Goal: Transaction & Acquisition: Purchase product/service

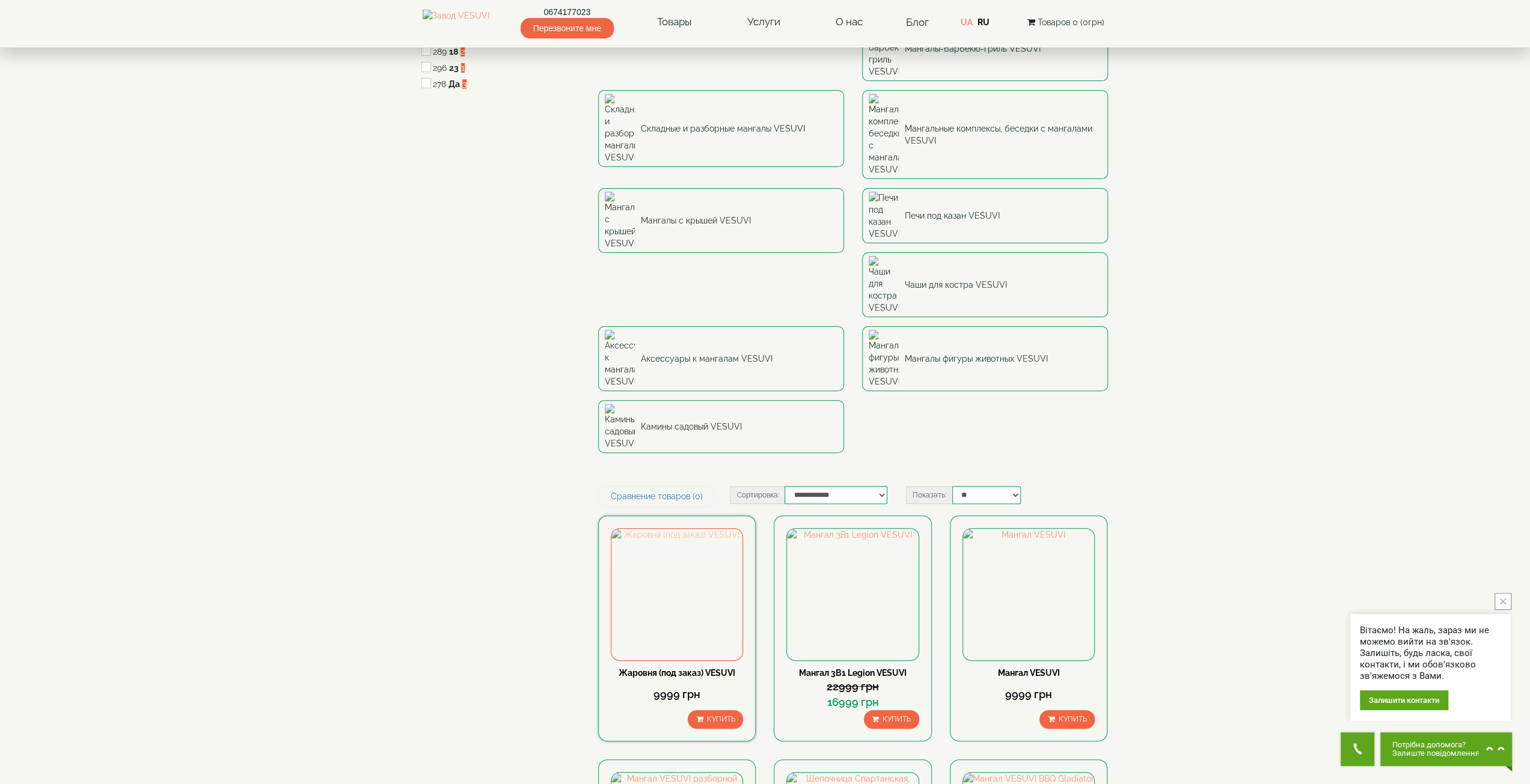
scroll to position [241, 0]
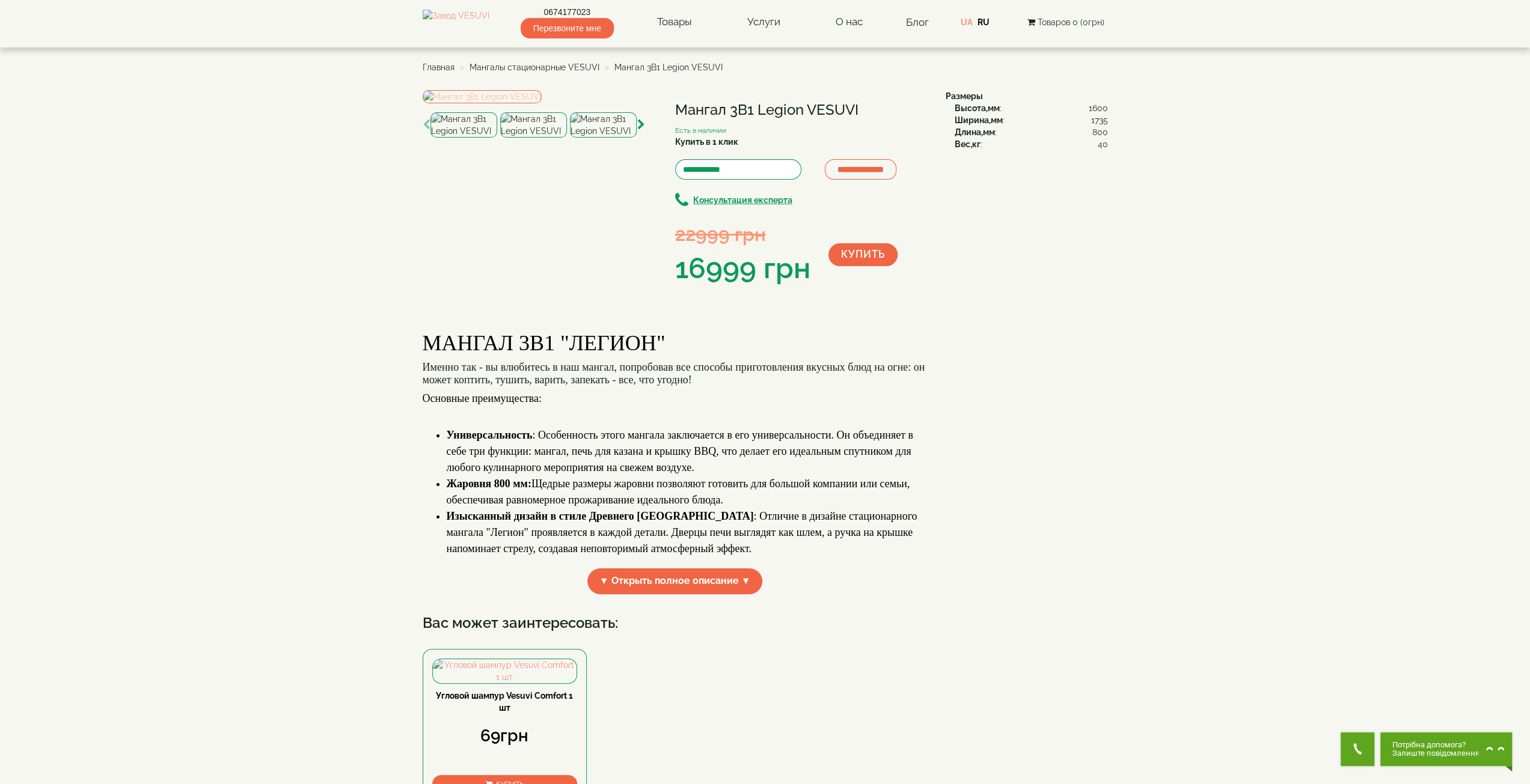
click at [542, 103] on img at bounding box center [482, 96] width 119 height 13
click at [536, 138] on img at bounding box center [534, 125] width 67 height 25
click at [603, 138] on img at bounding box center [603, 125] width 67 height 25
click at [463, 138] on img at bounding box center [464, 125] width 67 height 25
click at [542, 103] on img at bounding box center [482, 96] width 119 height 13
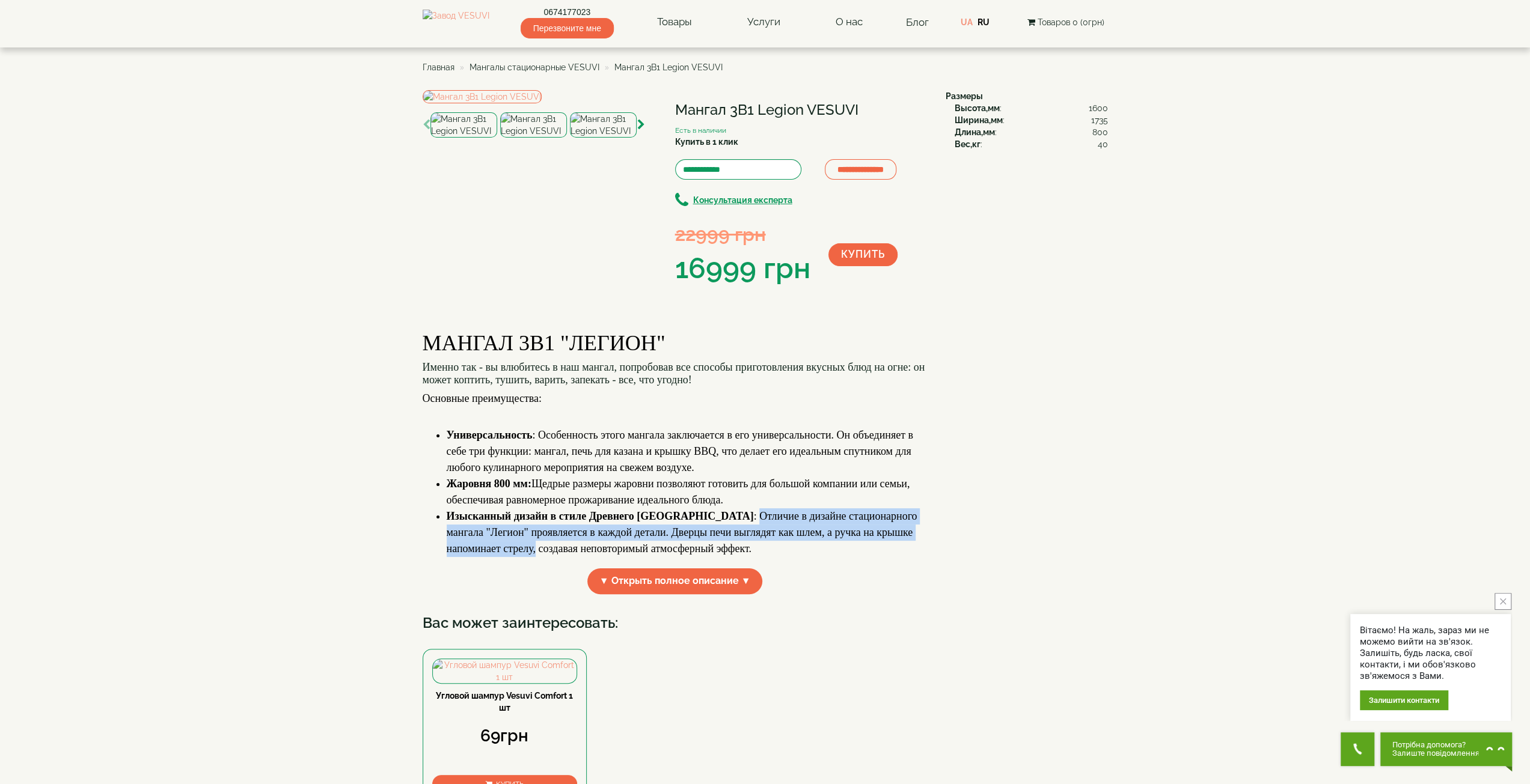
drag, startPoint x: 668, startPoint y: 614, endPoint x: 929, endPoint y: 629, distance: 261.4
click at [929, 603] on div "МАНГАЛ 3В1 "ЛЕГИОН" Именно так - вы влюбитесь в наш мангал, попробовав все спос…" at bounding box center [680, 461] width 514 height 284
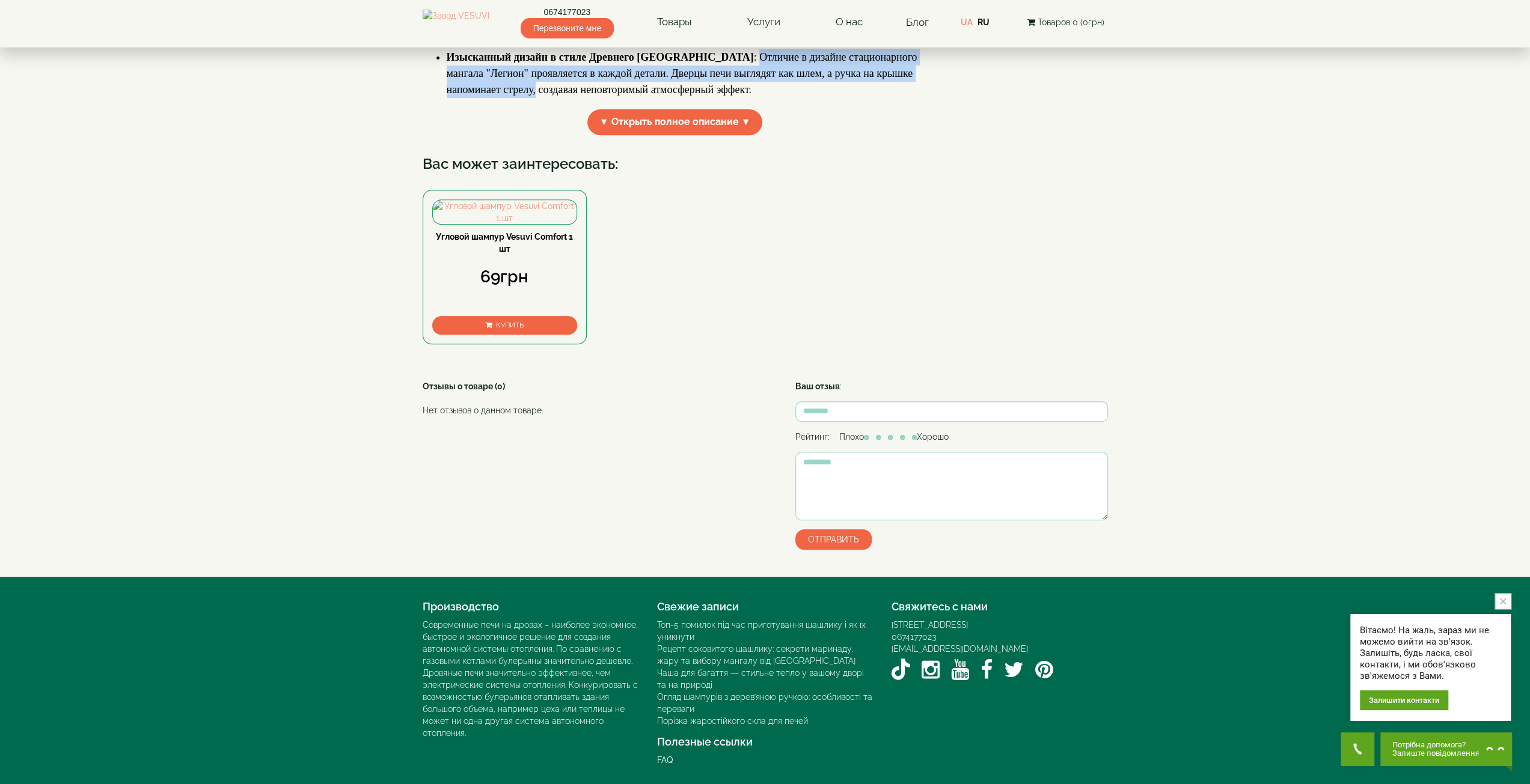
scroll to position [480, 0]
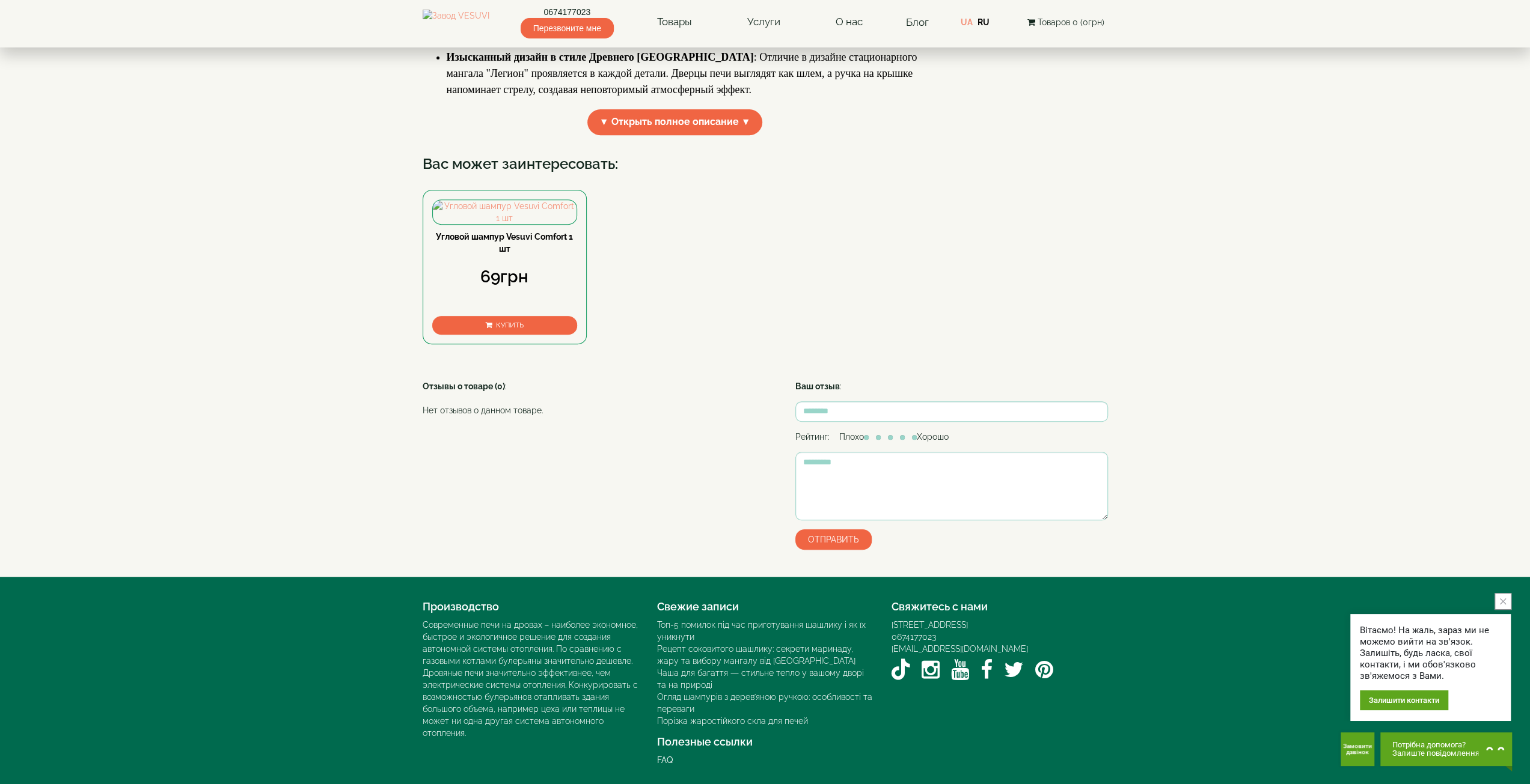
click at [719, 362] on div "Угловой шампур Vesuvi Comfort 1 шт 69грн Купить" at bounding box center [765, 276] width 685 height 173
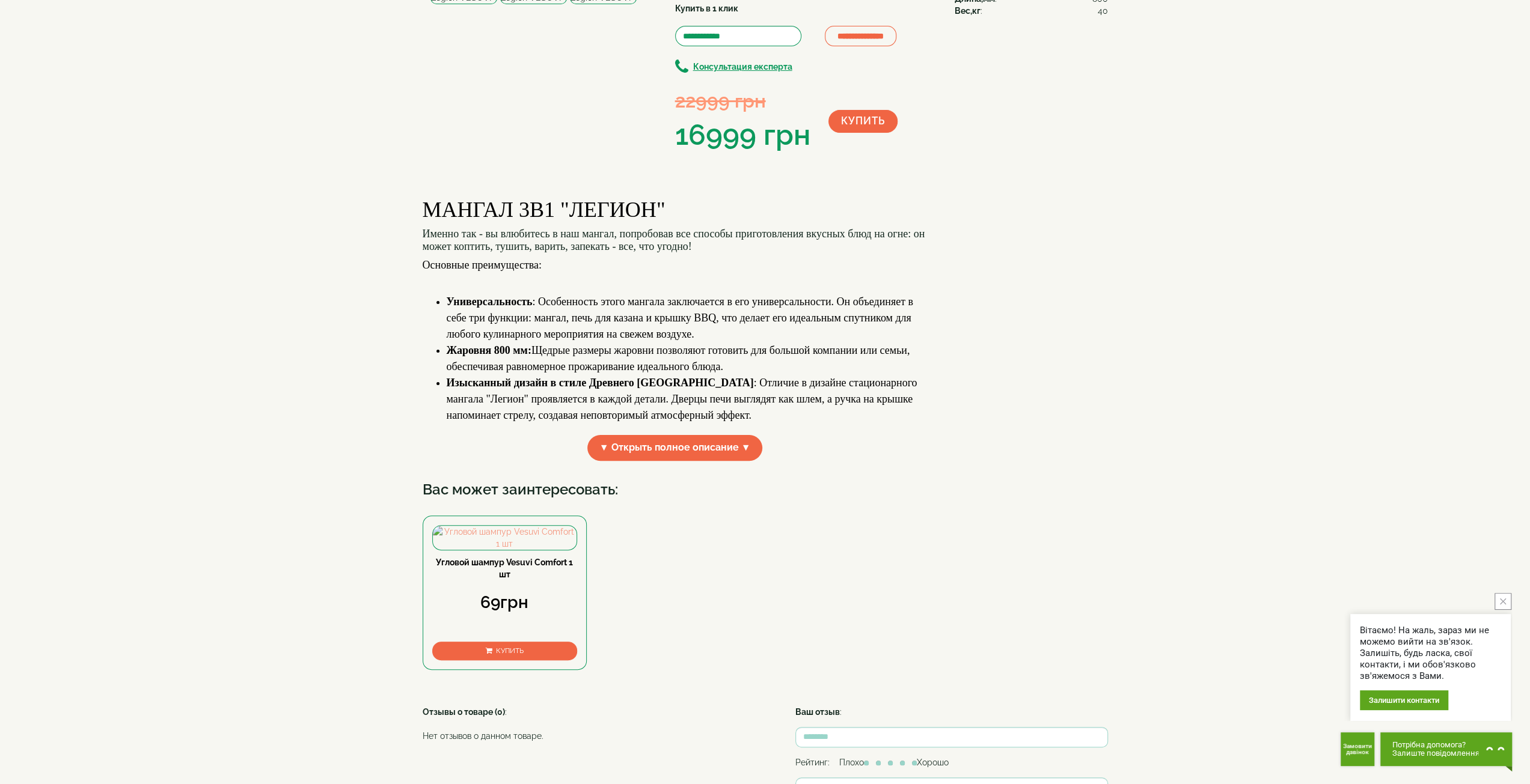
scroll to position [0, 0]
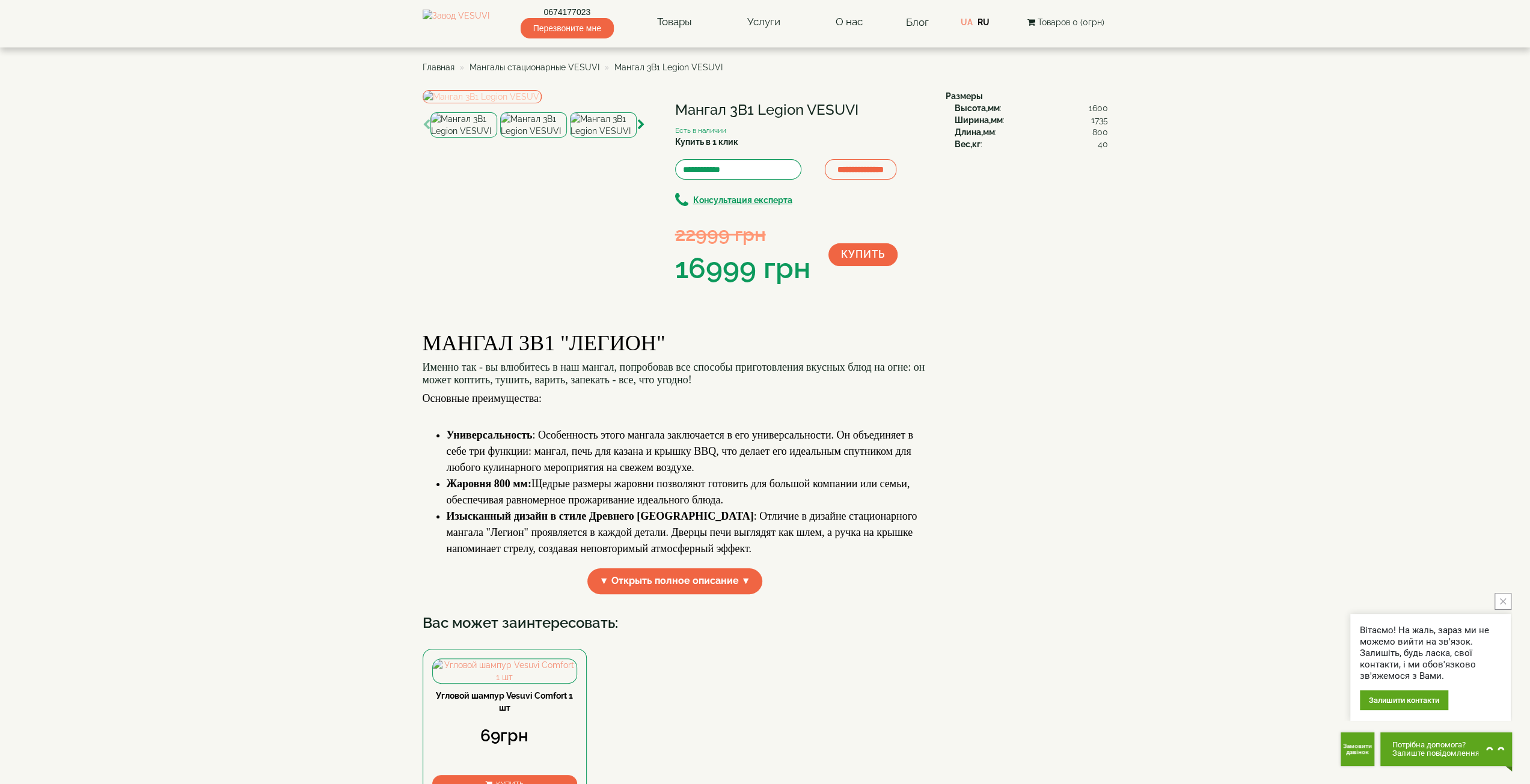
click at [542, 103] on img at bounding box center [482, 96] width 119 height 13
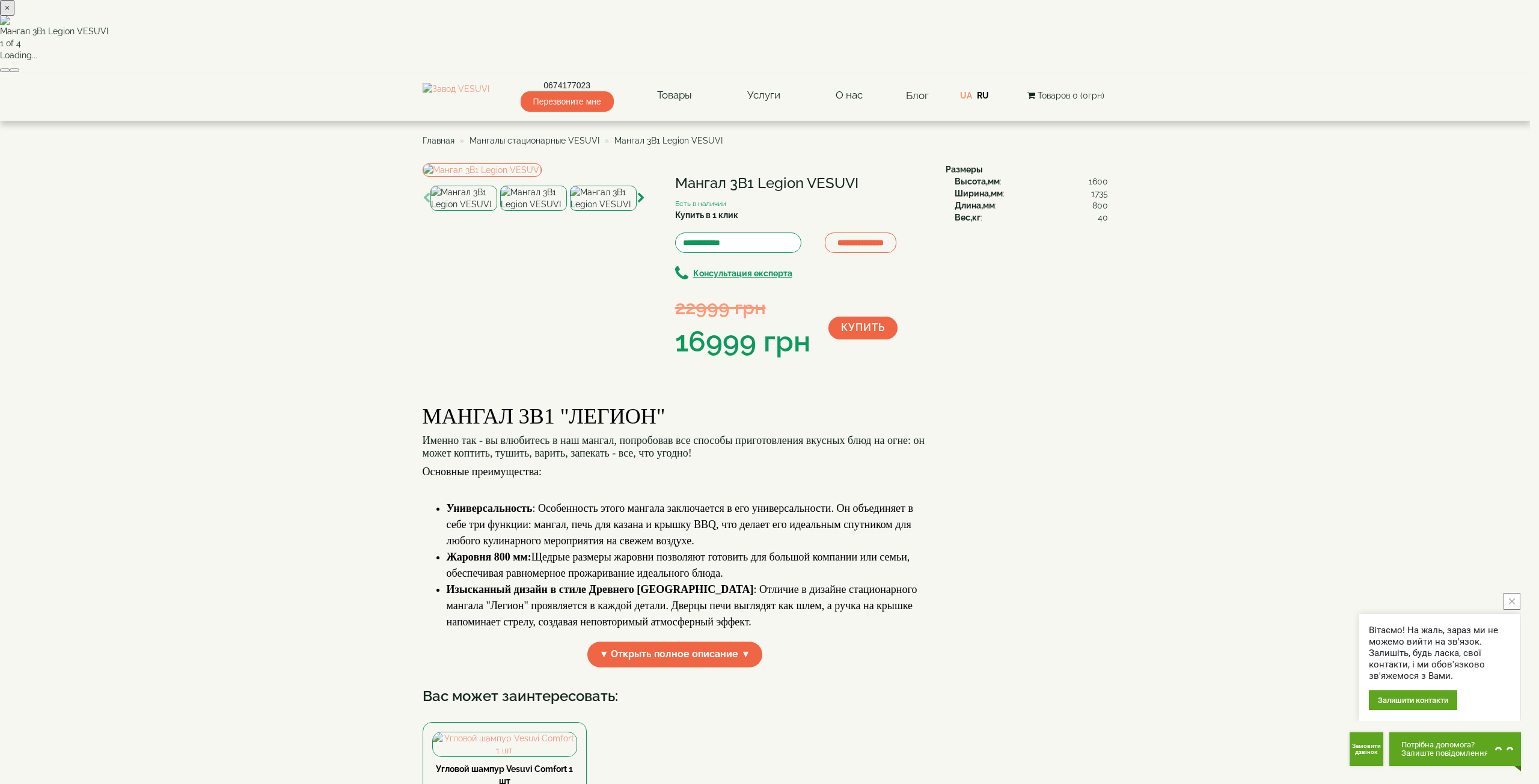
click at [20, 72] on button "button" at bounding box center [14, 71] width 9 height 4
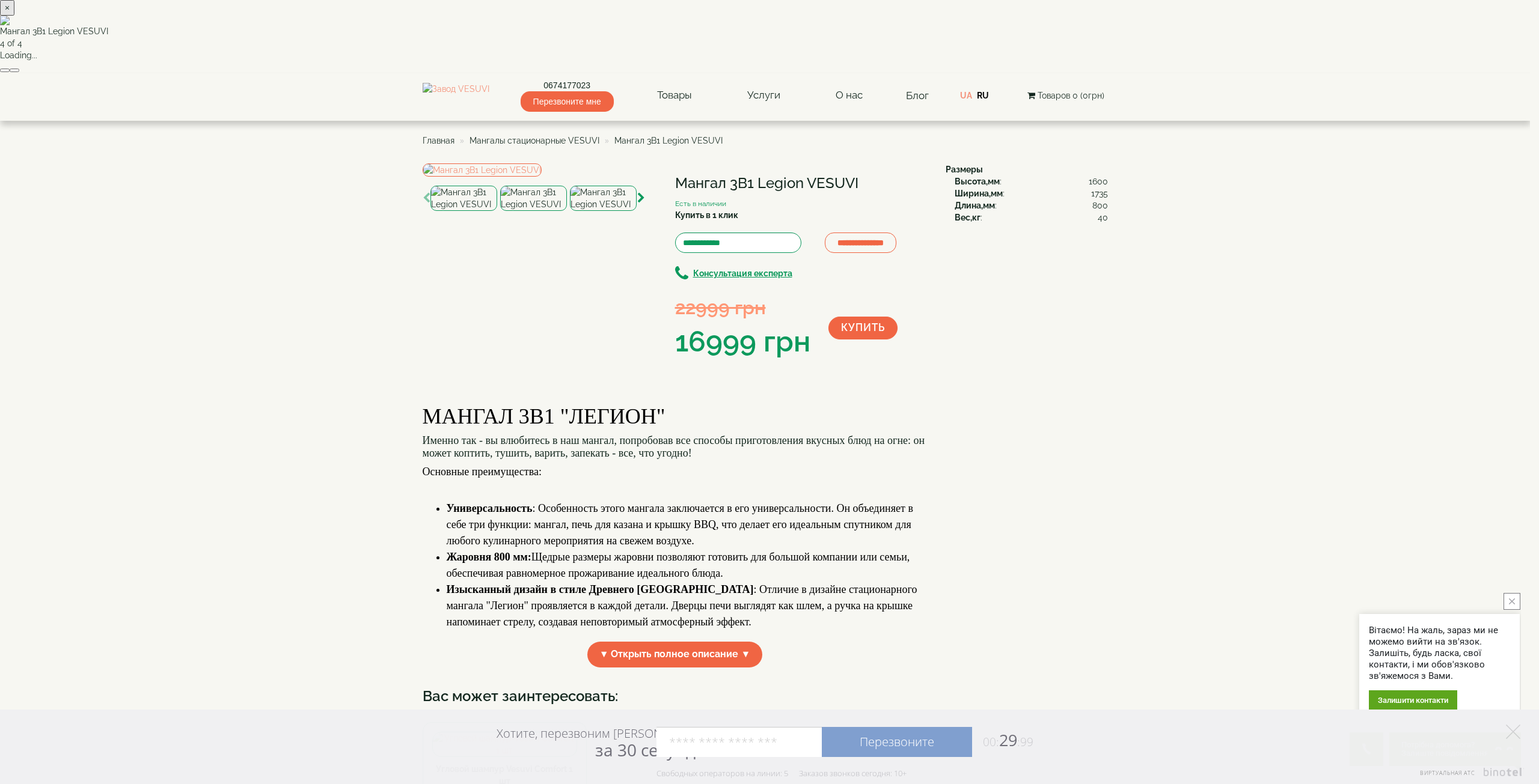
click at [20, 72] on button "button" at bounding box center [14, 71] width 9 height 4
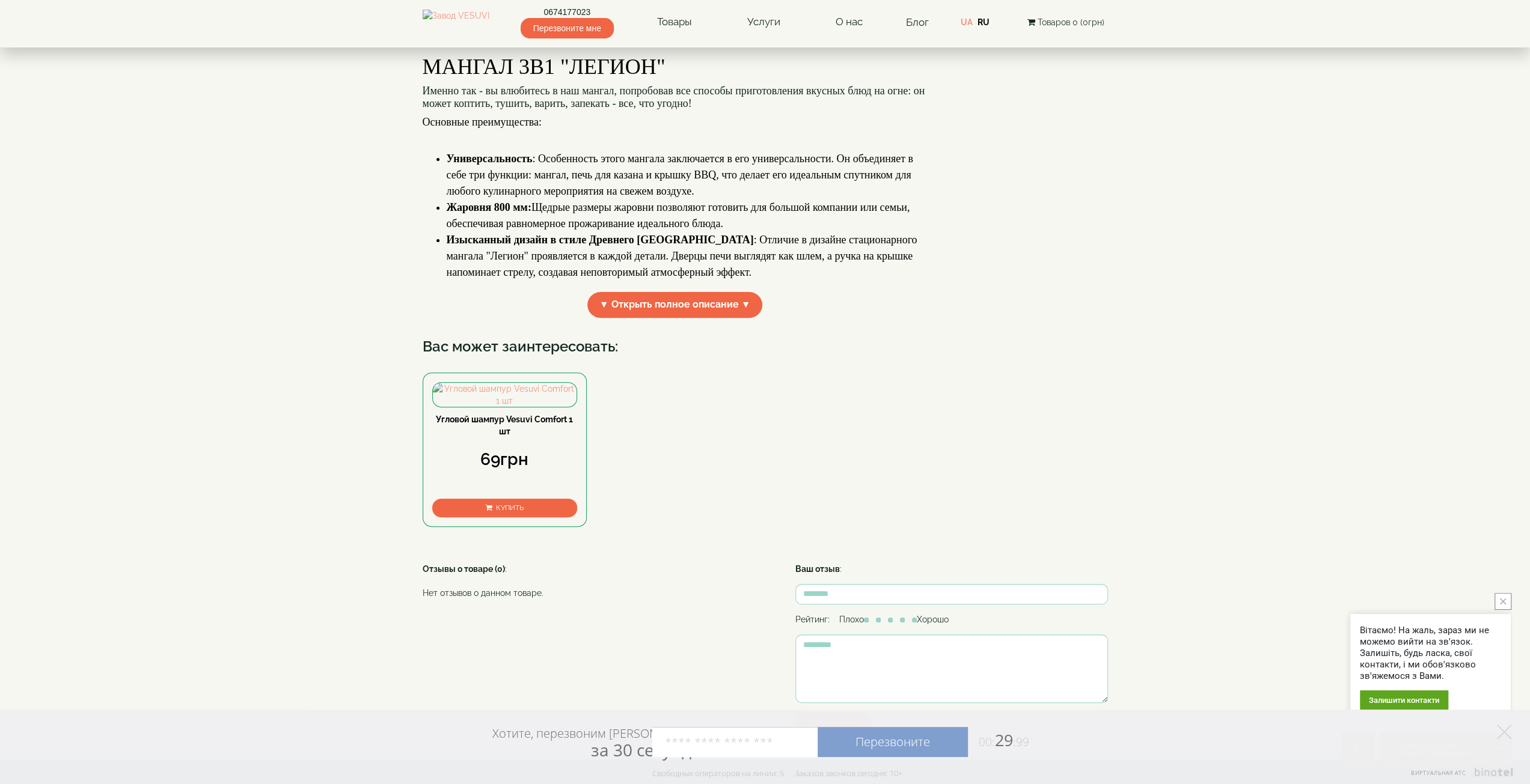
scroll to position [300, 0]
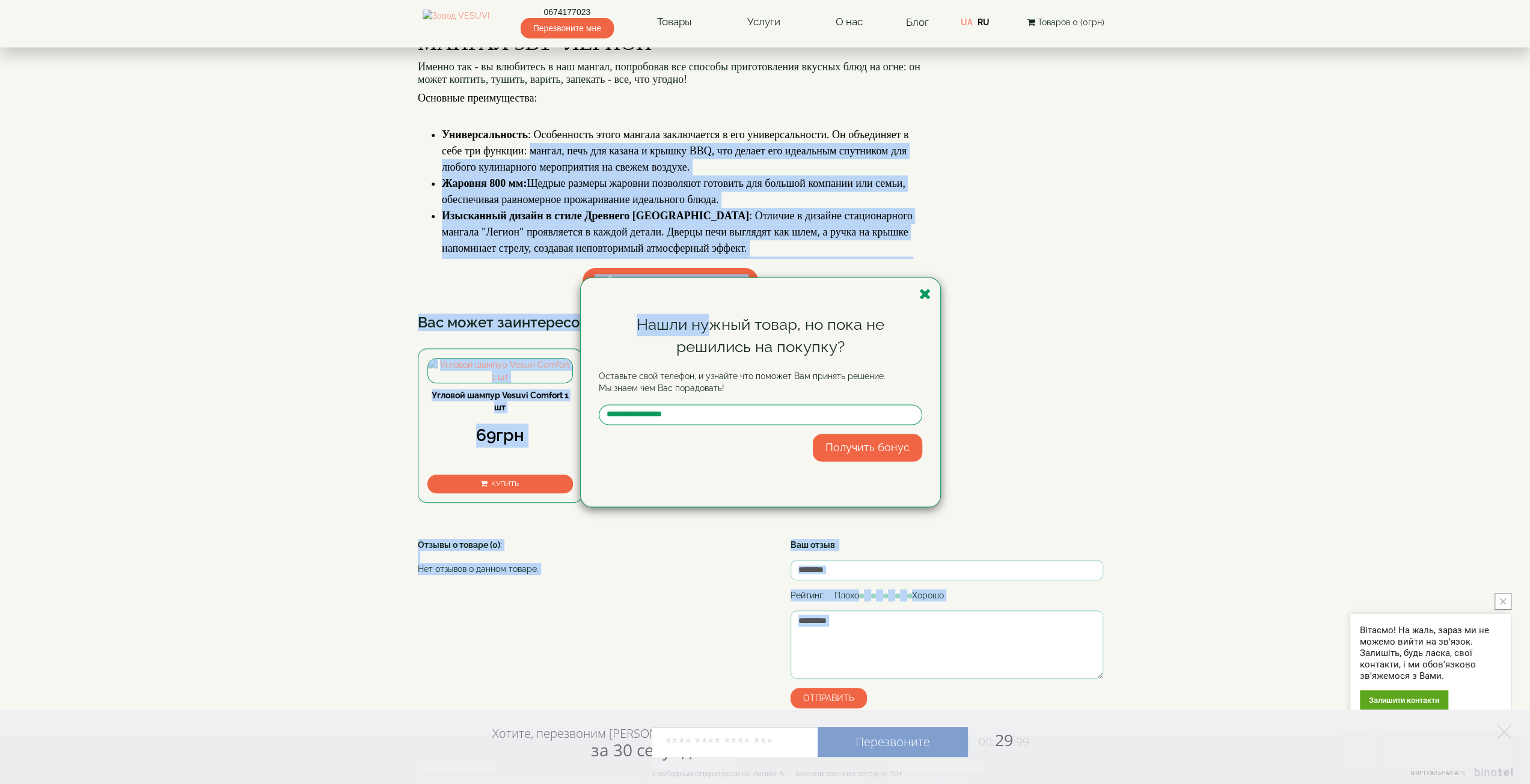
drag, startPoint x: 535, startPoint y: 252, endPoint x: 707, endPoint y: 242, distance: 172.3
click at [707, 242] on body "0674177023 Перезвоните мне Товары Булерьяны VESUVI Мангалы от завода VESUVI Печ…" at bounding box center [765, 321] width 1530 height 1243
click at [925, 293] on icon "button" at bounding box center [925, 294] width 12 height 15
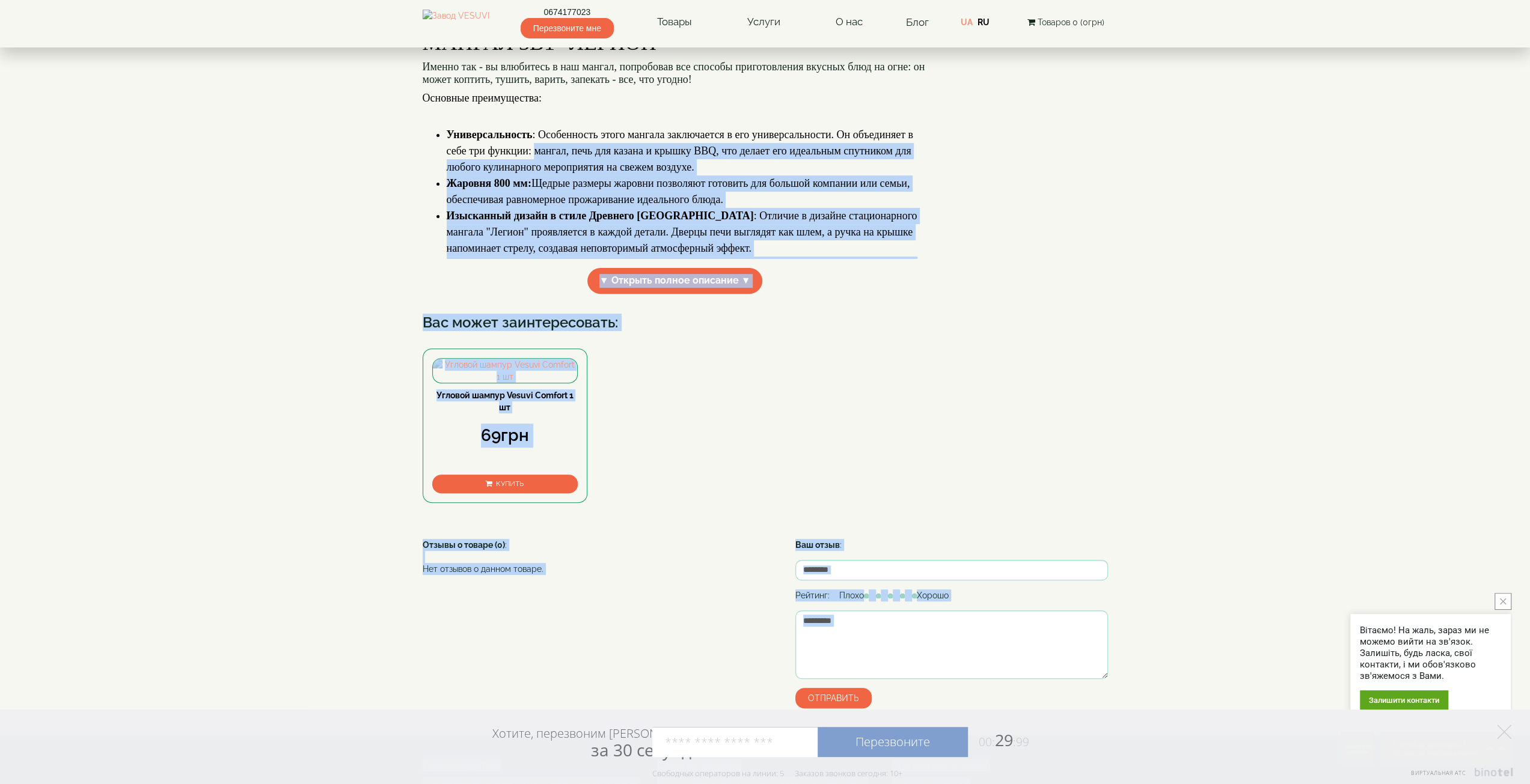
click at [719, 173] on span "Универсальность : Особенность этого мангала заключается в его универсальности. …" at bounding box center [680, 151] width 467 height 45
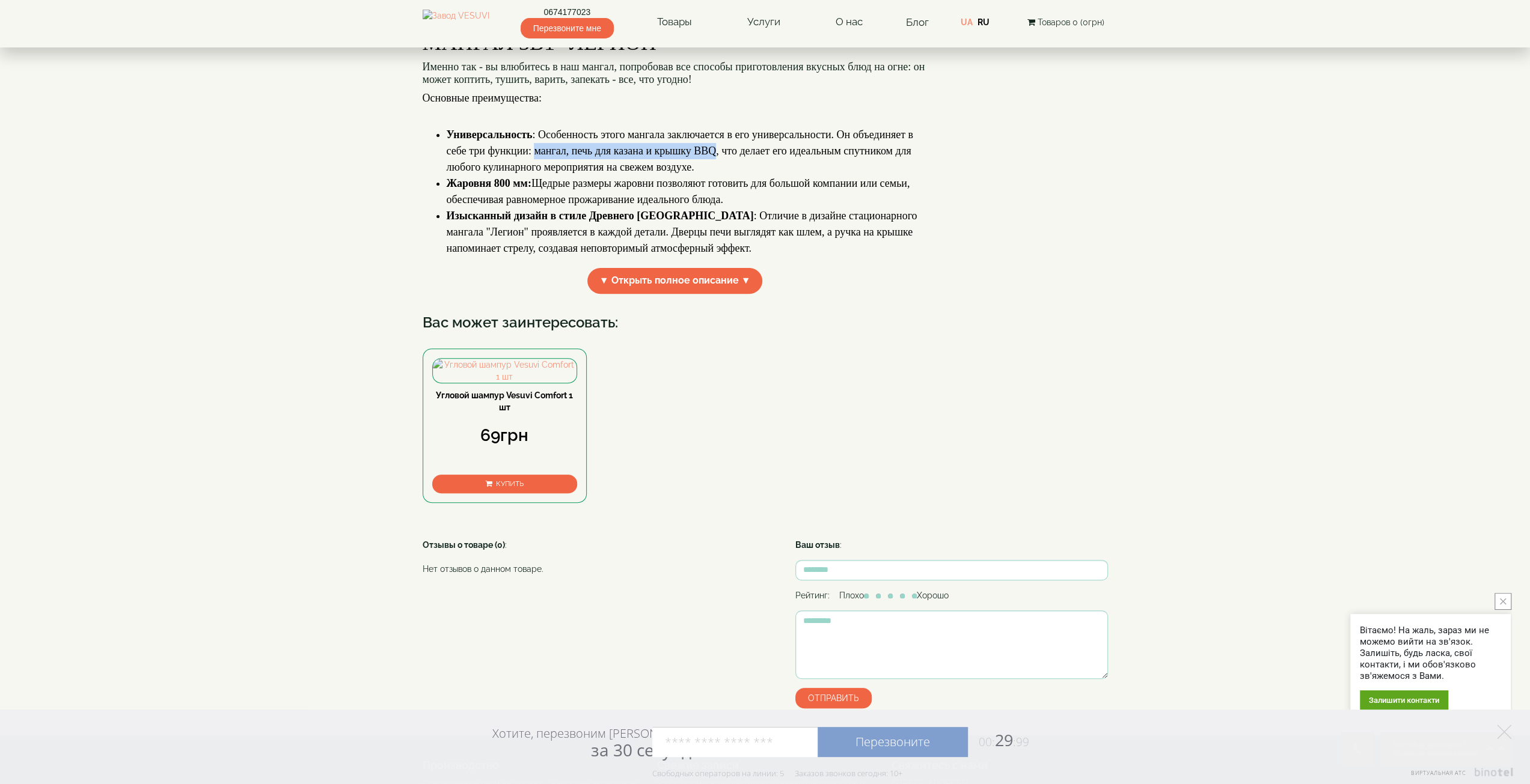
drag, startPoint x: 716, startPoint y: 248, endPoint x: 535, endPoint y: 244, distance: 181.0
click at [535, 173] on span "Универсальность : Особенность этого мангала заключается в его универсальности. …" at bounding box center [680, 151] width 467 height 45
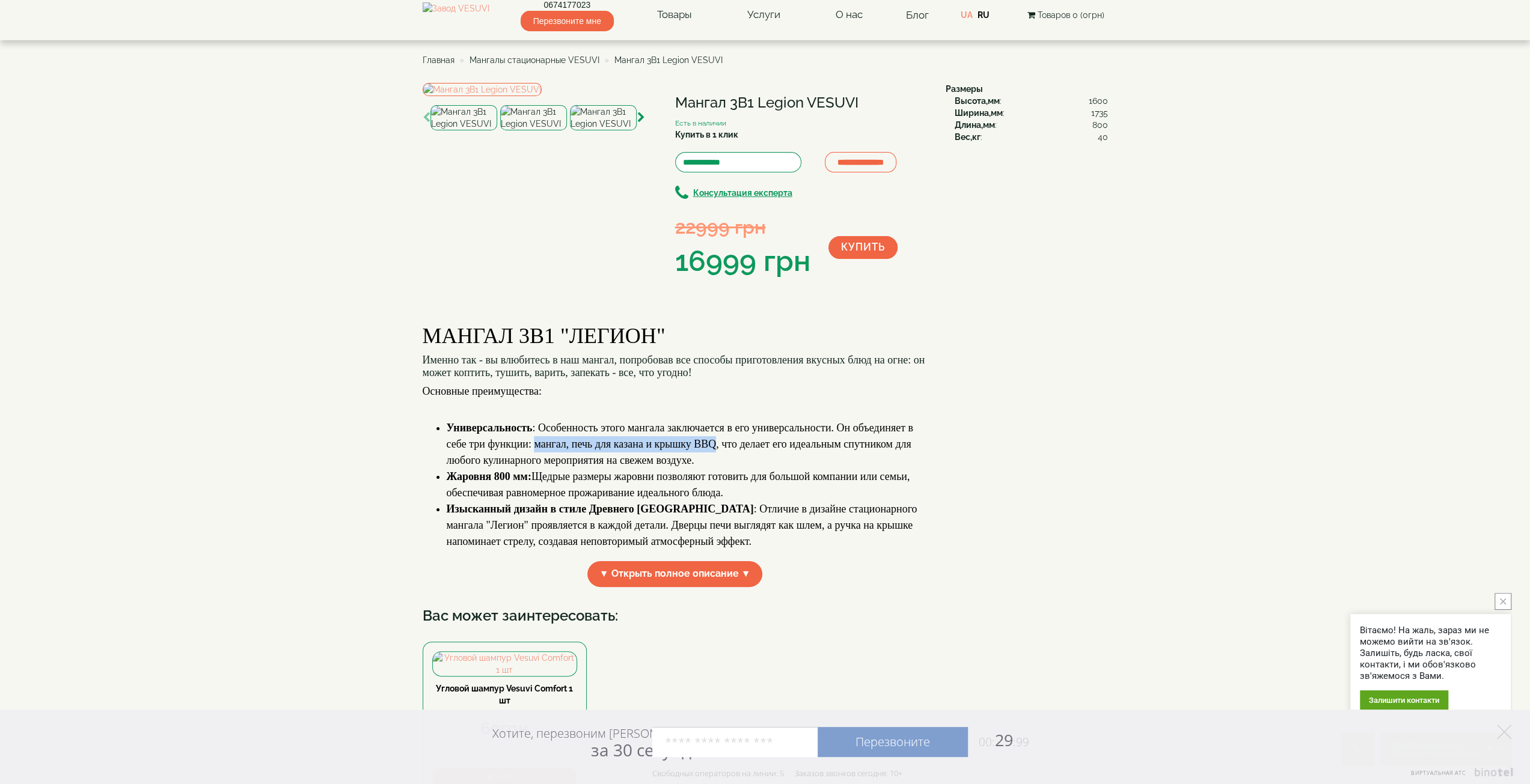
scroll to position [0, 0]
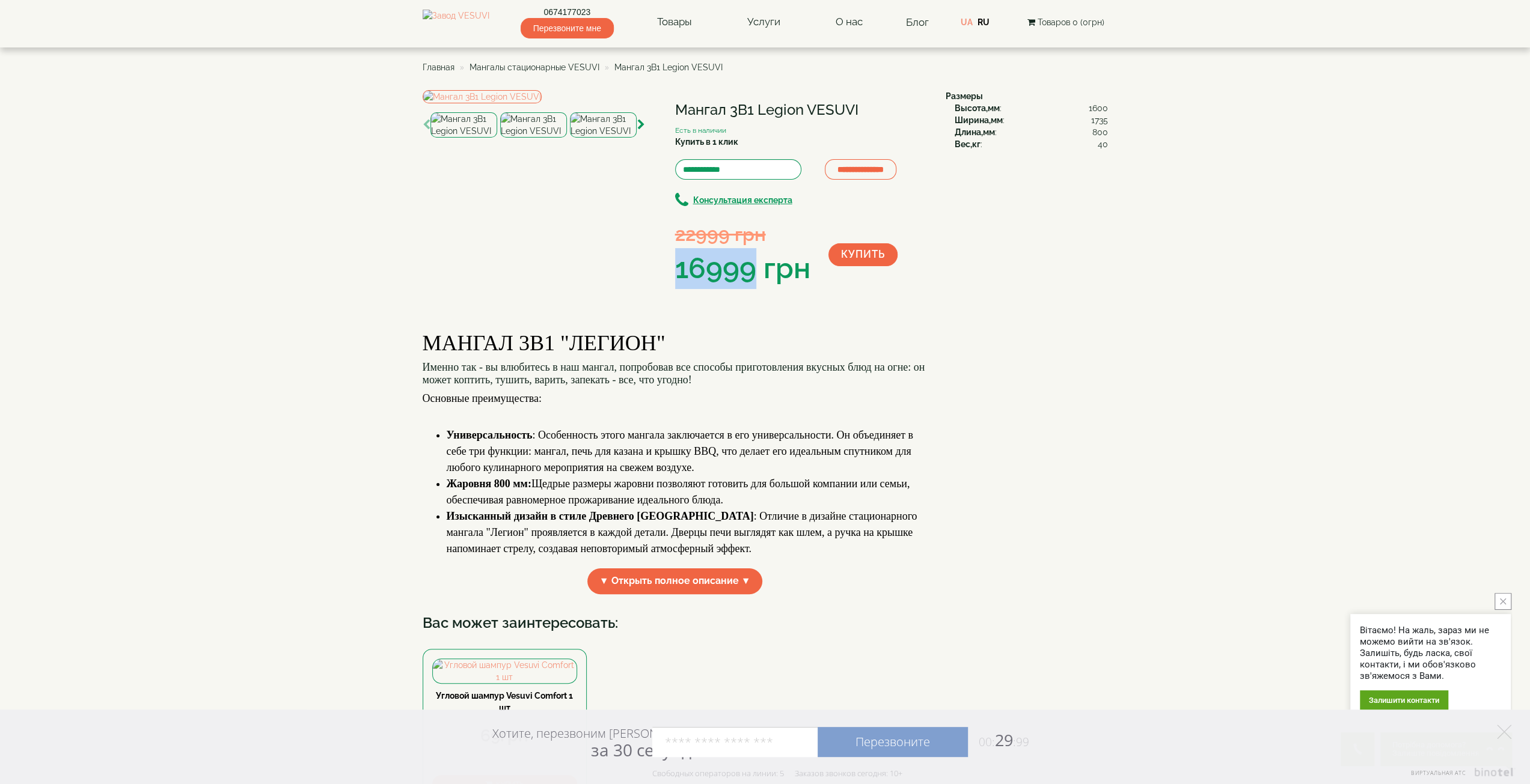
drag, startPoint x: 676, startPoint y: 273, endPoint x: 751, endPoint y: 276, distance: 75.1
click at [751, 276] on div "16999 грн" at bounding box center [743, 268] width 135 height 41
drag, startPoint x: 536, startPoint y: 551, endPoint x: 713, endPoint y: 545, distance: 177.1
click at [713, 474] on span "Универсальность : Особенность этого мангала заключается в его универсальности. …" at bounding box center [680, 451] width 467 height 45
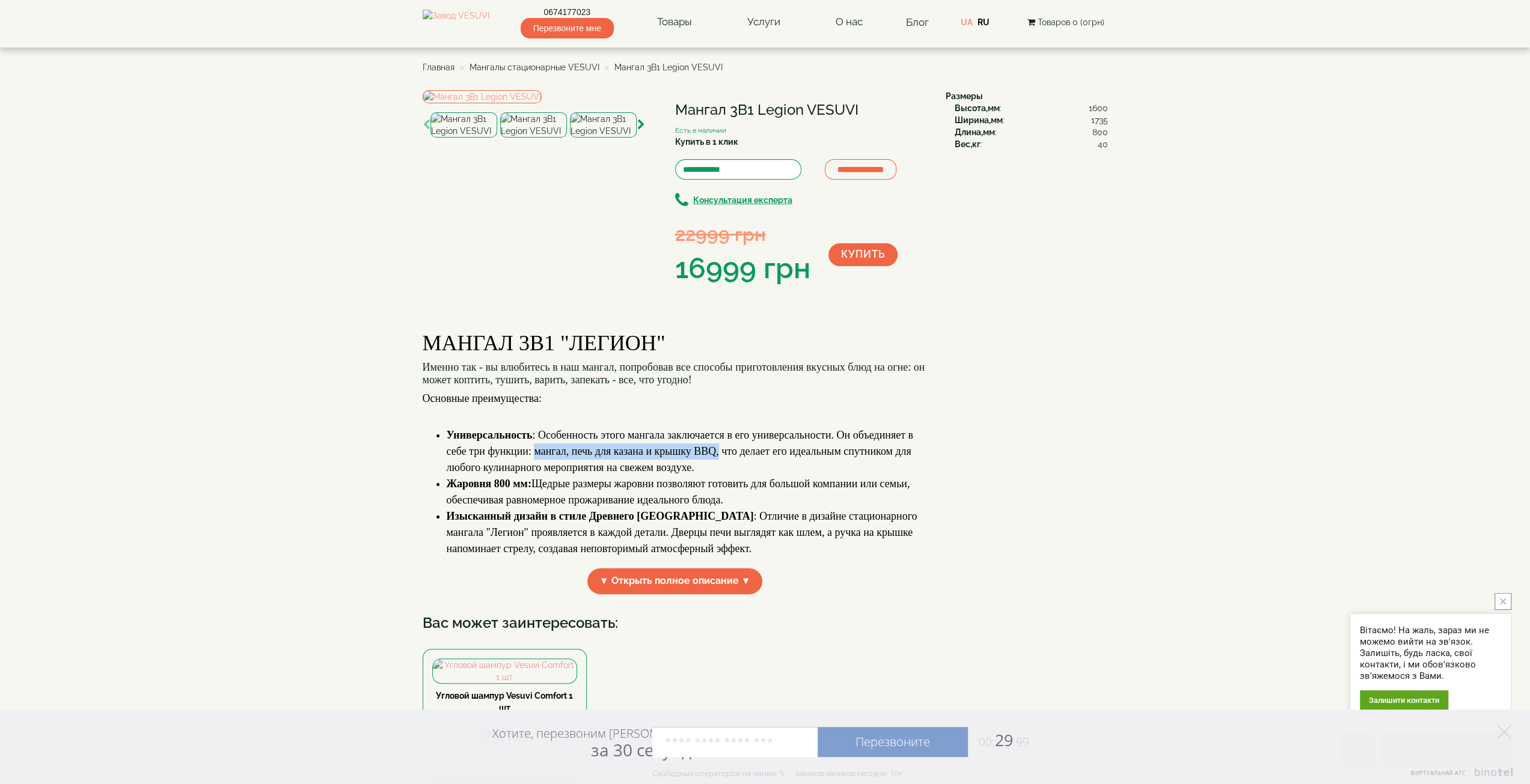
drag, startPoint x: 714, startPoint y: 550, endPoint x: 534, endPoint y: 548, distance: 180.0
click at [534, 474] on span "Универсальность : Особенность этого мангала заключается в его универсальности. …" at bounding box center [680, 451] width 467 height 45
click at [536, 474] on span "Универсальность : Особенность этого мангала заключается в его универсальности. …" at bounding box center [680, 451] width 467 height 45
drag, startPoint x: 533, startPoint y: 548, endPoint x: 716, endPoint y: 542, distance: 183.1
click at [716, 476] on li "Универсальность : Особенность этого мангала заключается в его универсальности. …" at bounding box center [687, 451] width 481 height 48
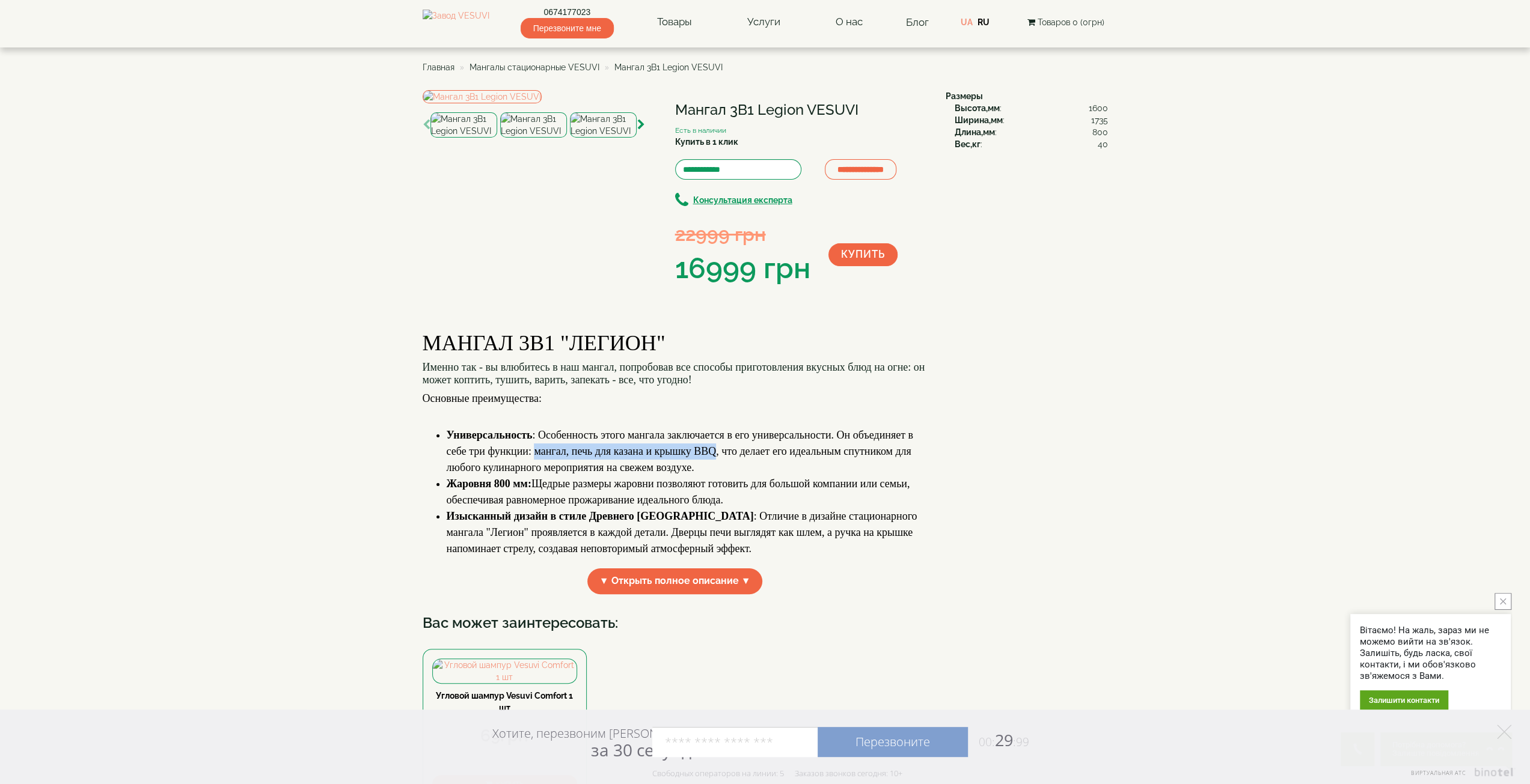
click at [716, 474] on span "Универсальность : Особенность этого мангала заключается в его универсальности. …" at bounding box center [680, 451] width 467 height 45
drag, startPoint x: 716, startPoint y: 545, endPoint x: 534, endPoint y: 550, distance: 182.1
click at [534, 474] on span "Универсальность : Особенность этого мангала заключается в его универсальности. …" at bounding box center [680, 451] width 467 height 45
drag, startPoint x: 534, startPoint y: 550, endPoint x: 711, endPoint y: 548, distance: 177.0
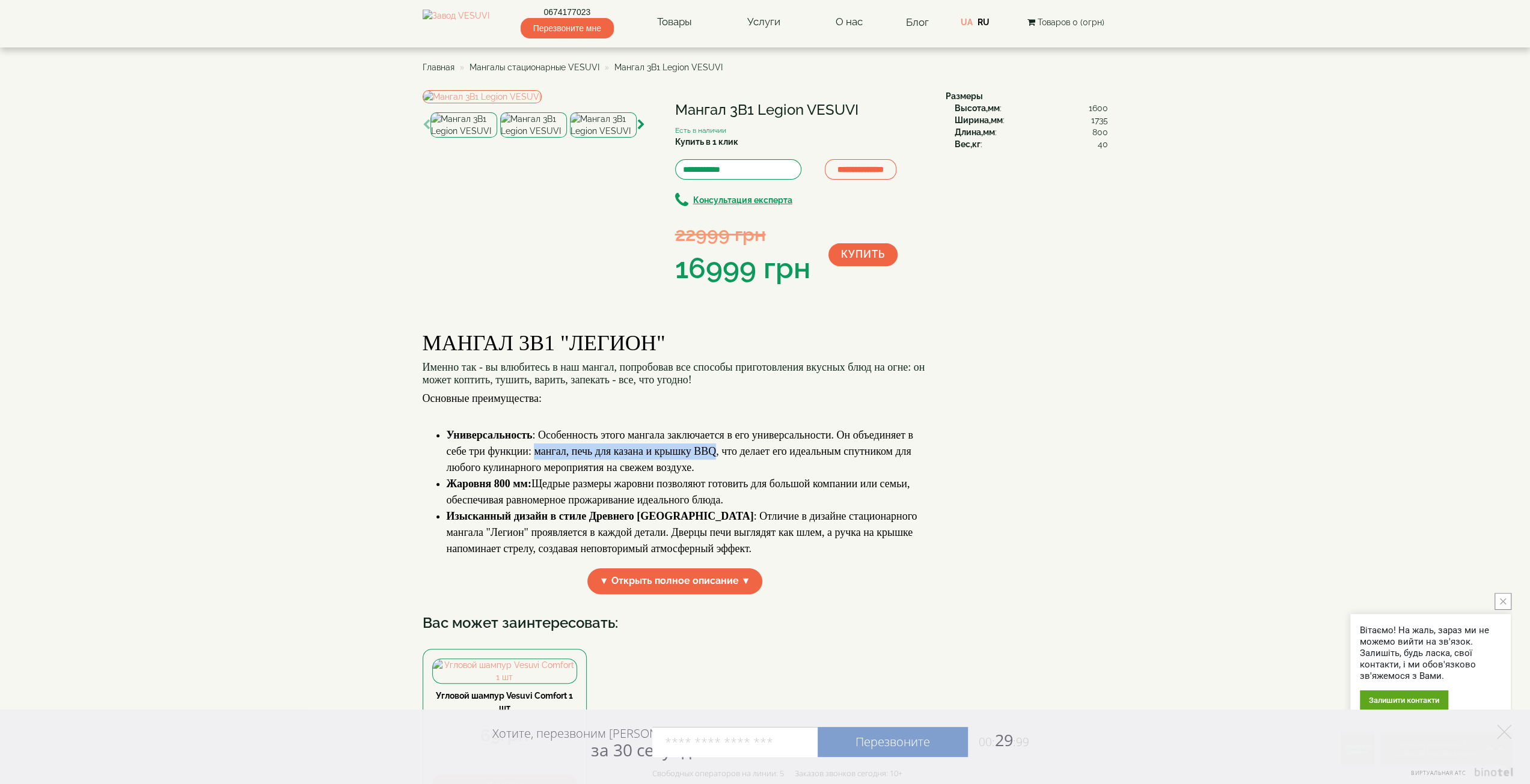
click at [711, 474] on span "Универсальность : Особенность этого мангала заключается в его универсальности. …" at bounding box center [680, 451] width 467 height 45
click at [685, 474] on span "Универсальность : Особенность этого мангала заключается в его универсальности. …" at bounding box center [680, 451] width 467 height 45
drag, startPoint x: 717, startPoint y: 547, endPoint x: 534, endPoint y: 546, distance: 183.0
click at [534, 474] on span "Универсальность : Особенность этого мангала заключается в его универсальности. …" at bounding box center [680, 451] width 467 height 45
click at [537, 474] on span "Универсальность : Особенность этого мангала заключается в его универсальности. …" at bounding box center [680, 451] width 467 height 45
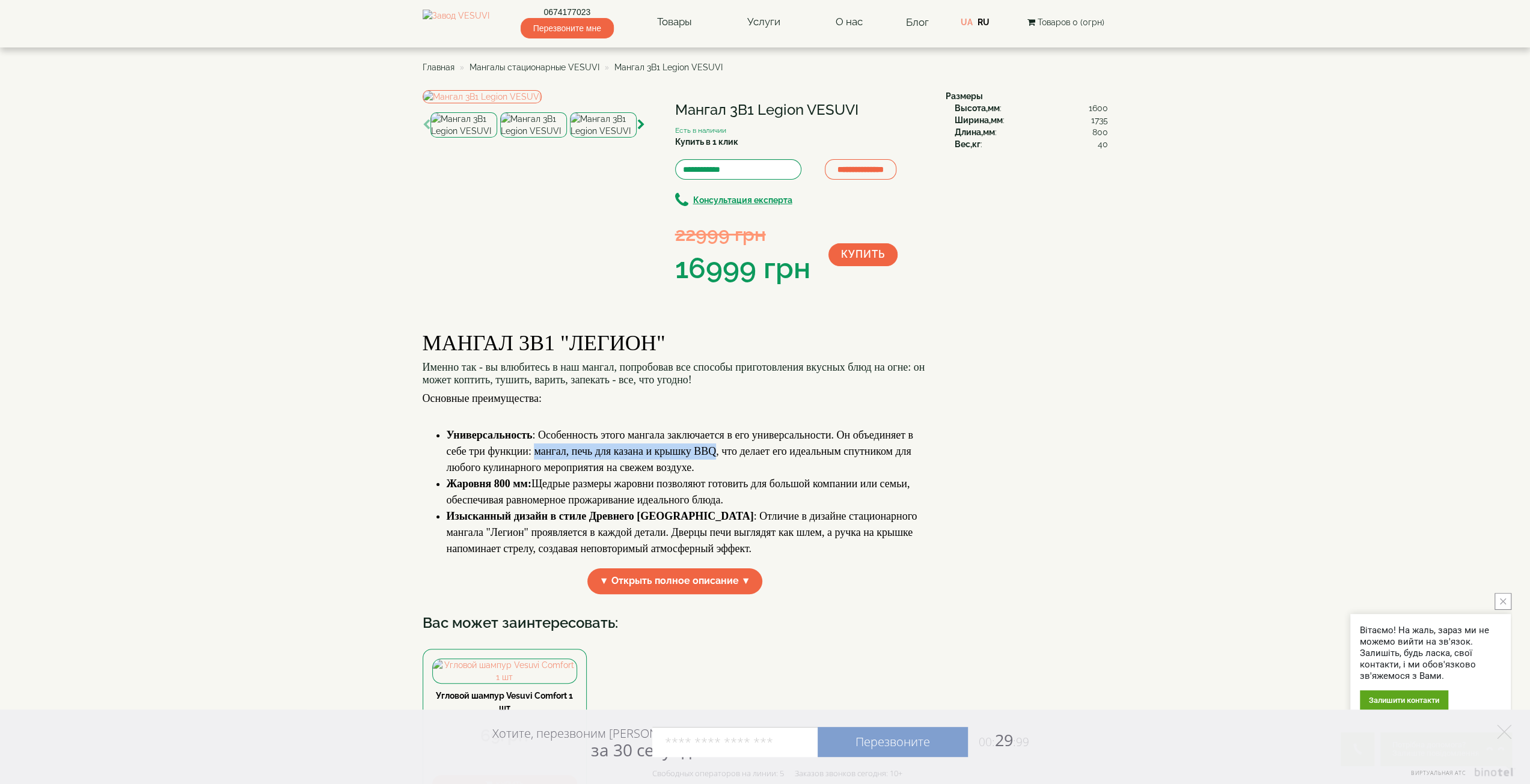
drag, startPoint x: 534, startPoint y: 549, endPoint x: 714, endPoint y: 544, distance: 180.1
click at [714, 474] on span "Универсальность : Особенность этого мангала заключается в его универсальности. …" at bounding box center [680, 451] width 467 height 45
click at [589, 138] on img at bounding box center [603, 125] width 67 height 25
click at [641, 130] on icon "button" at bounding box center [641, 125] width 8 height 11
click at [617, 138] on img at bounding box center [603, 125] width 67 height 25
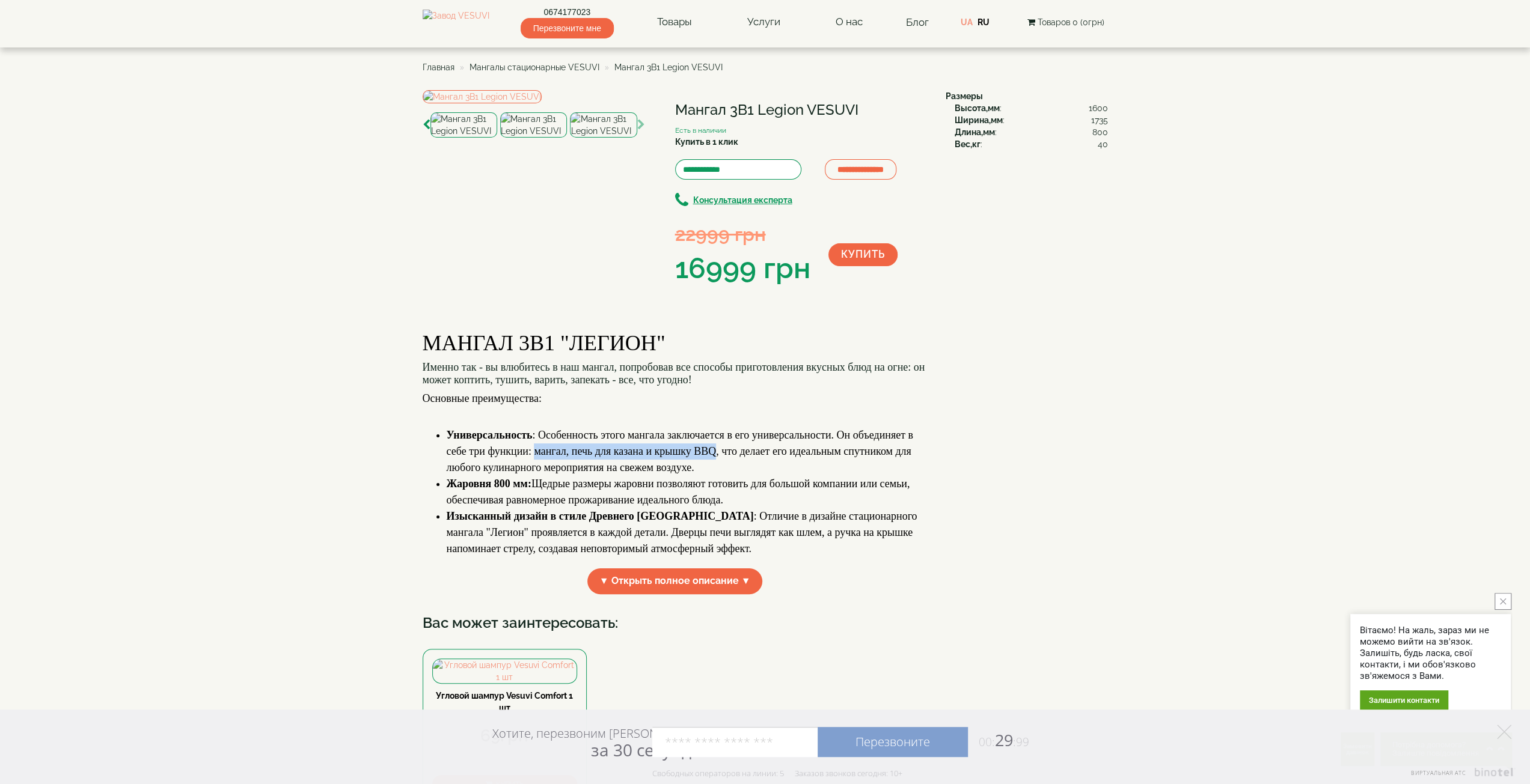
click at [641, 130] on icon "button" at bounding box center [641, 125] width 8 height 11
click at [639, 130] on icon "button" at bounding box center [641, 125] width 8 height 11
click at [463, 138] on img at bounding box center [464, 125] width 67 height 25
click at [758, 289] on div "**********" at bounding box center [680, 190] width 514 height 199
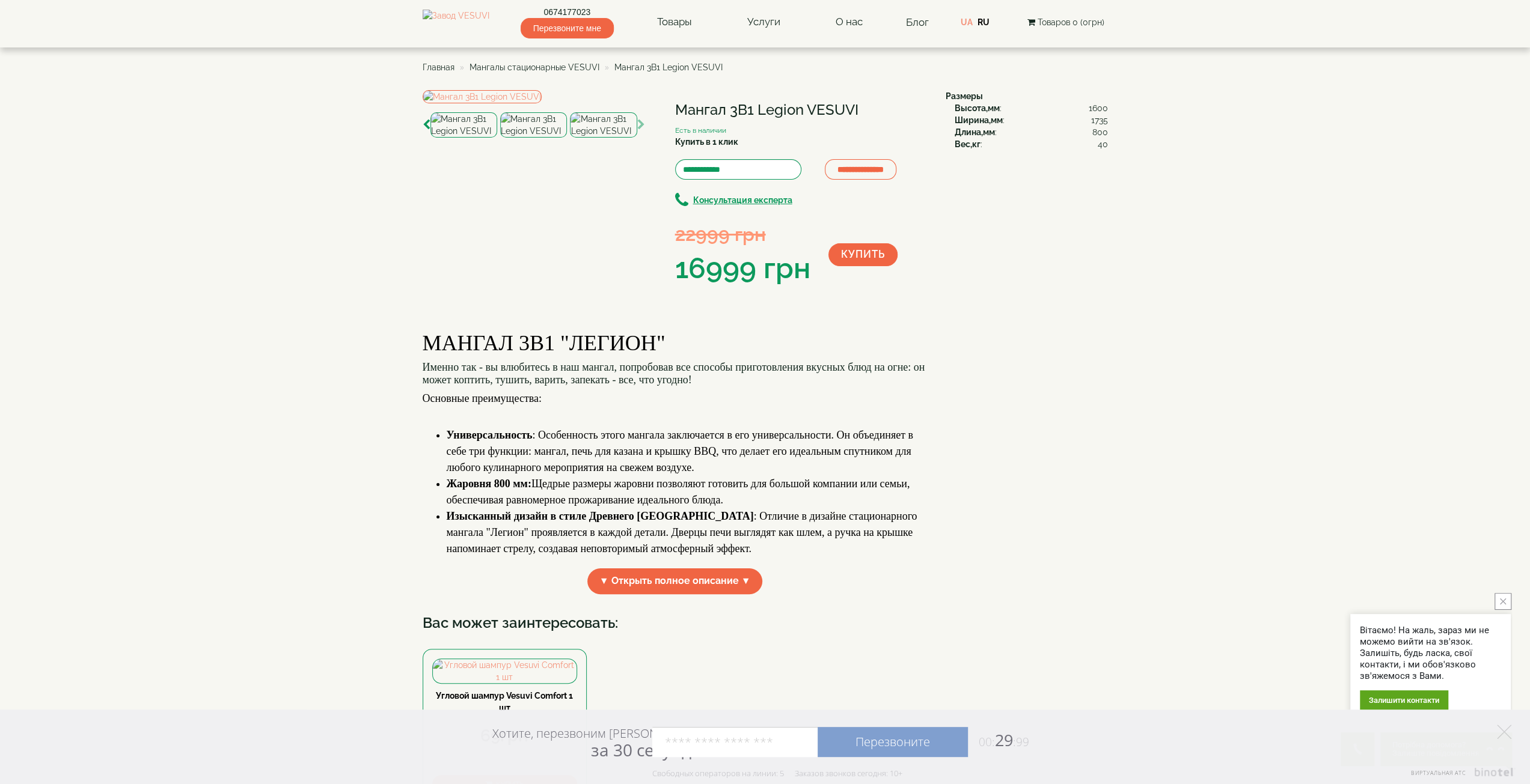
click at [638, 130] on icon "button" at bounding box center [641, 125] width 8 height 11
click at [423, 130] on icon "button" at bounding box center [426, 125] width 8 height 11
click at [425, 130] on icon "button" at bounding box center [426, 125] width 8 height 11
click at [460, 138] on img at bounding box center [464, 125] width 67 height 25
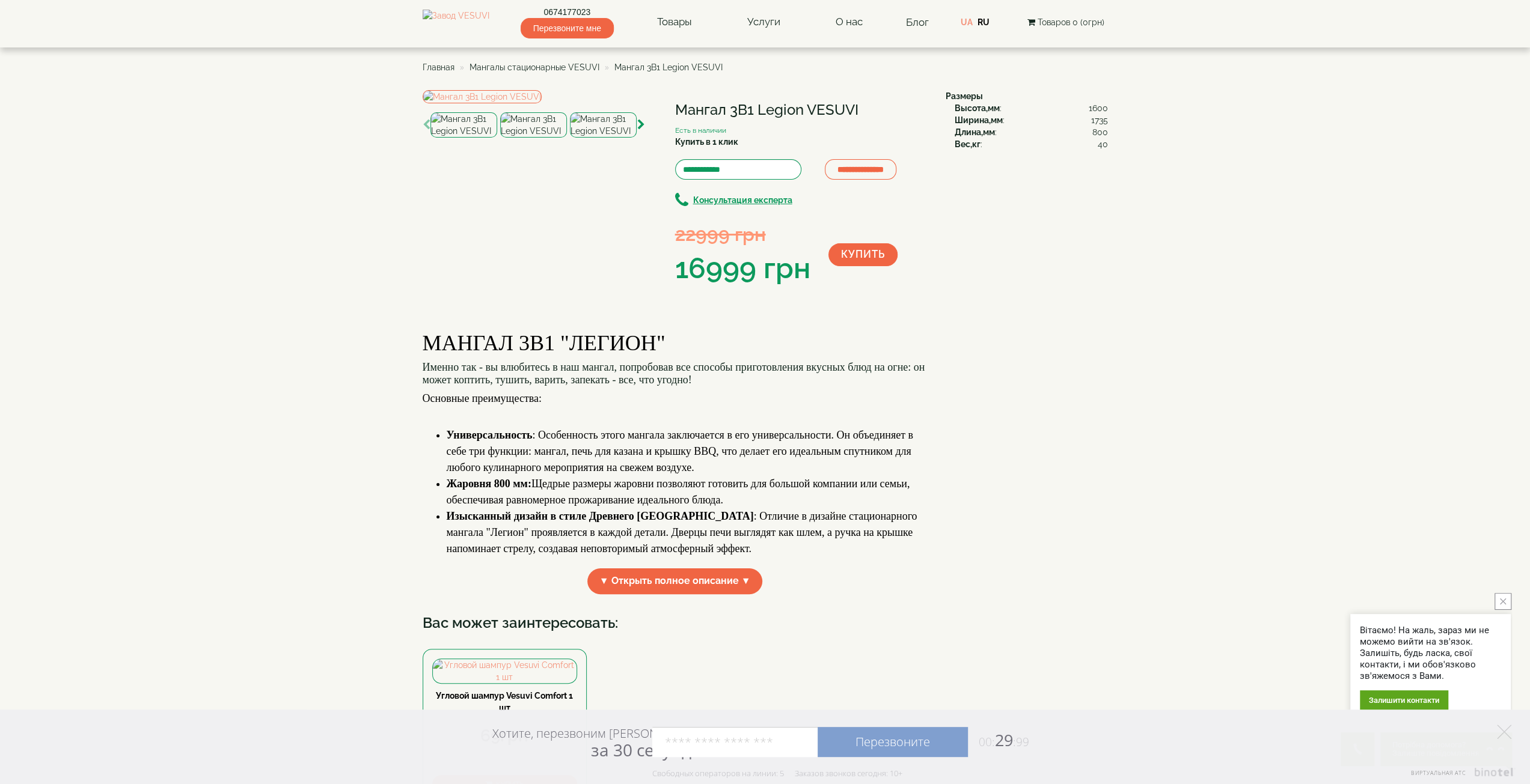
click at [585, 506] on span "Жаровня 800 мм: Щедрые размеры жаровни позволяют готовить для большой компании …" at bounding box center [678, 492] width 464 height 28
drag, startPoint x: 630, startPoint y: 599, endPoint x: 644, endPoint y: 599, distance: 14.0
click at [644, 506] on span "Жаровня 800 мм: Щедрые размеры жаровни позволяют готовить для большой компании …" at bounding box center [678, 492] width 464 height 28
click at [577, 68] on span "Мангалы стационарные VESUVI" at bounding box center [534, 67] width 130 height 9
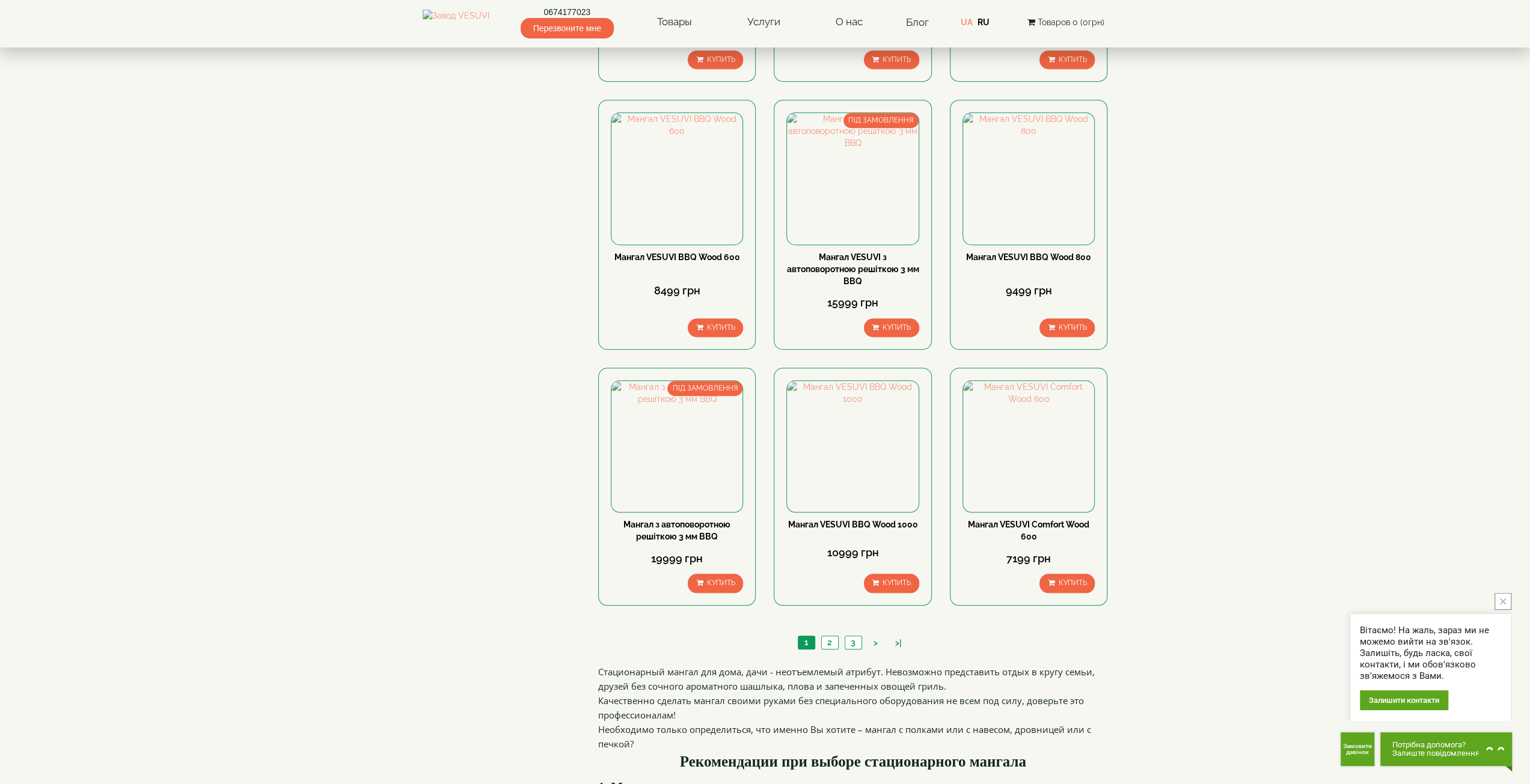
scroll to position [841, 0]
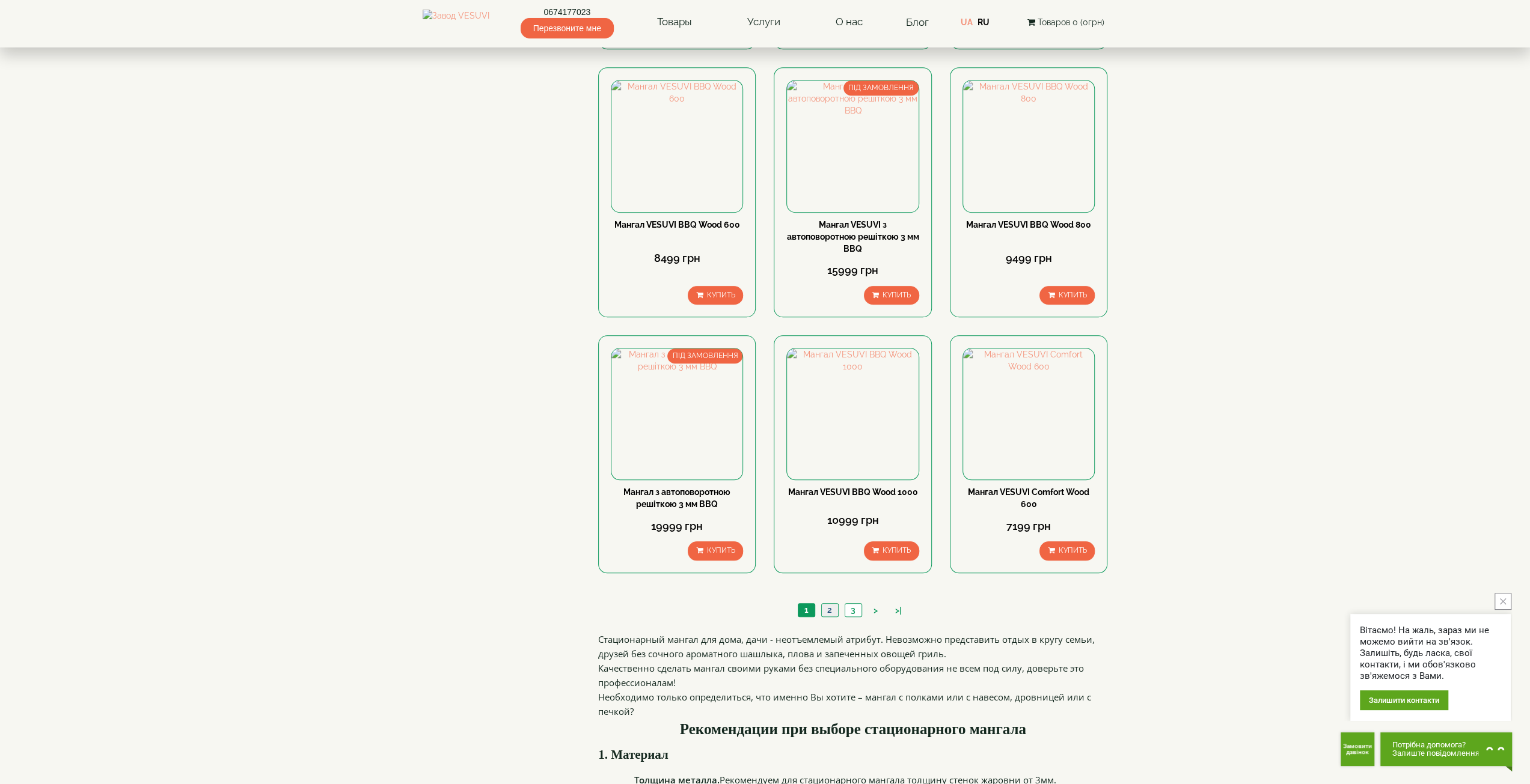
click at [831, 613] on link "2" at bounding box center [830, 610] width 17 height 13
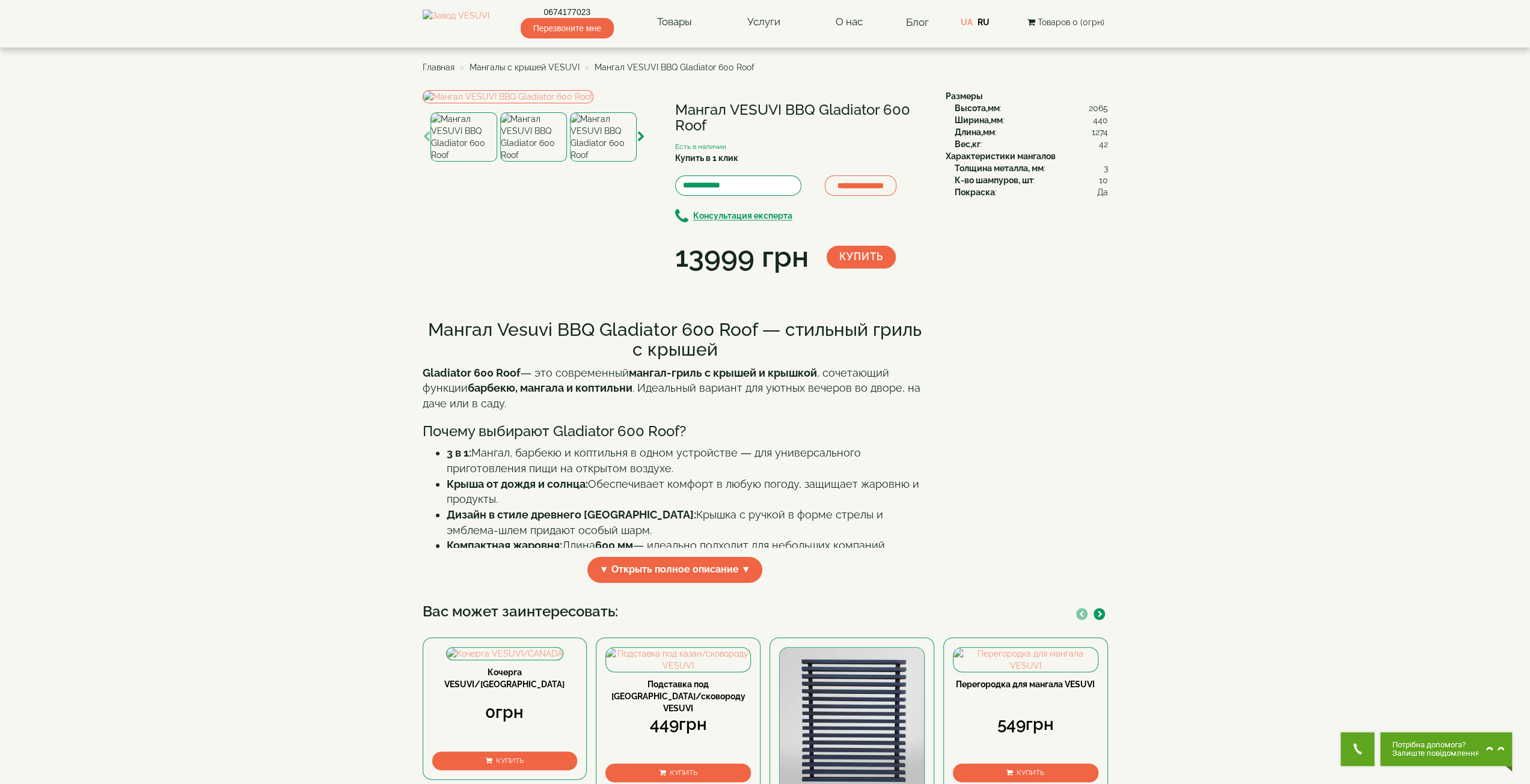
click at [511, 162] on img at bounding box center [534, 137] width 67 height 49
click at [454, 162] on img at bounding box center [464, 137] width 67 height 49
click at [595, 162] on img at bounding box center [603, 137] width 67 height 49
click at [638, 142] on icon "button" at bounding box center [641, 137] width 8 height 11
click at [593, 162] on img at bounding box center [603, 137] width 67 height 49
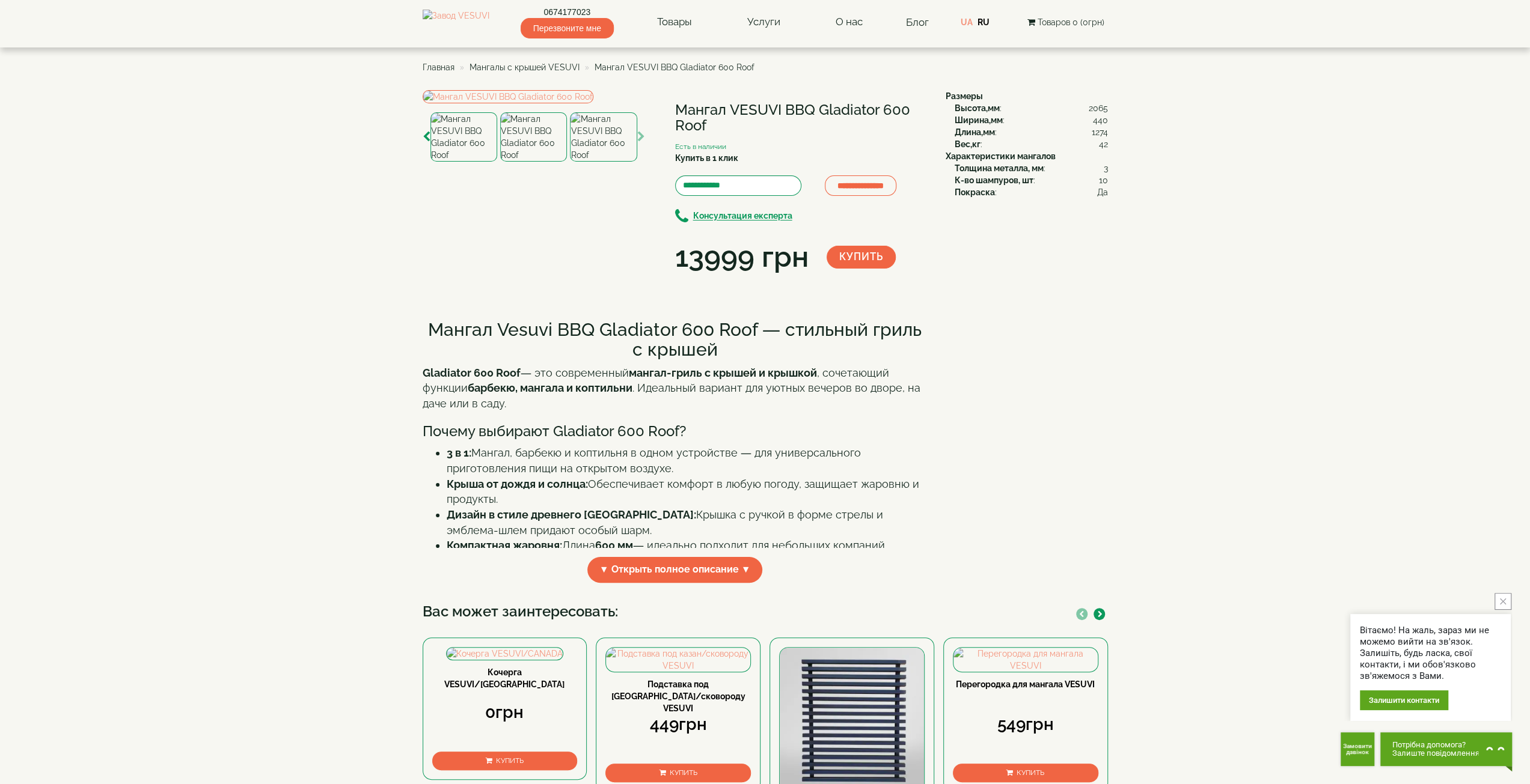
click at [642, 145] on button "button" at bounding box center [641, 137] width 8 height 16
click at [641, 142] on icon "button" at bounding box center [641, 137] width 8 height 11
click at [639, 142] on icon "button" at bounding box center [641, 137] width 8 height 11
click at [518, 162] on img at bounding box center [534, 137] width 67 height 49
click at [451, 162] on img at bounding box center [464, 137] width 67 height 49
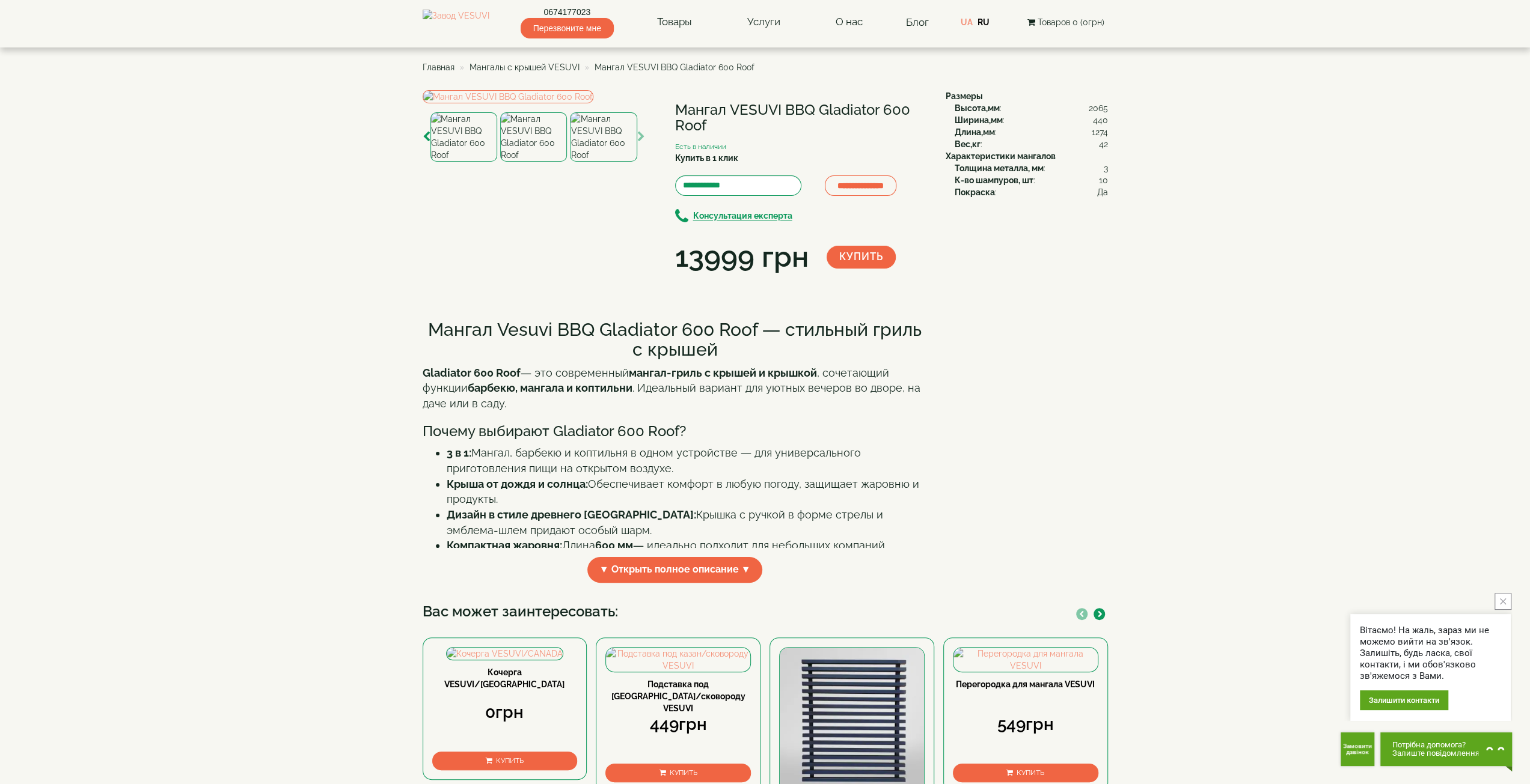
click at [413, 350] on body "Магазин Булерьяны VESUVI Мангалы от завода VESUVI Печи для бани и сауны VESUVI …" at bounding box center [765, 676] width 1530 height 1351
click at [421, 350] on div "**********" at bounding box center [765, 617] width 704 height 1055
click at [423, 142] on icon "button" at bounding box center [426, 137] width 8 height 11
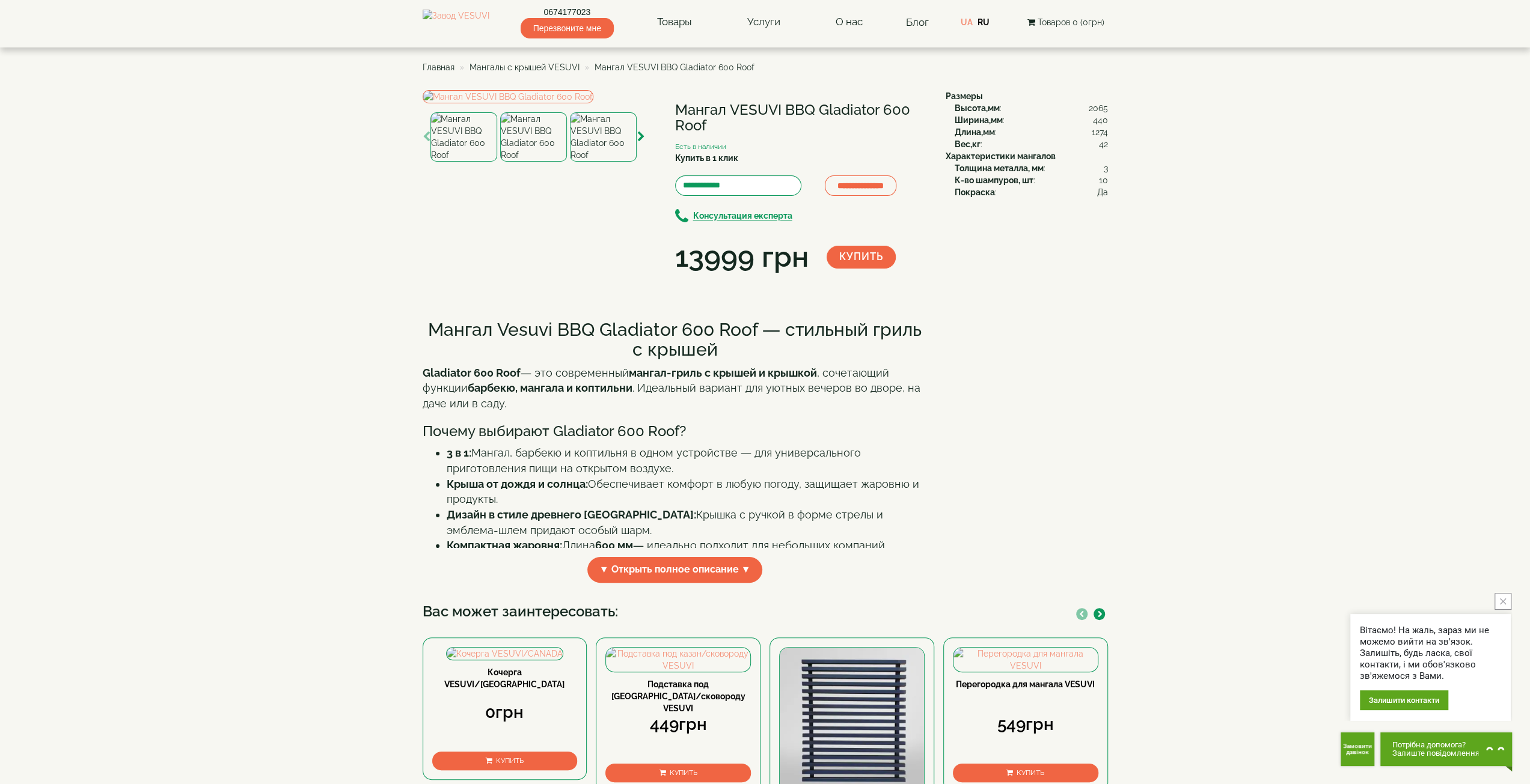
click at [423, 142] on icon "button" at bounding box center [426, 137] width 8 height 11
click at [452, 162] on img at bounding box center [464, 137] width 67 height 49
click at [529, 103] on img at bounding box center [508, 96] width 171 height 13
click at [465, 162] on img at bounding box center [464, 137] width 67 height 49
click at [518, 162] on img at bounding box center [534, 137] width 67 height 49
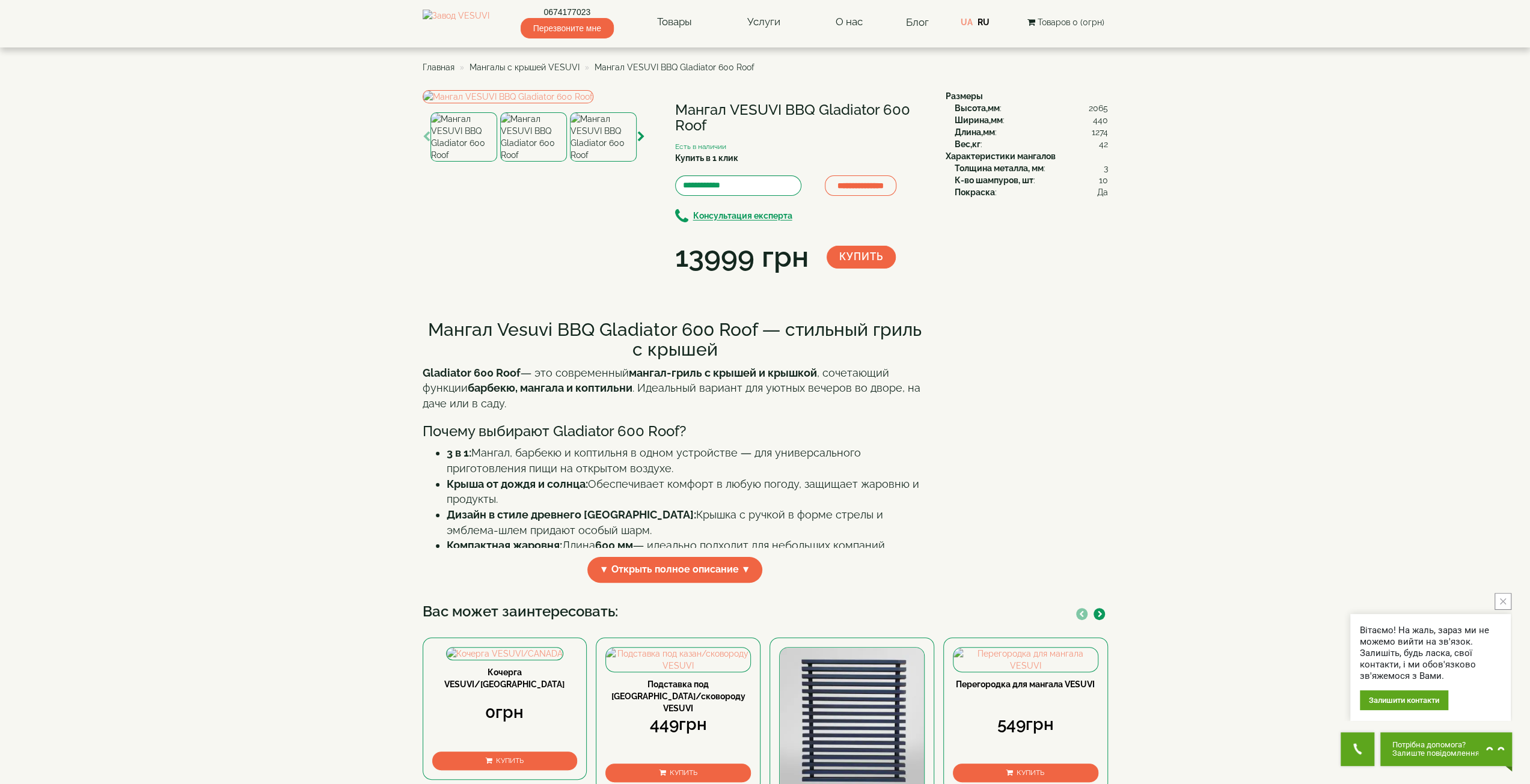
click at [586, 162] on img at bounding box center [603, 137] width 67 height 49
click at [646, 278] on div "**********" at bounding box center [680, 184] width 514 height 188
click at [645, 173] on div at bounding box center [534, 131] width 222 height 82
click at [637, 142] on icon "button" at bounding box center [641, 137] width 8 height 11
click at [639, 142] on icon "button" at bounding box center [641, 137] width 8 height 11
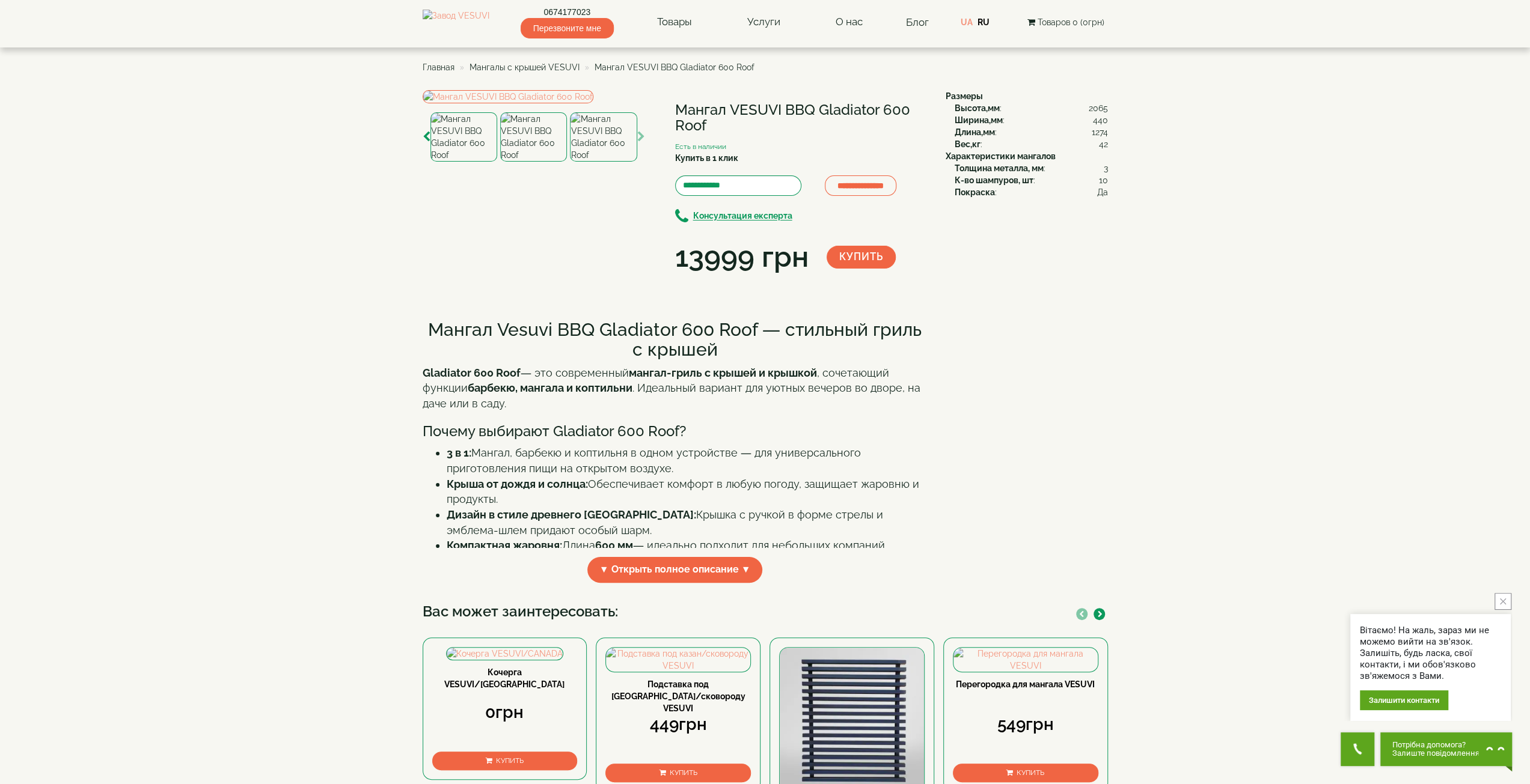
click at [639, 142] on icon "button" at bounding box center [641, 137] width 8 height 11
click at [756, 278] on div "**********" at bounding box center [680, 184] width 514 height 188
drag, startPoint x: 722, startPoint y: 128, endPoint x: 675, endPoint y: 115, distance: 48.8
click at [675, 115] on h1 "Мангал VESUVI BBQ Gladiator 600 Roof" at bounding box center [801, 118] width 253 height 32
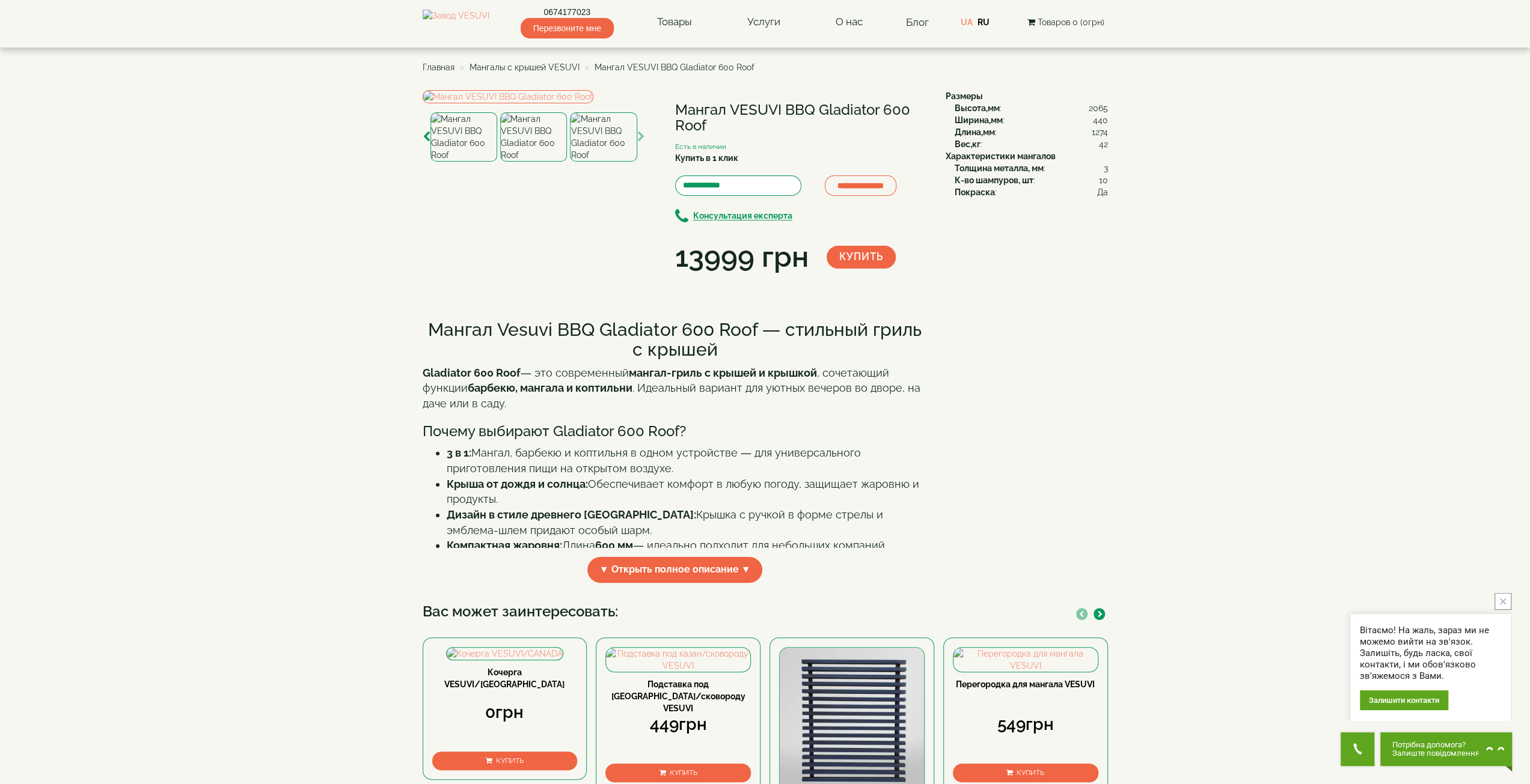
copy h1 "Мангал VESUVI BBQ Gladiator 600 Roof"
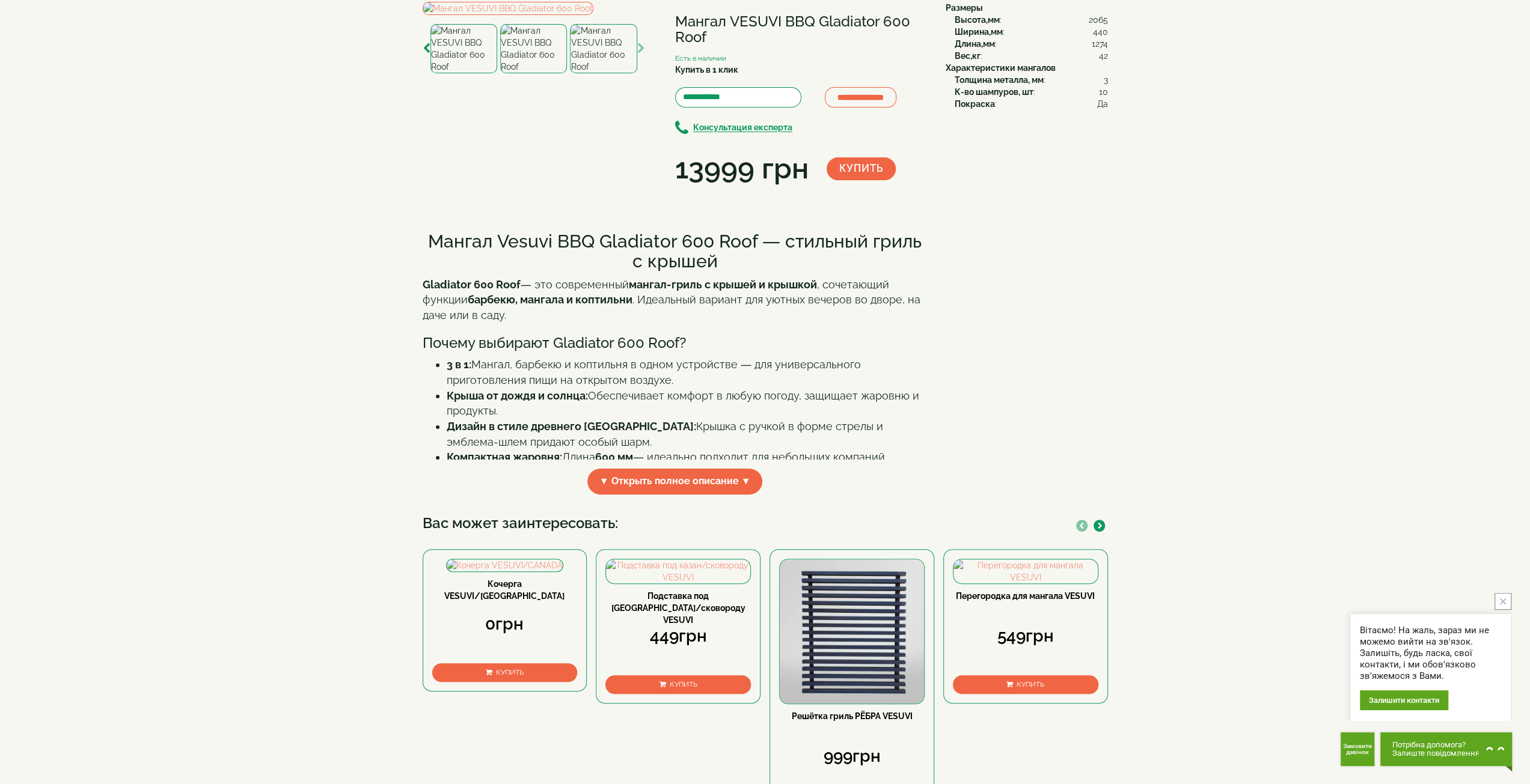
scroll to position [120, 0]
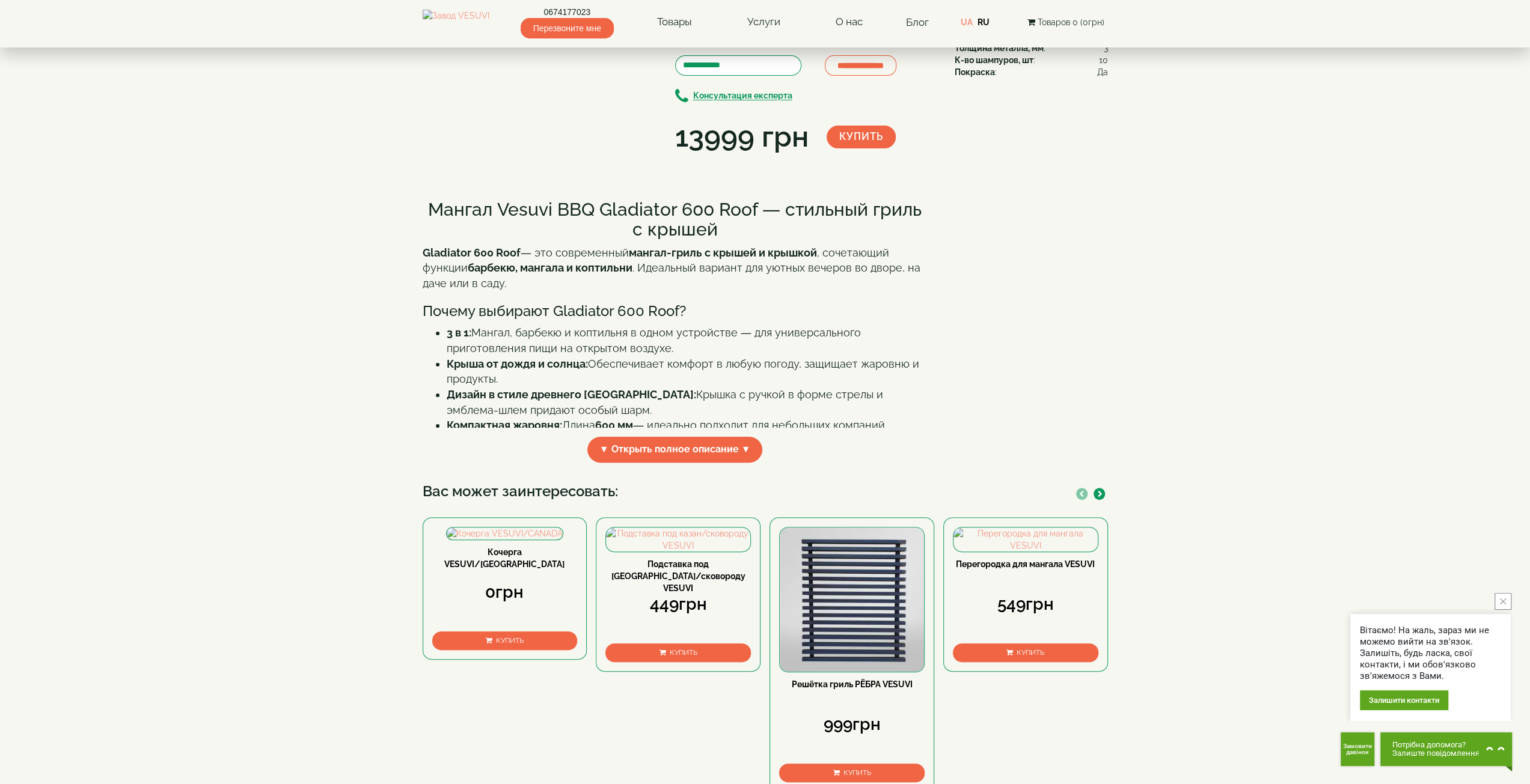
click at [1430, 480] on body "0674177023 Перезвоните мне Товары Булерьяны VESUVI Мангалы от завода VESUVI Печ…" at bounding box center [765, 555] width 1530 height 1351
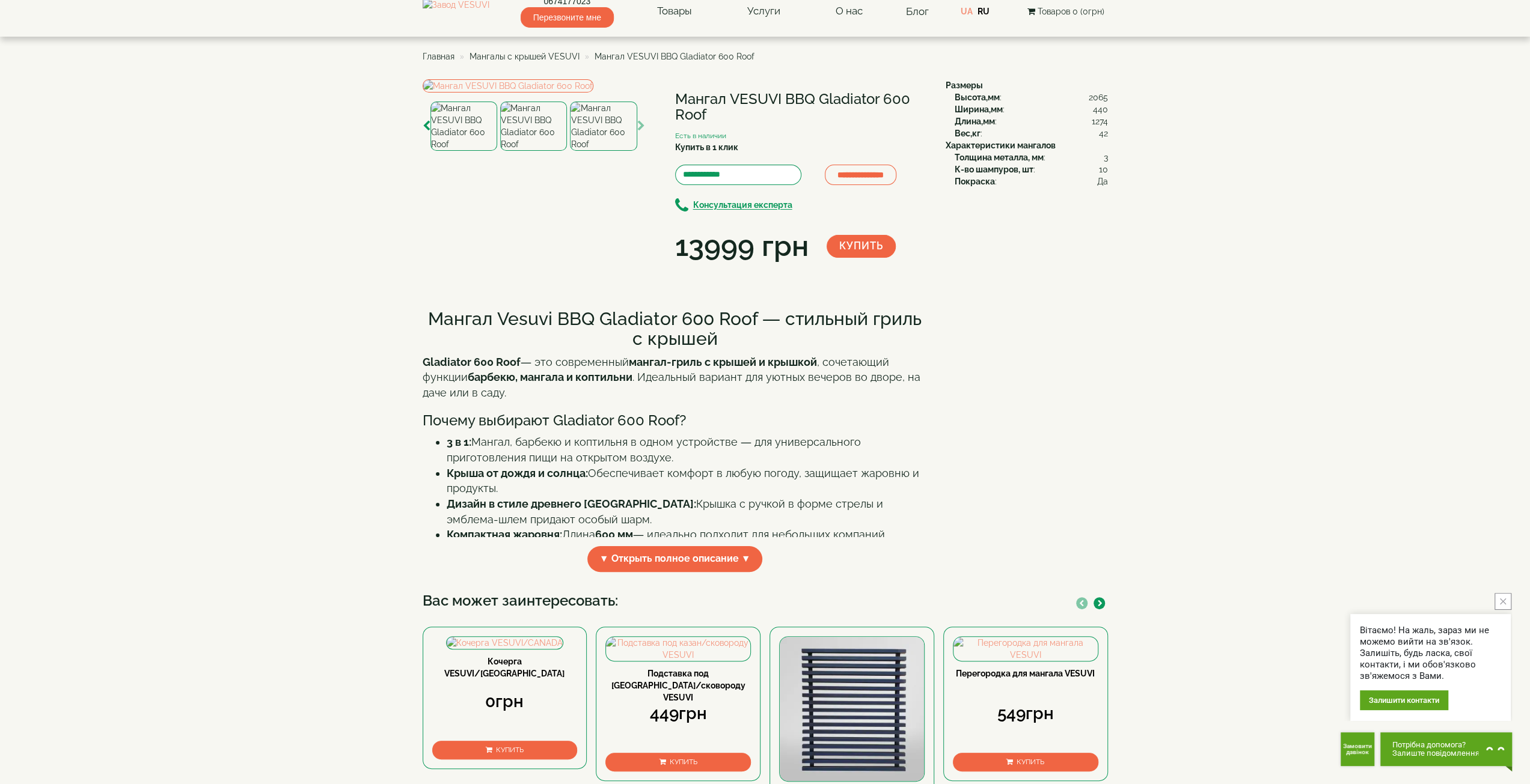
scroll to position [0, 0]
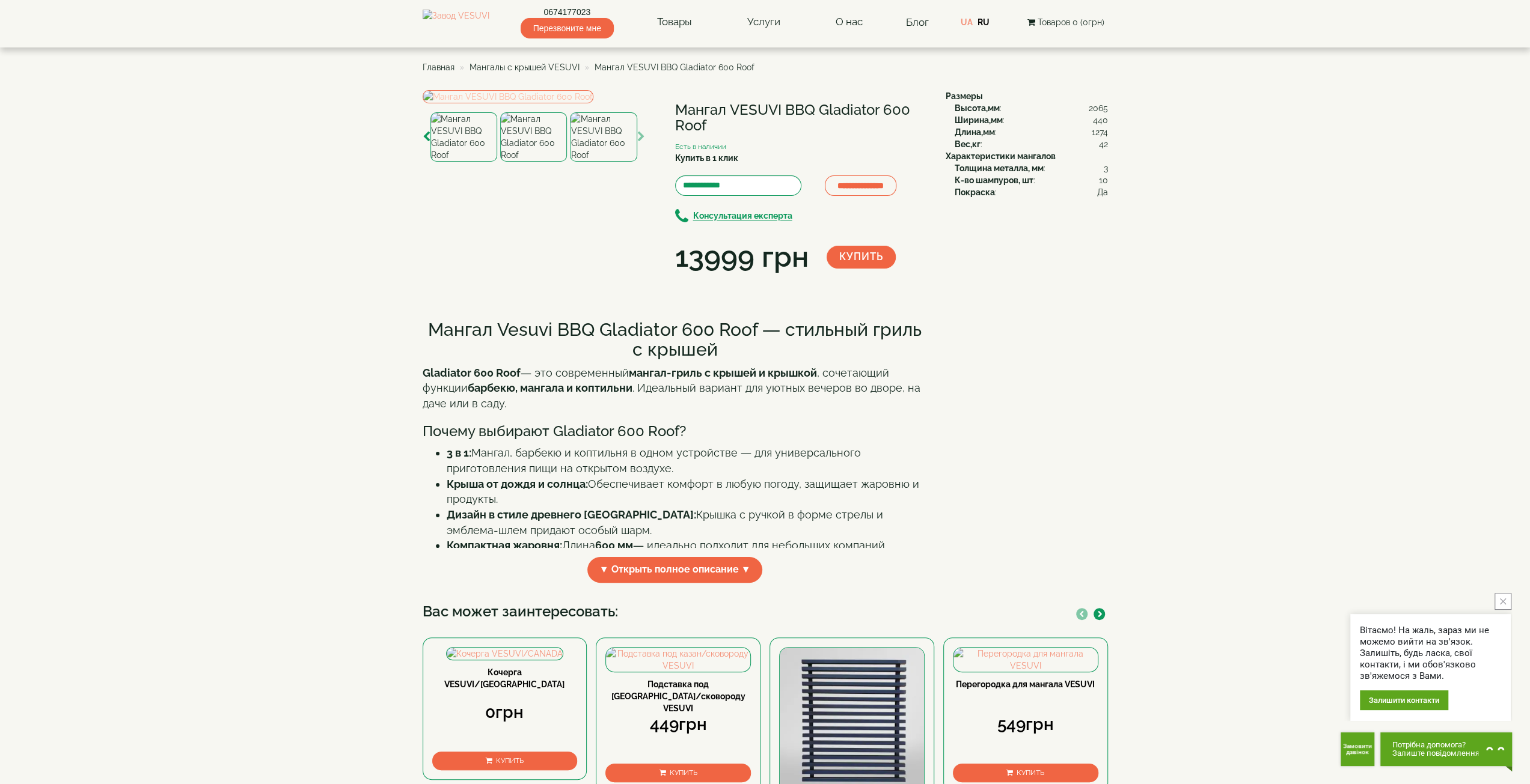
click at [570, 103] on img at bounding box center [508, 96] width 171 height 13
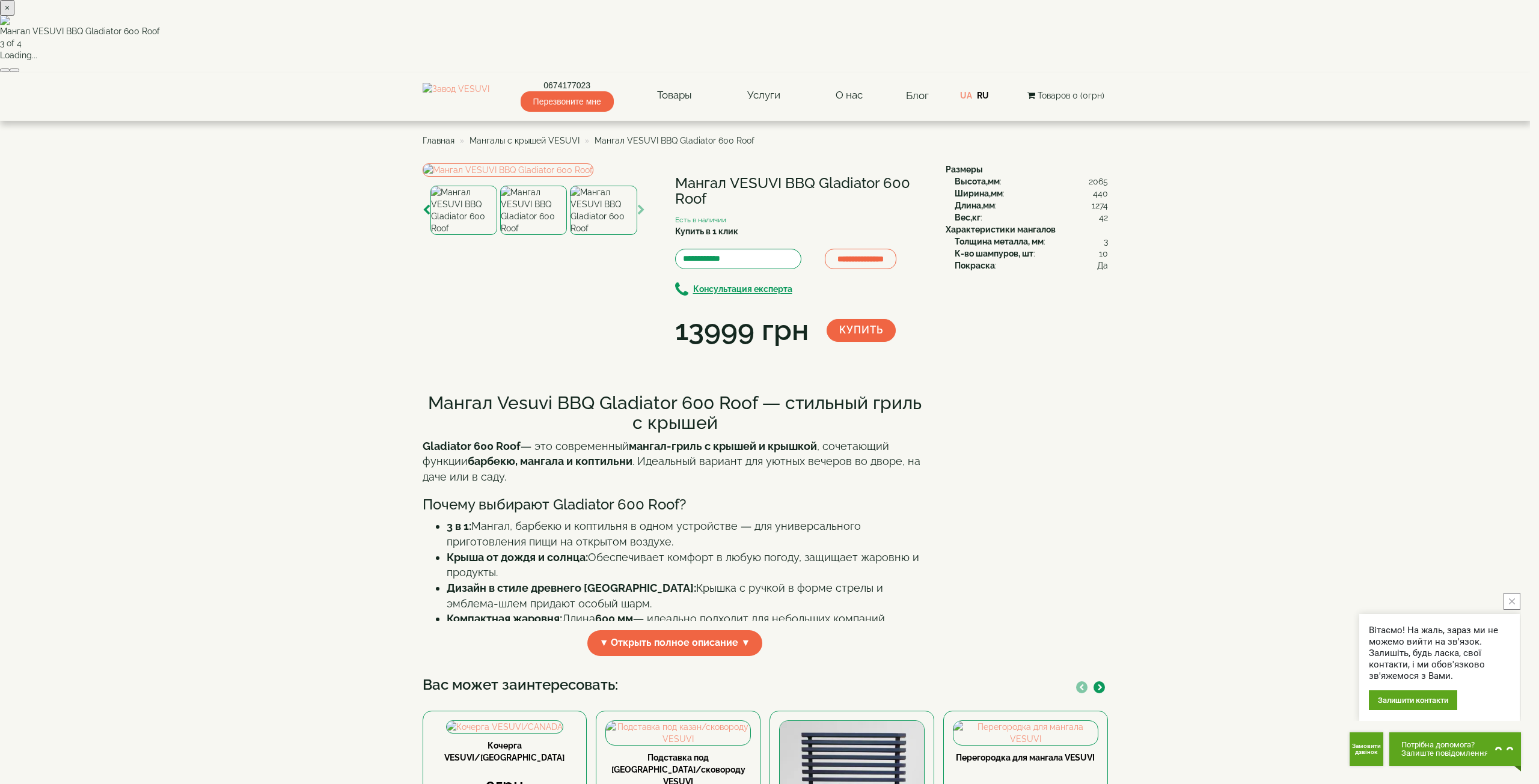
click at [1530, 73] on div "× Мангал VESUVI BBQ Gladiator 600 Roof 3 of 4 Loading..." at bounding box center [765, 37] width 1530 height 73
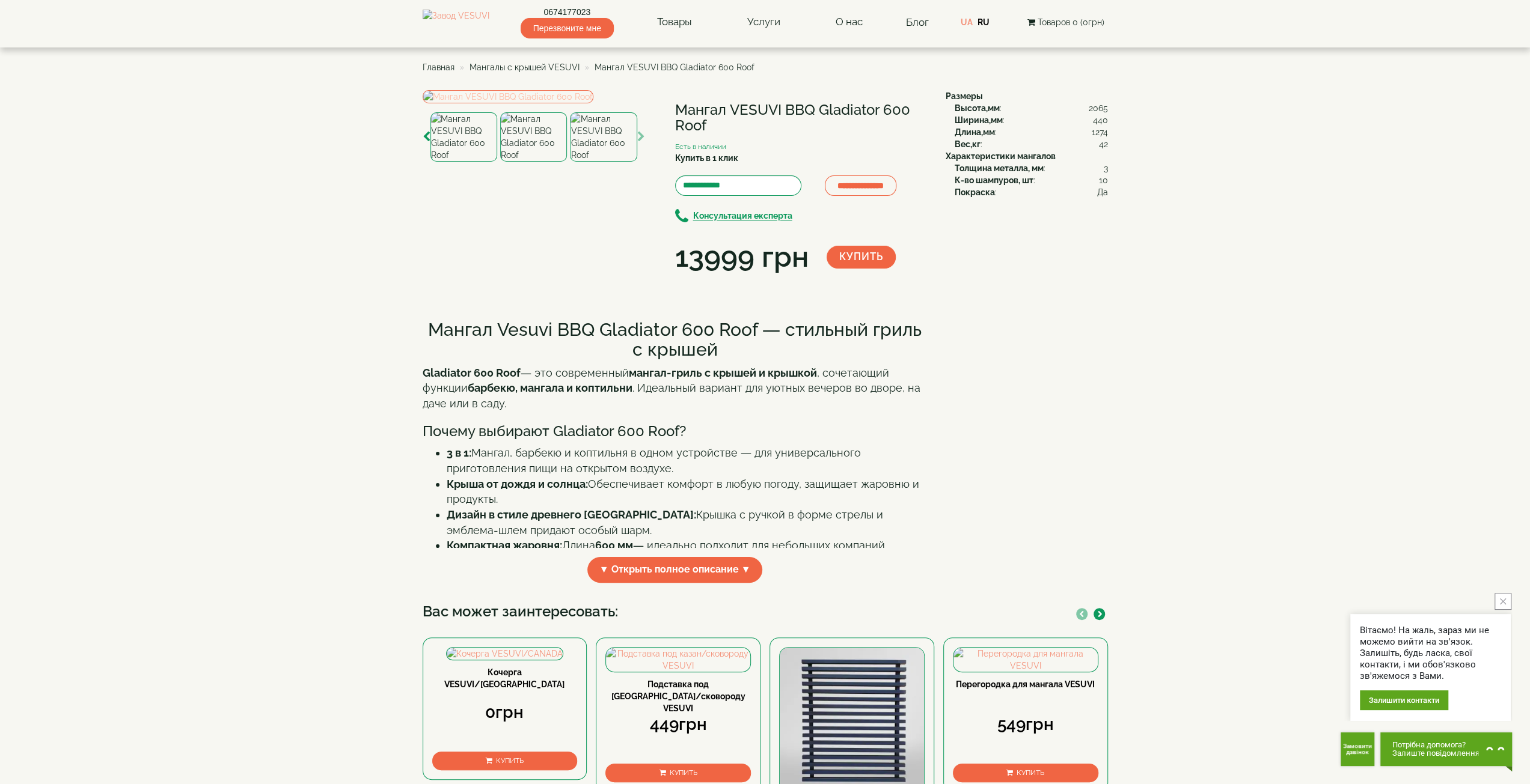
click at [593, 103] on img at bounding box center [508, 96] width 171 height 13
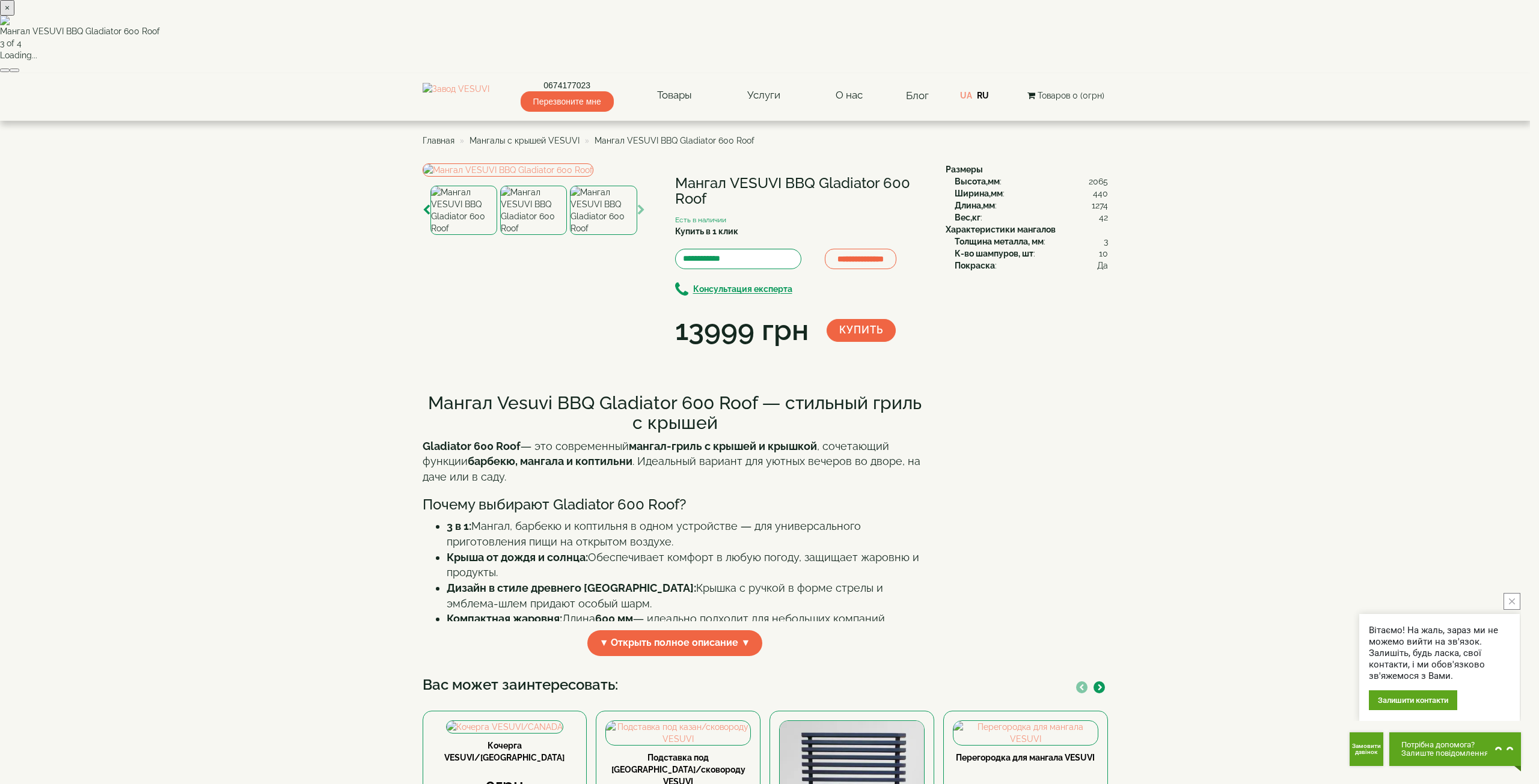
click at [20, 72] on button "button" at bounding box center [14, 71] width 9 height 4
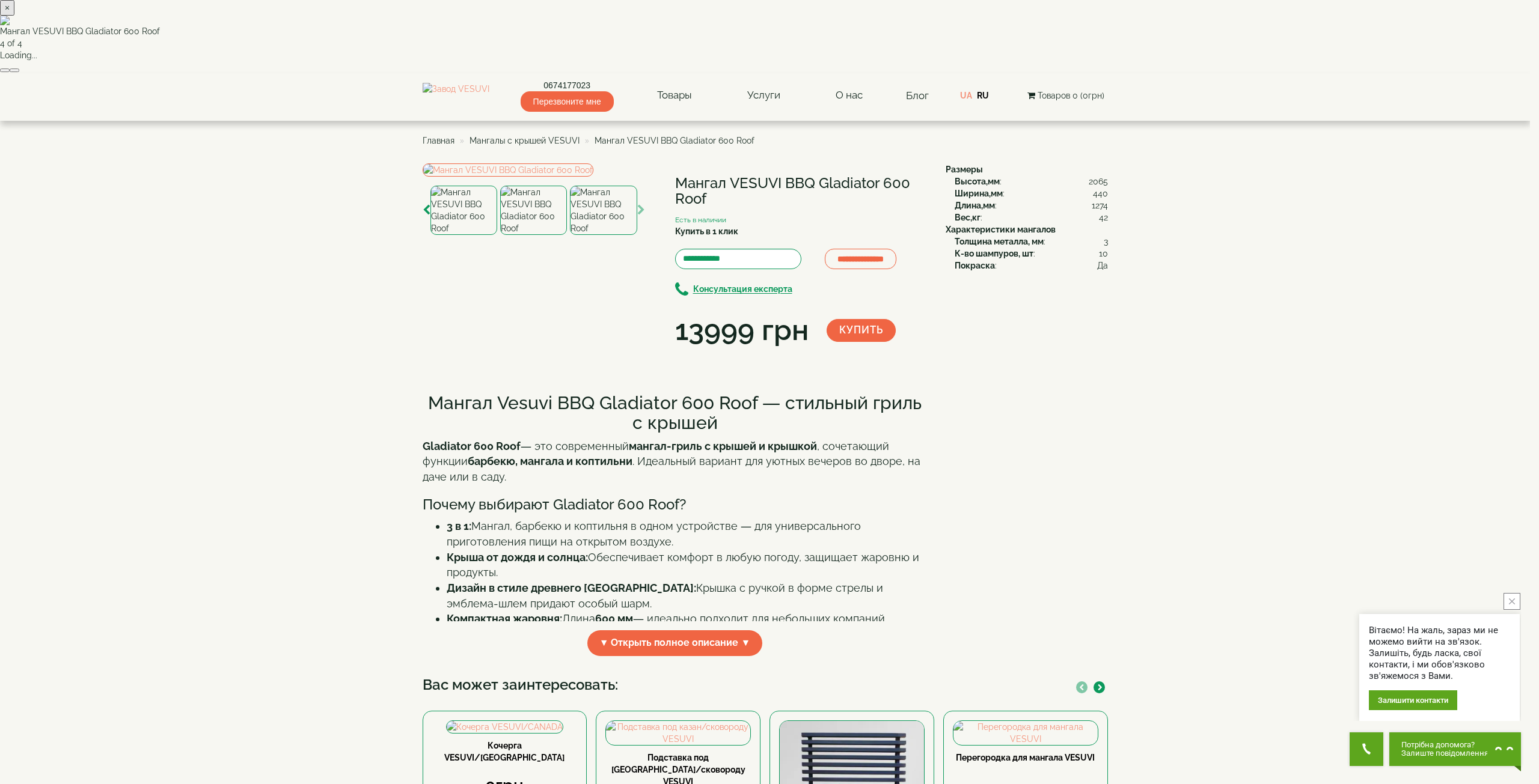
click at [20, 72] on button "button" at bounding box center [14, 71] width 9 height 4
click at [1315, 73] on div "× Мангал VESUVI BBQ Gladiator 600 Roof 4 of 4 Loading..." at bounding box center [765, 37] width 1530 height 73
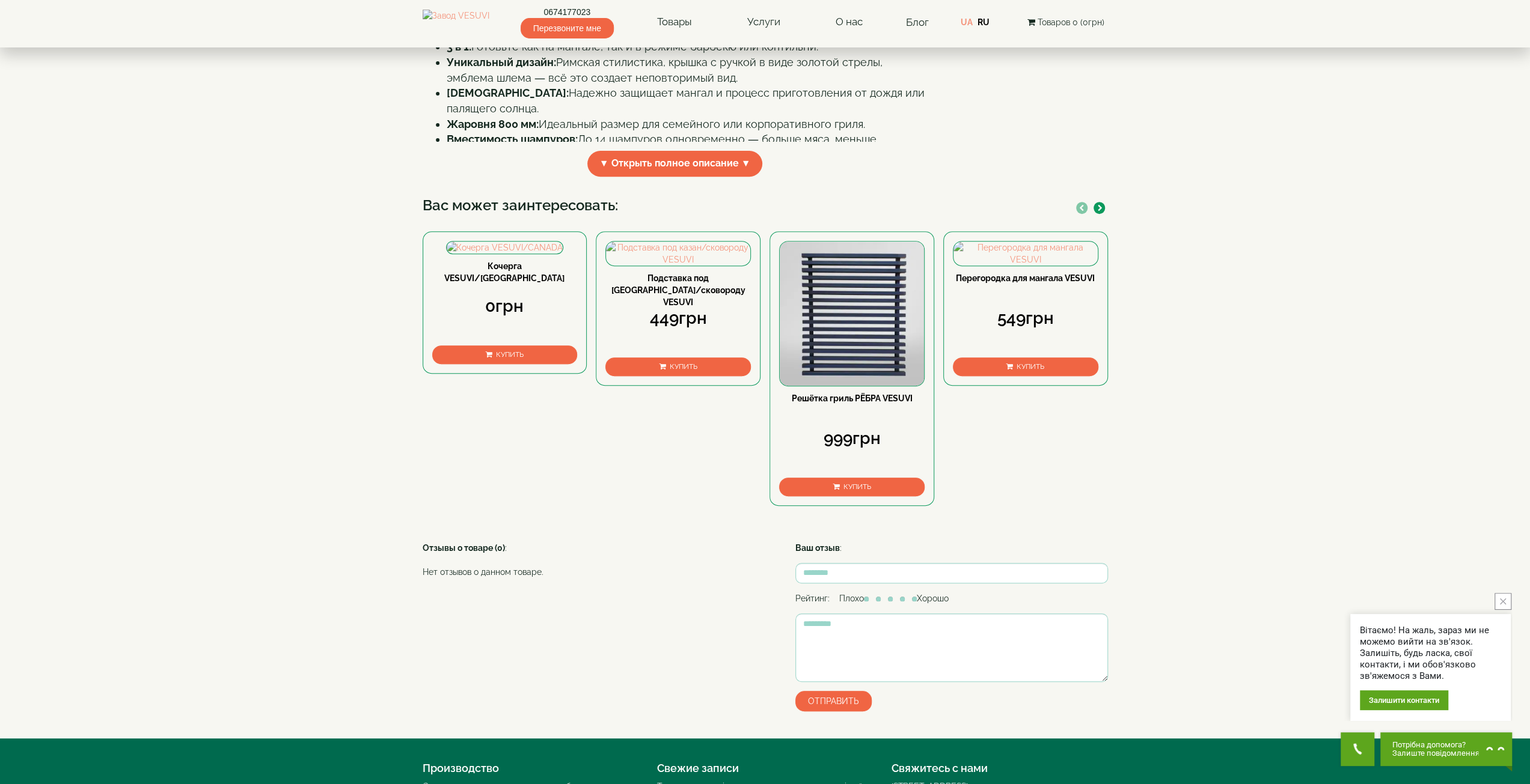
scroll to position [421, 0]
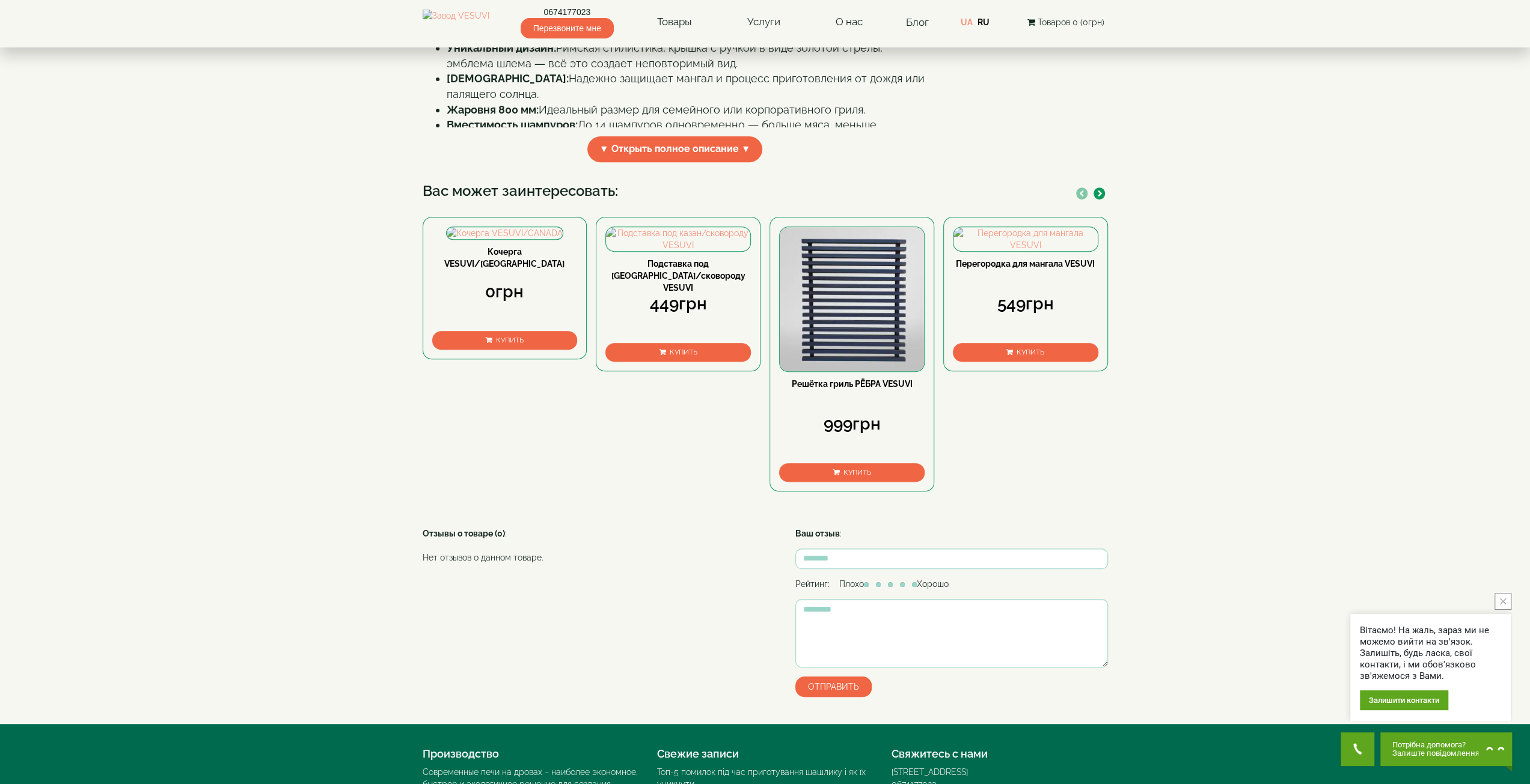
click at [1102, 200] on div at bounding box center [1090, 193] width 35 height 13
drag, startPoint x: 1100, startPoint y: 302, endPoint x: 1163, endPoint y: 319, distance: 65.3
click at [1163, 319] on body "0674177023 Перезвоните мне Товары Булерьяны VESUVI Мангалы от завода VESUVI Печ…" at bounding box center [765, 255] width 1530 height 1351
click at [1026, 361] on button "Купить" at bounding box center [1025, 353] width 146 height 19
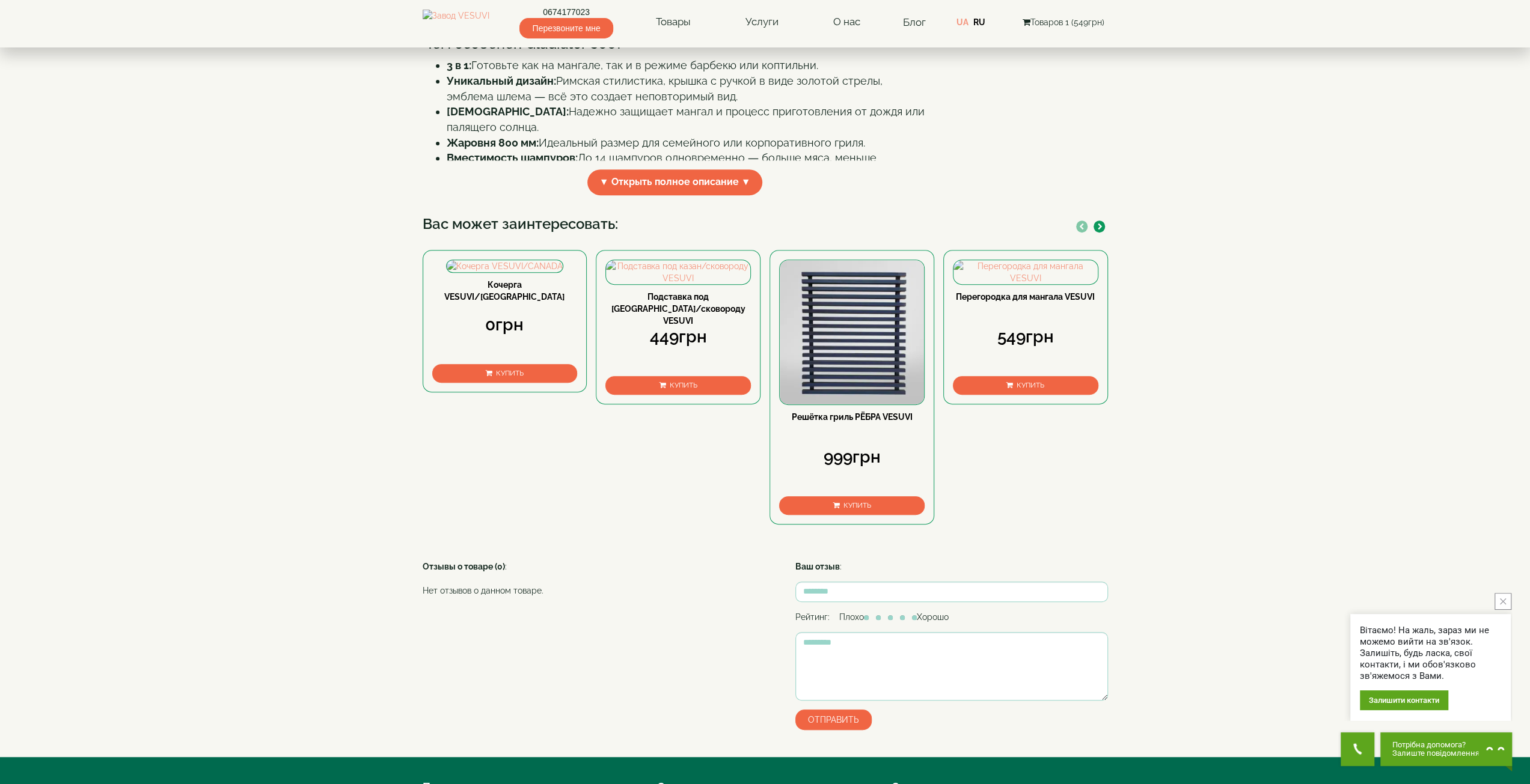
click at [874, 515] on button "Купить" at bounding box center [852, 506] width 146 height 19
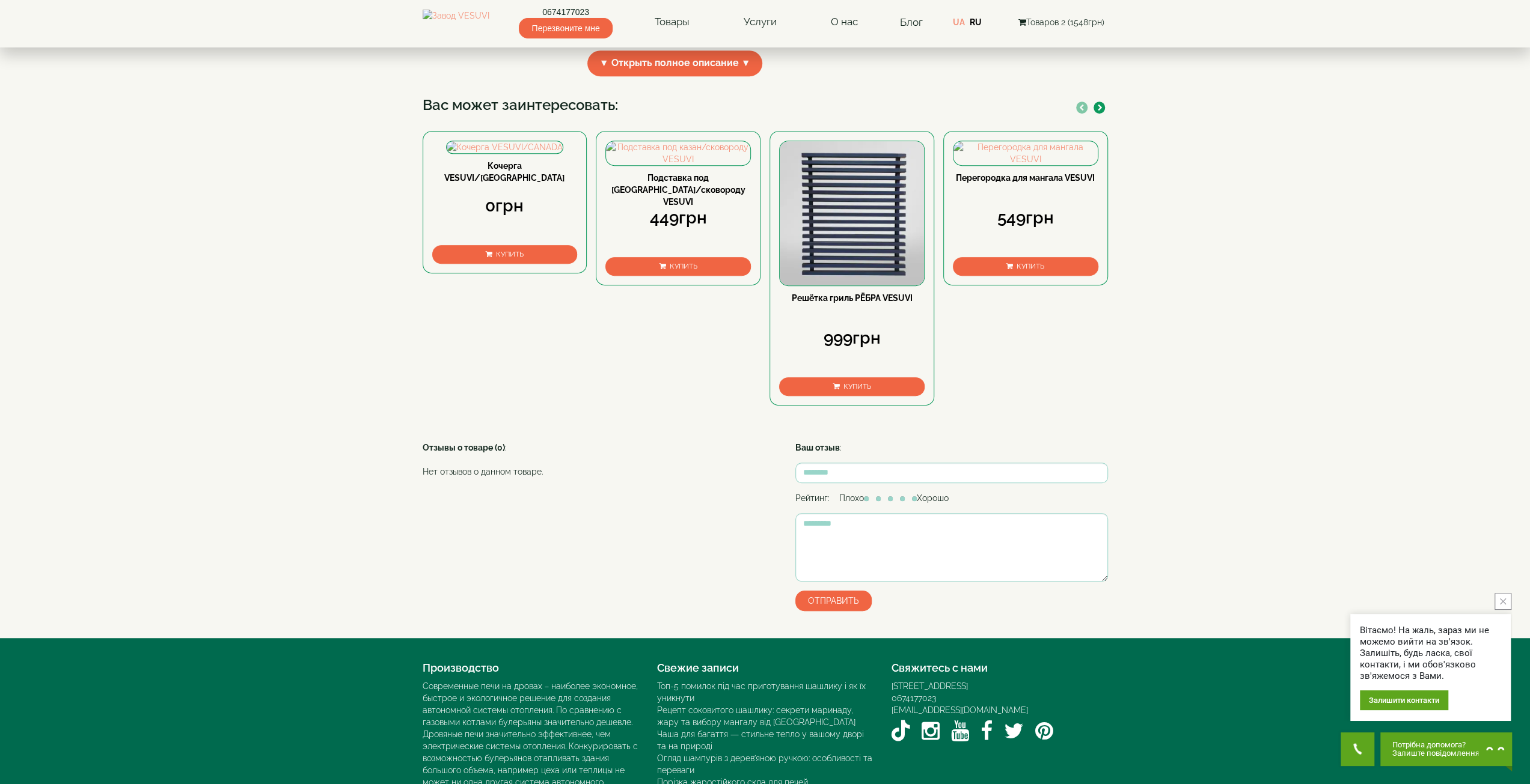
scroll to position [541, 0]
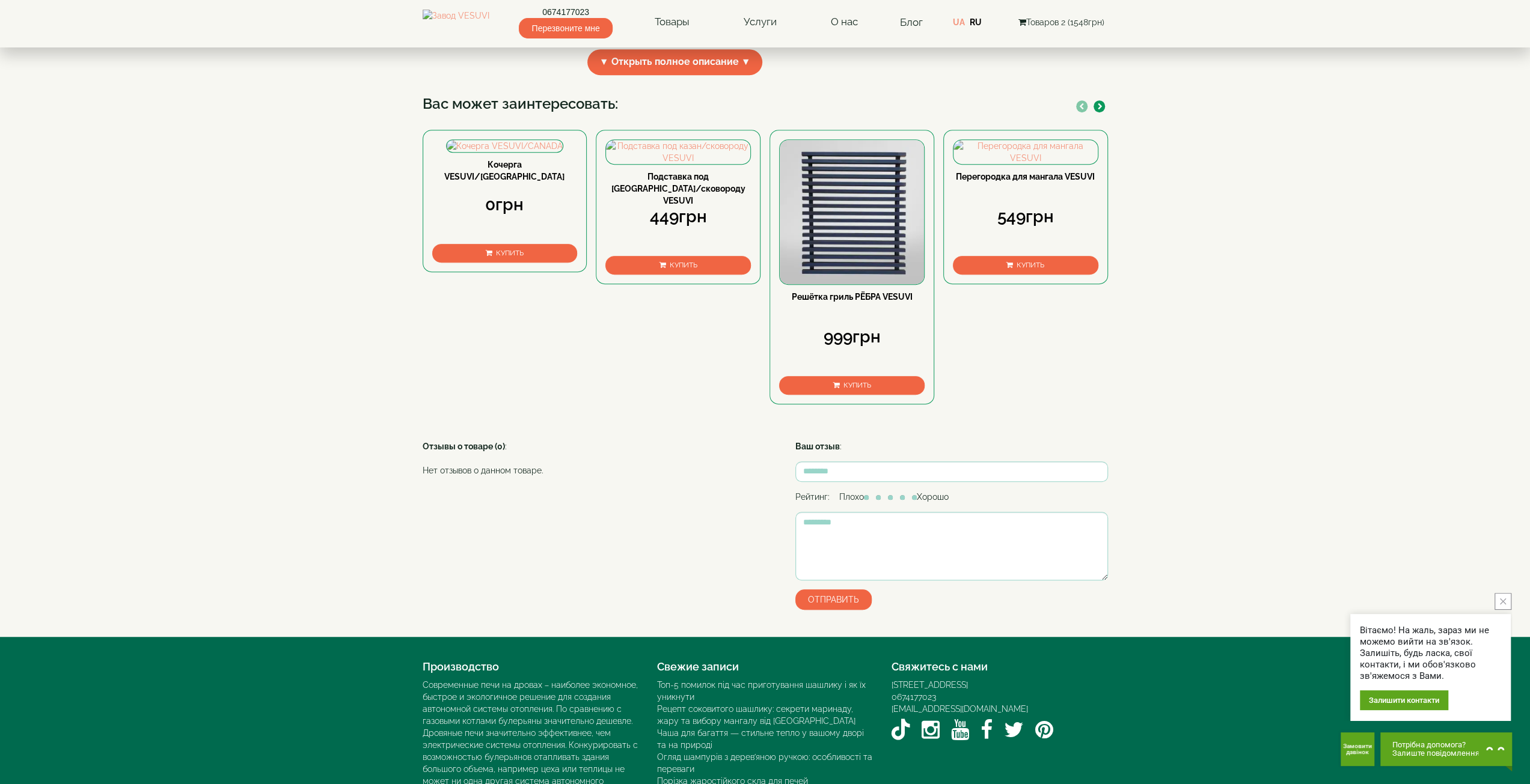
click at [675, 270] on span "Купить" at bounding box center [683, 264] width 28 height 8
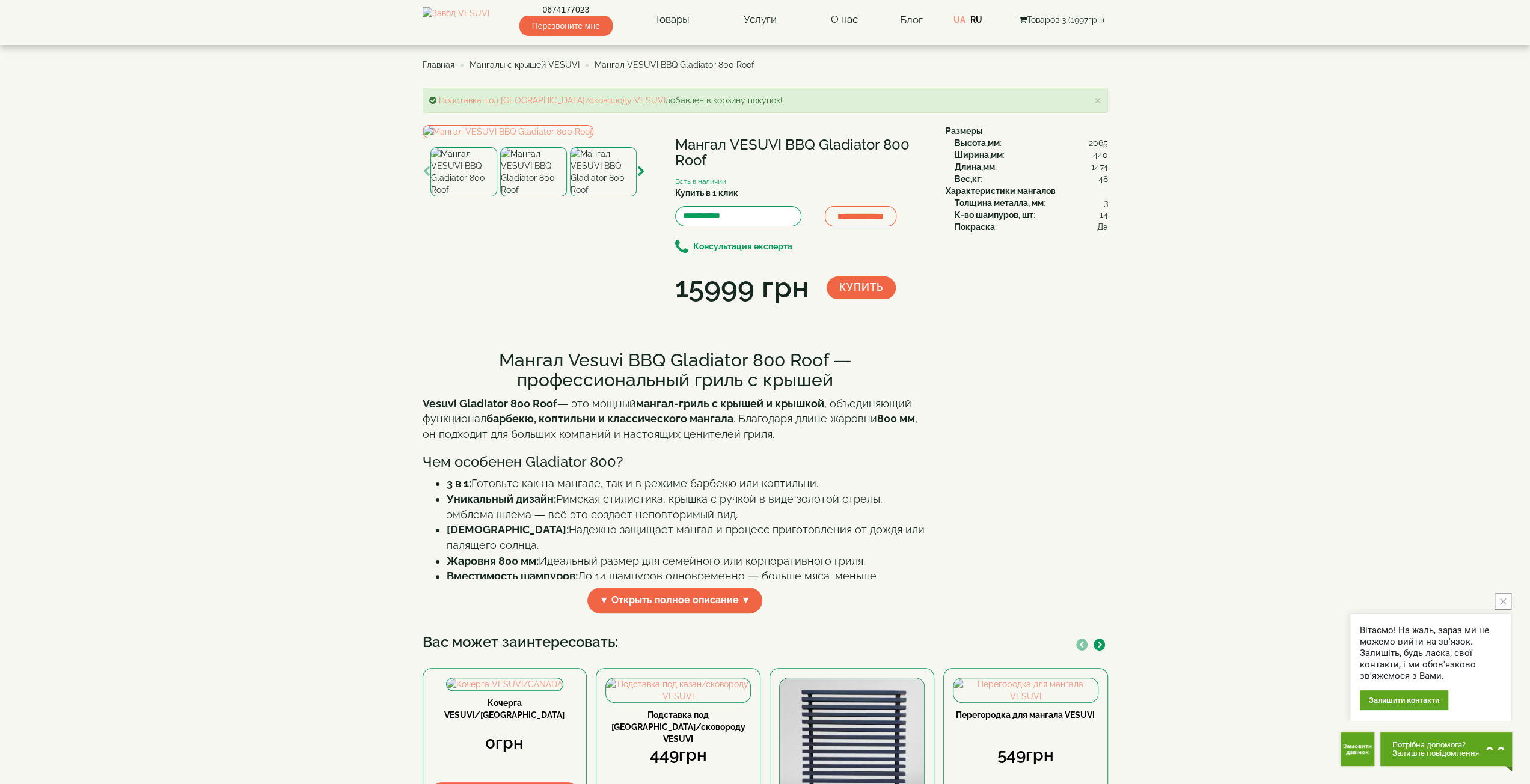
scroll to position [0, 0]
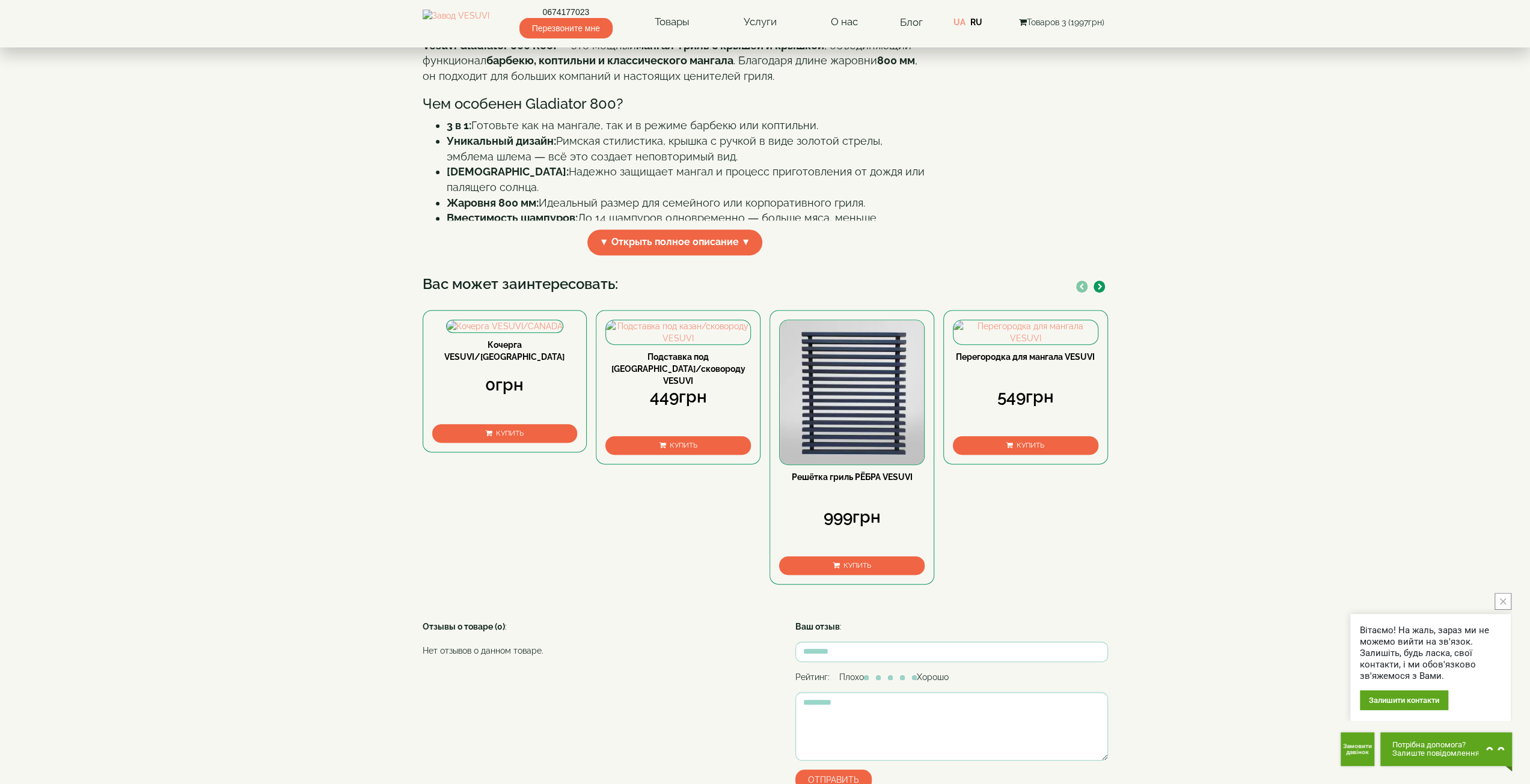
click at [516, 443] on button "Купить" at bounding box center [505, 434] width 146 height 19
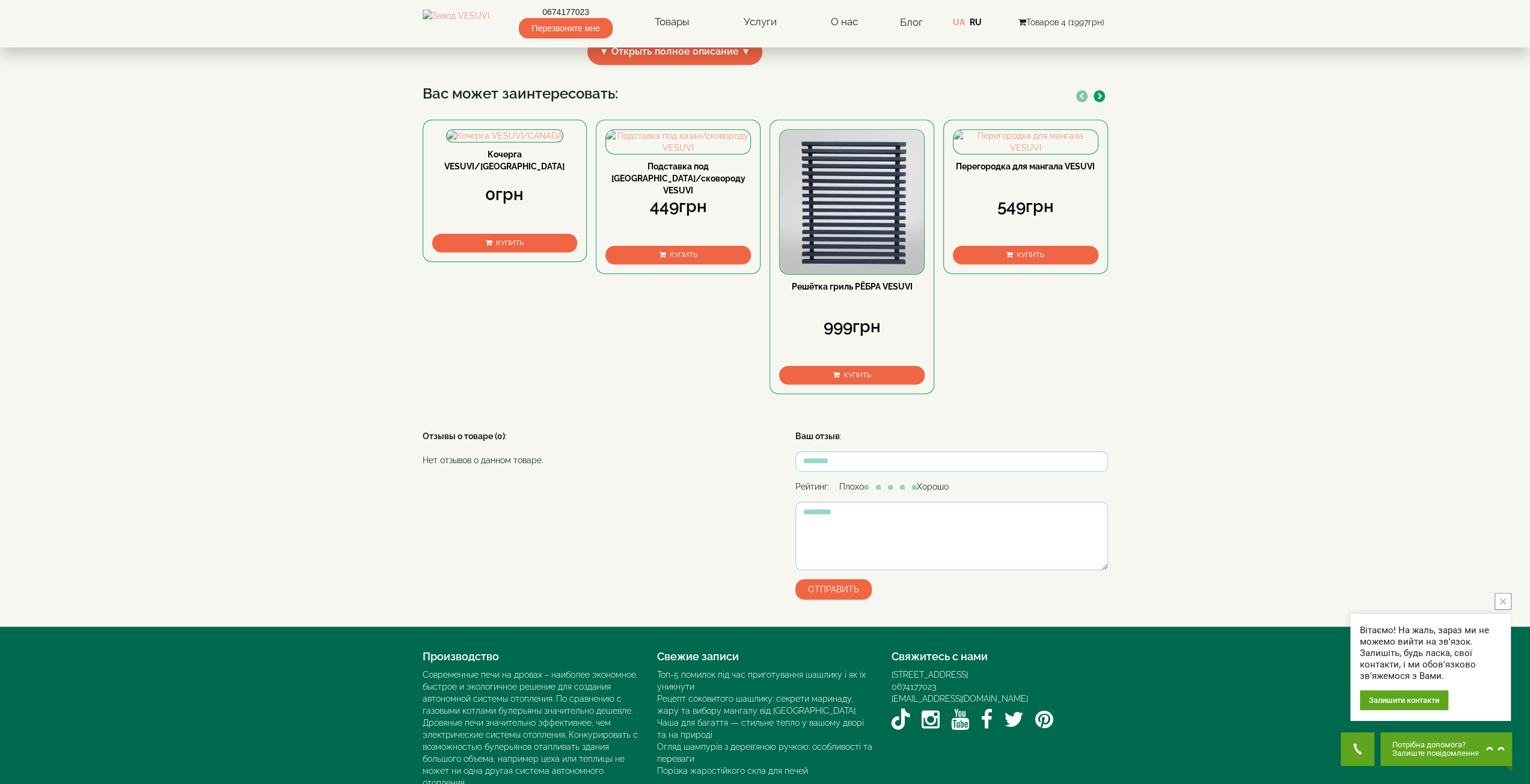
scroll to position [552, 0]
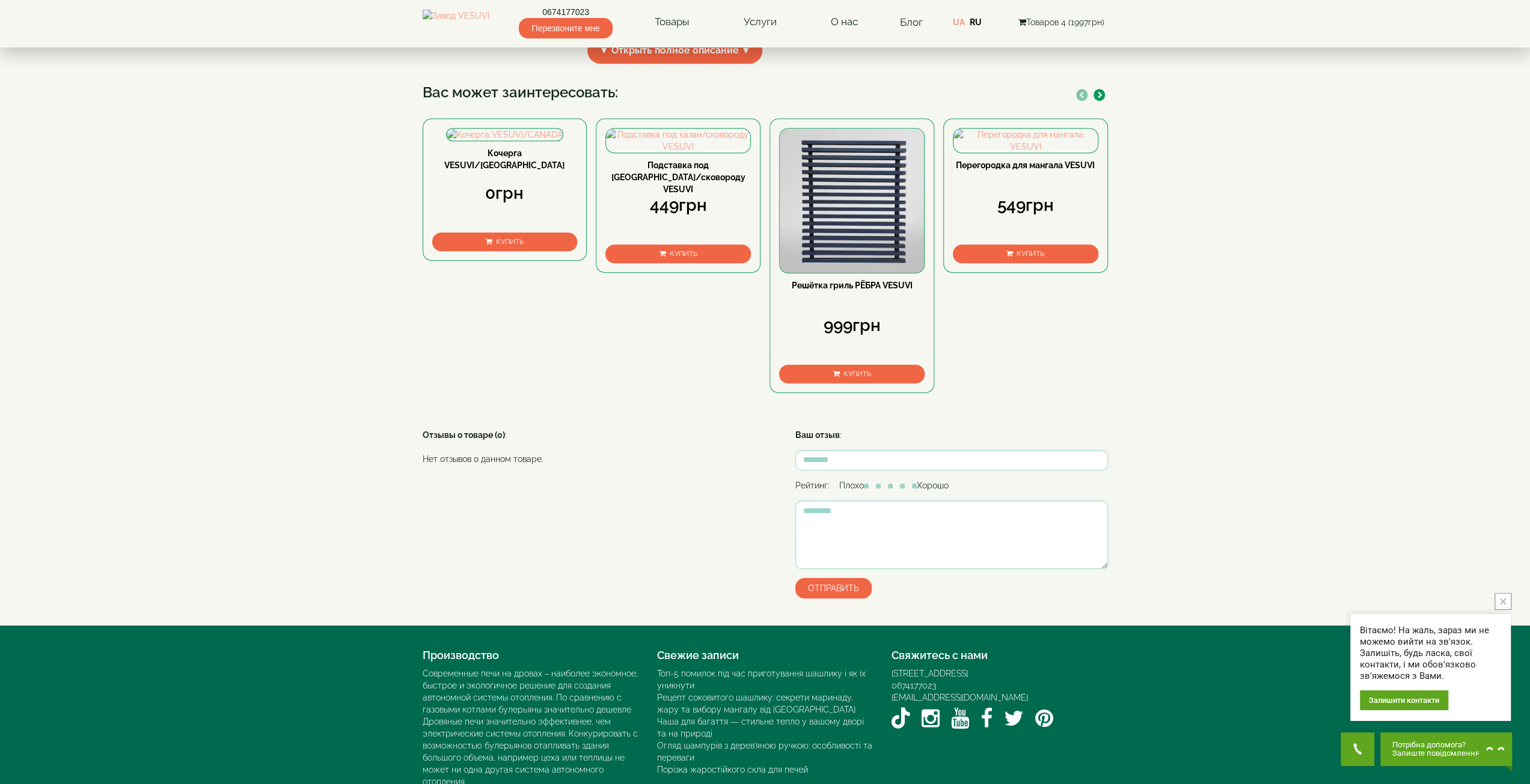
click at [1102, 101] on button "button" at bounding box center [1099, 94] width 11 height 12
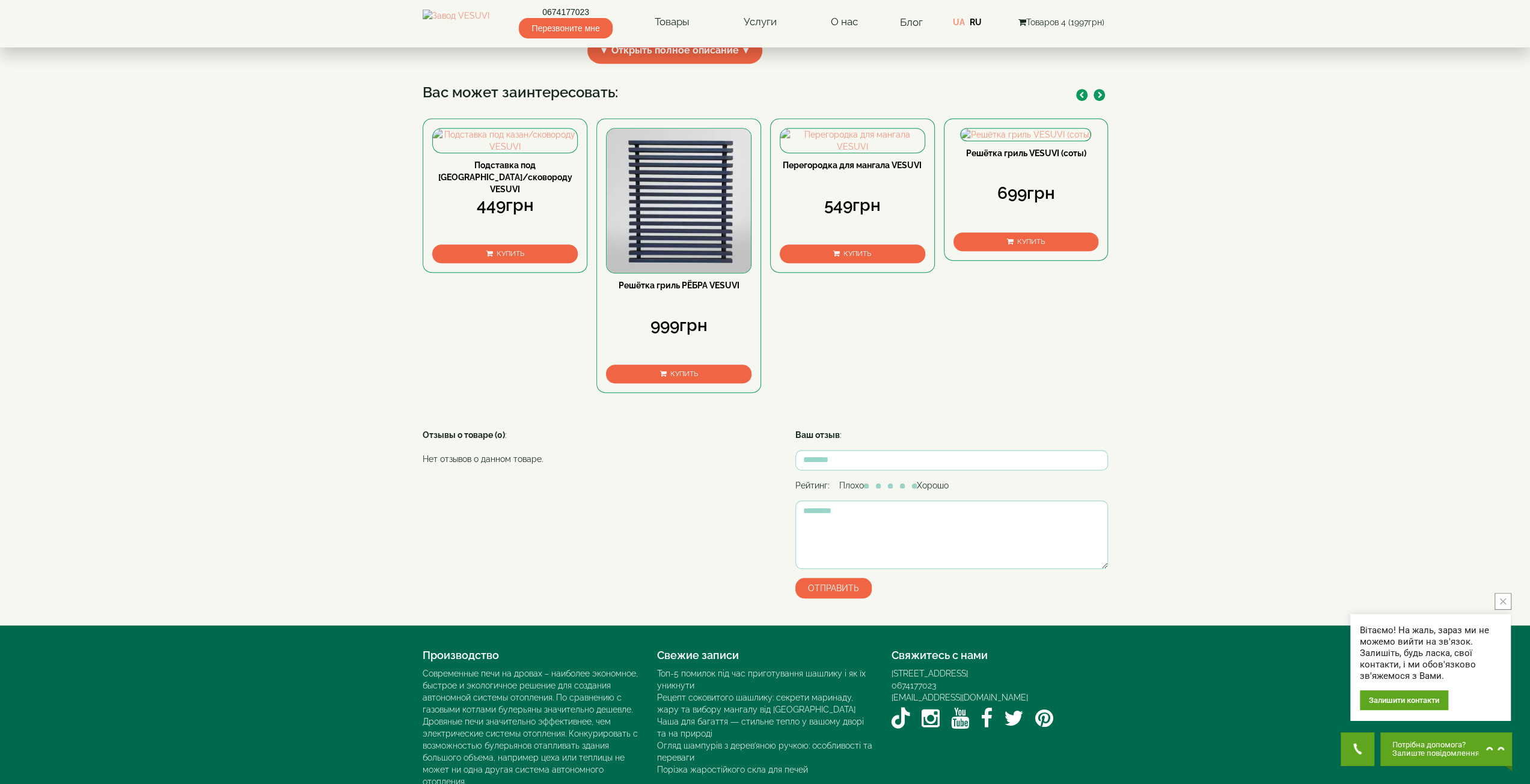
click at [1020, 246] on span "Купить" at bounding box center [1031, 241] width 28 height 8
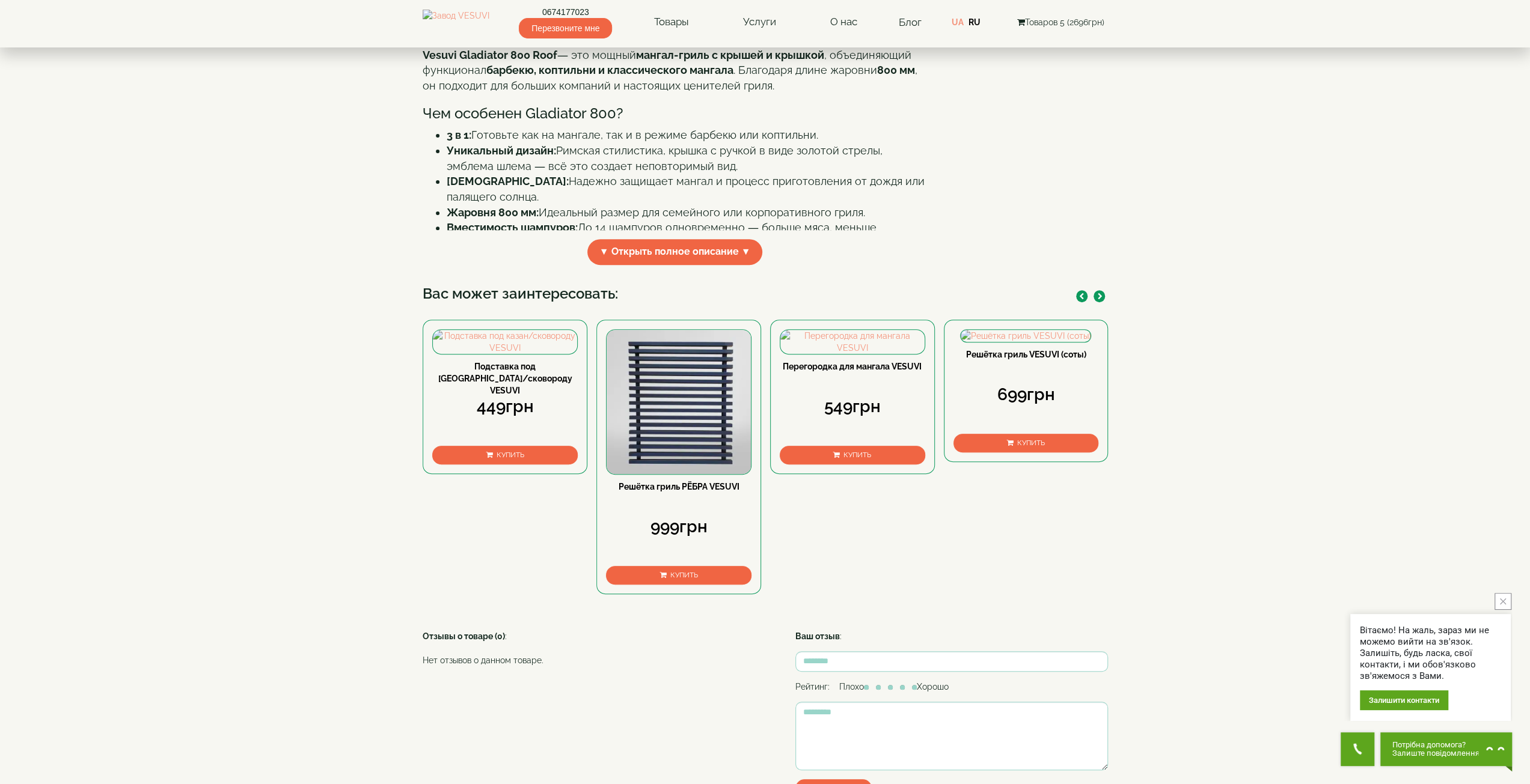
scroll to position [394, 0]
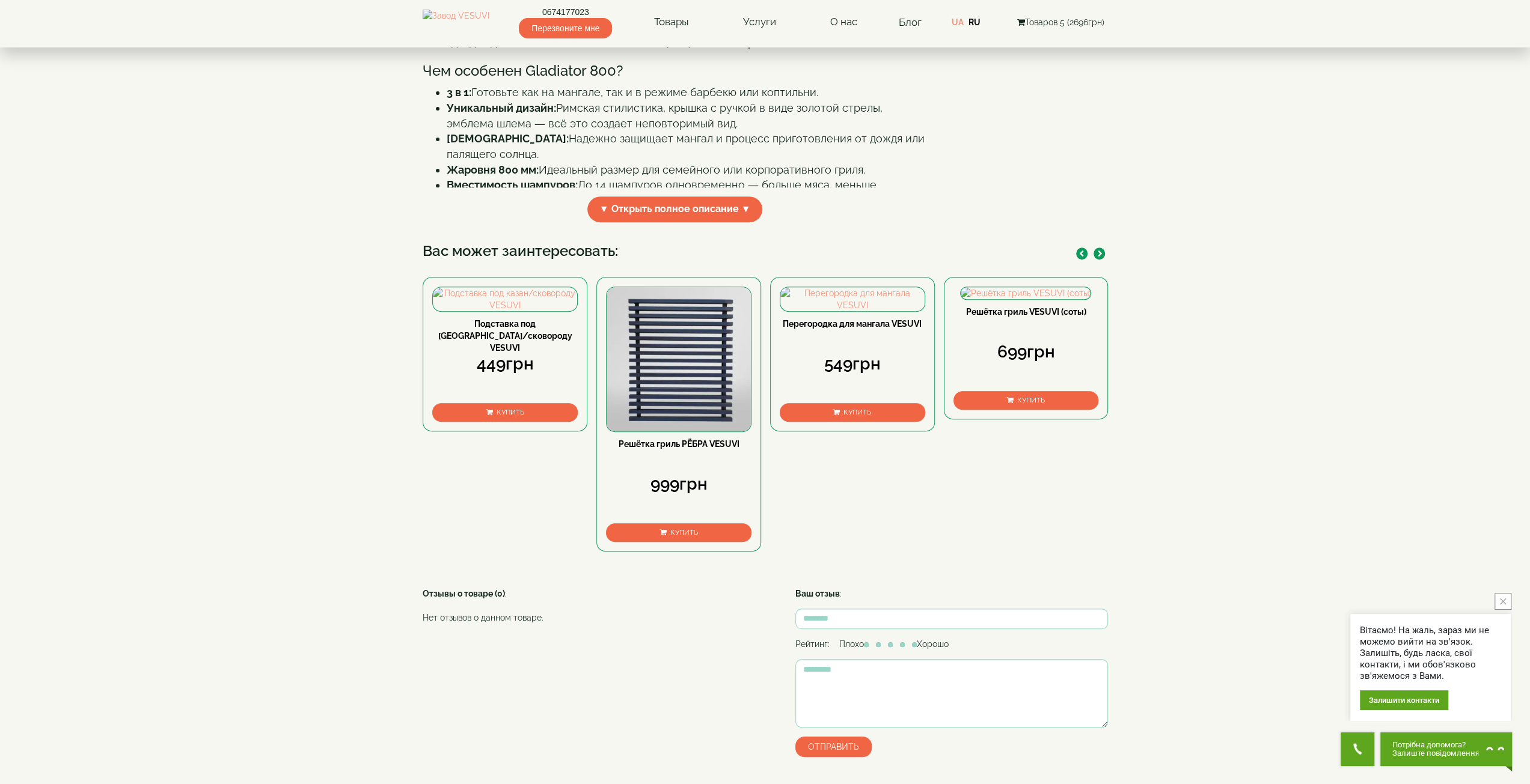
click at [1095, 259] on button "button" at bounding box center [1099, 253] width 11 height 12
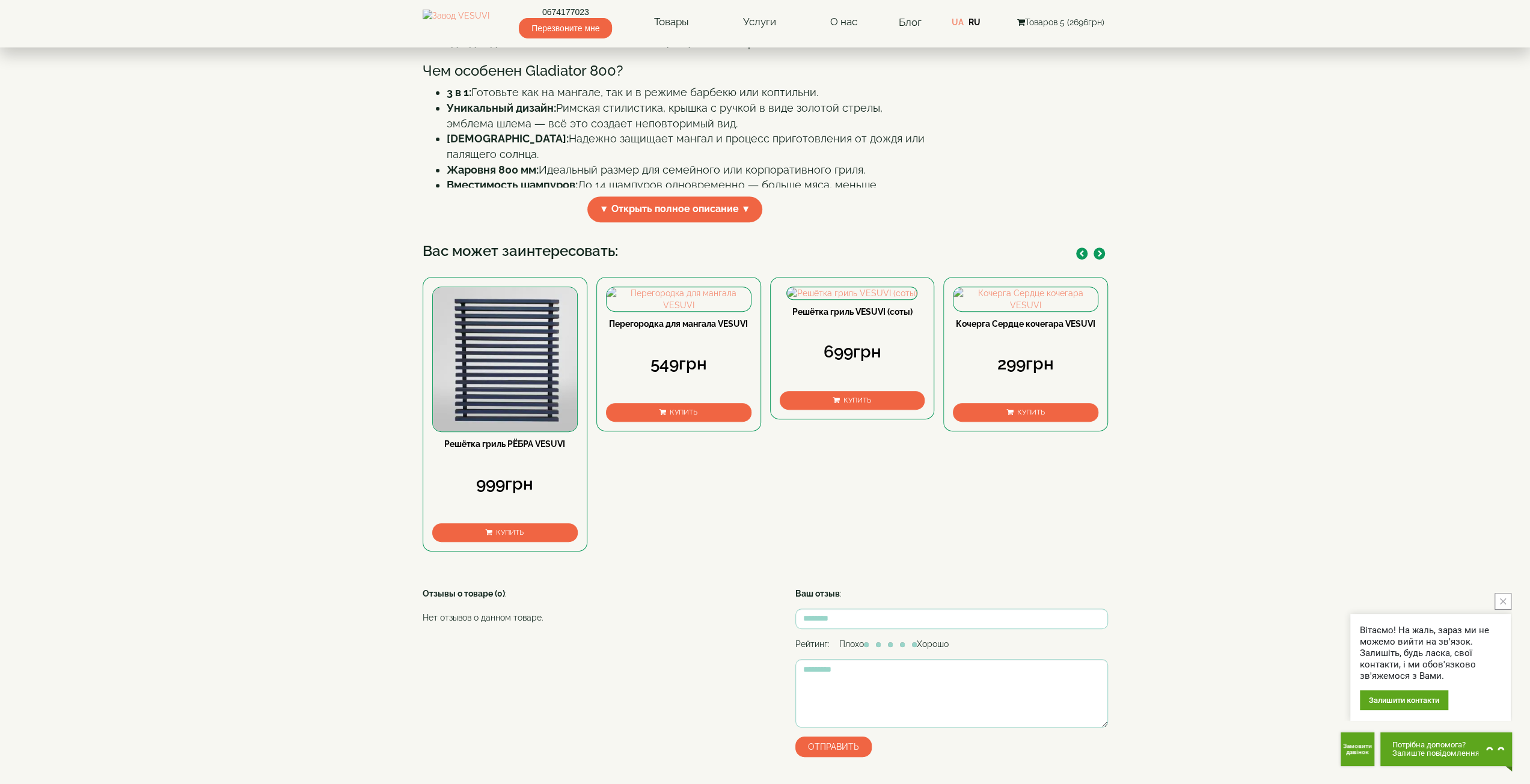
click at [1097, 259] on button "button" at bounding box center [1099, 253] width 11 height 12
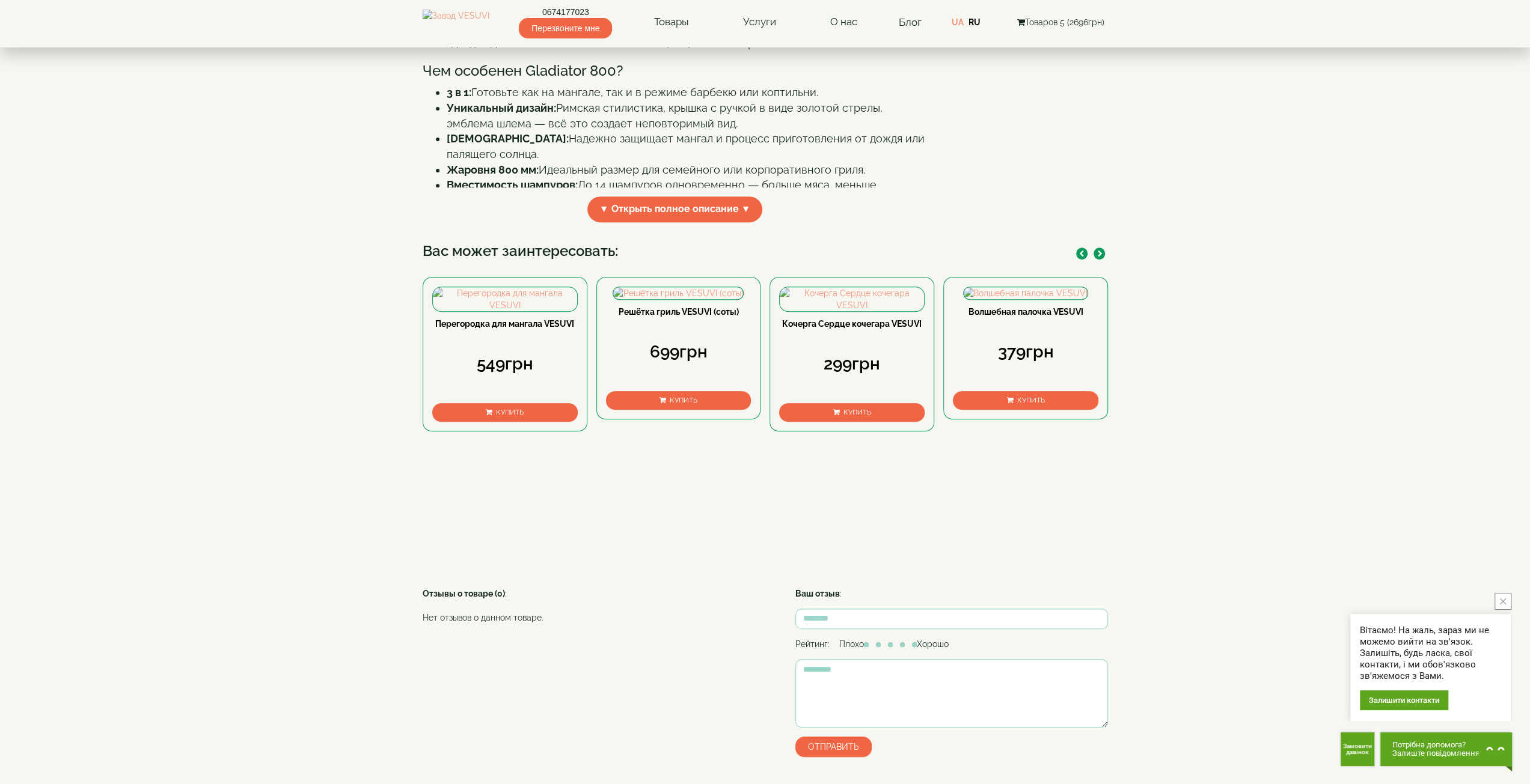
click at [1098, 259] on button "button" at bounding box center [1099, 253] width 11 height 12
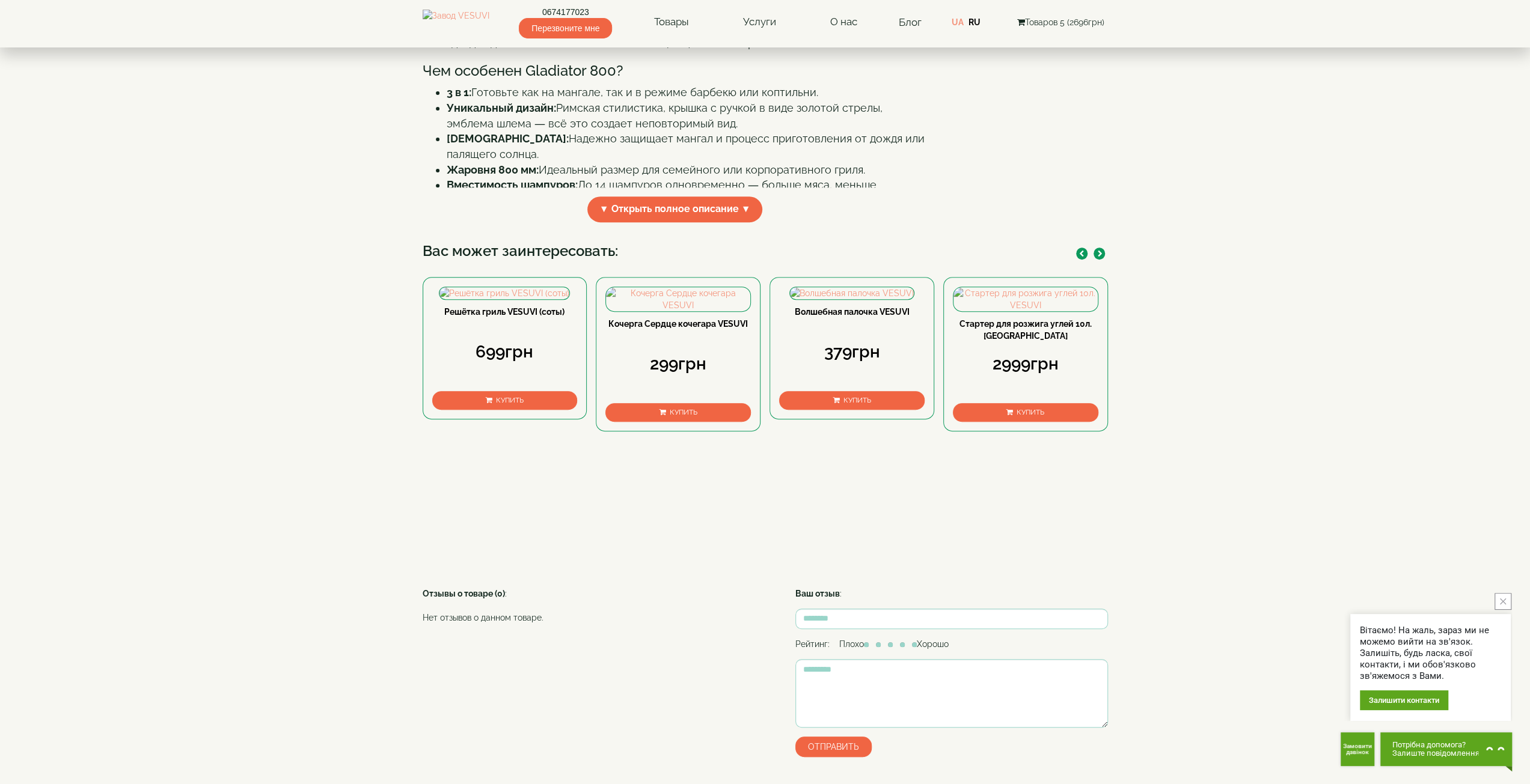
click at [1098, 257] on icon "button" at bounding box center [1100, 254] width 5 height 6
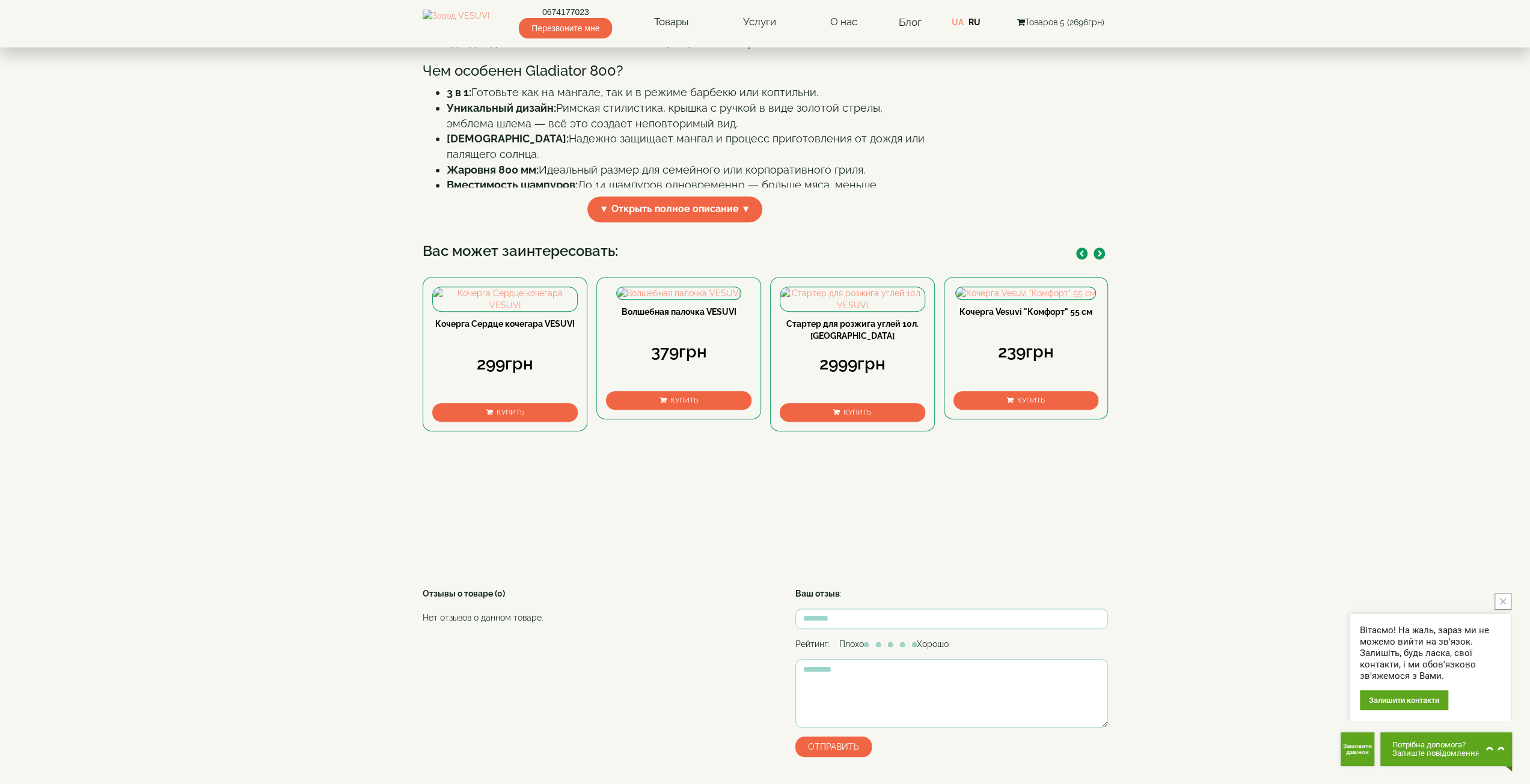
click at [1099, 257] on icon "button" at bounding box center [1100, 254] width 5 height 6
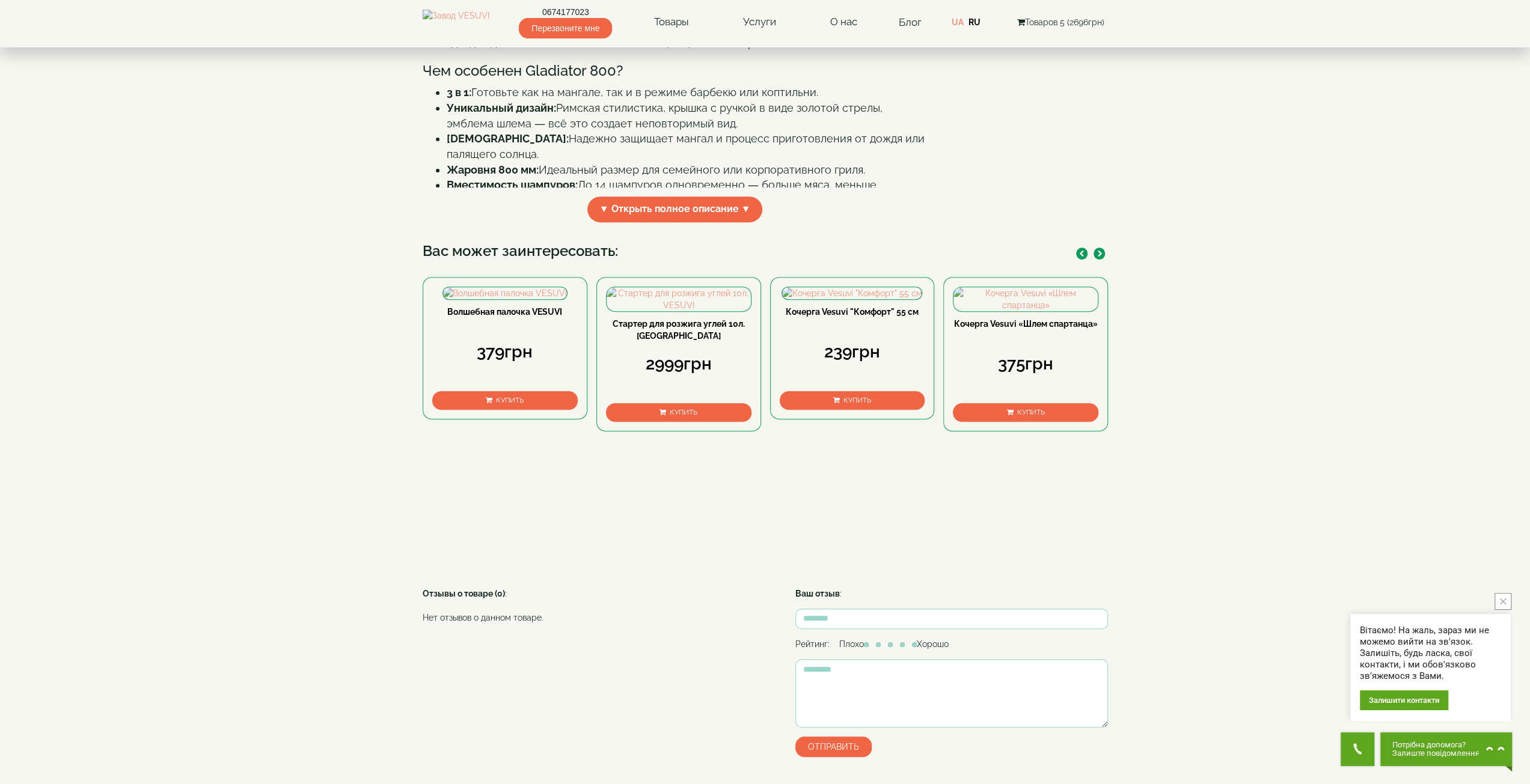
click at [1080, 257] on icon "button" at bounding box center [1082, 254] width 5 height 6
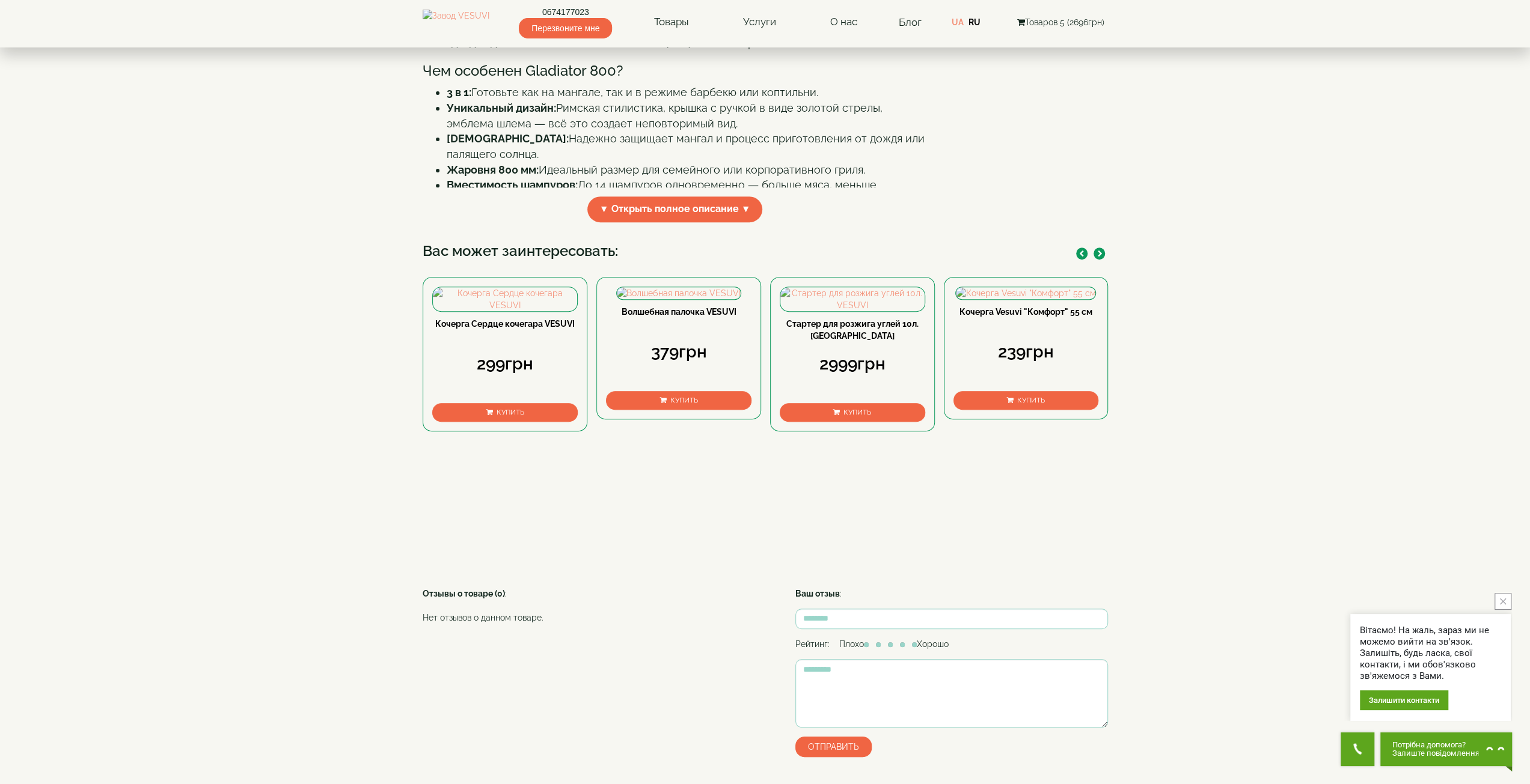
click at [1104, 259] on button "button" at bounding box center [1099, 253] width 11 height 12
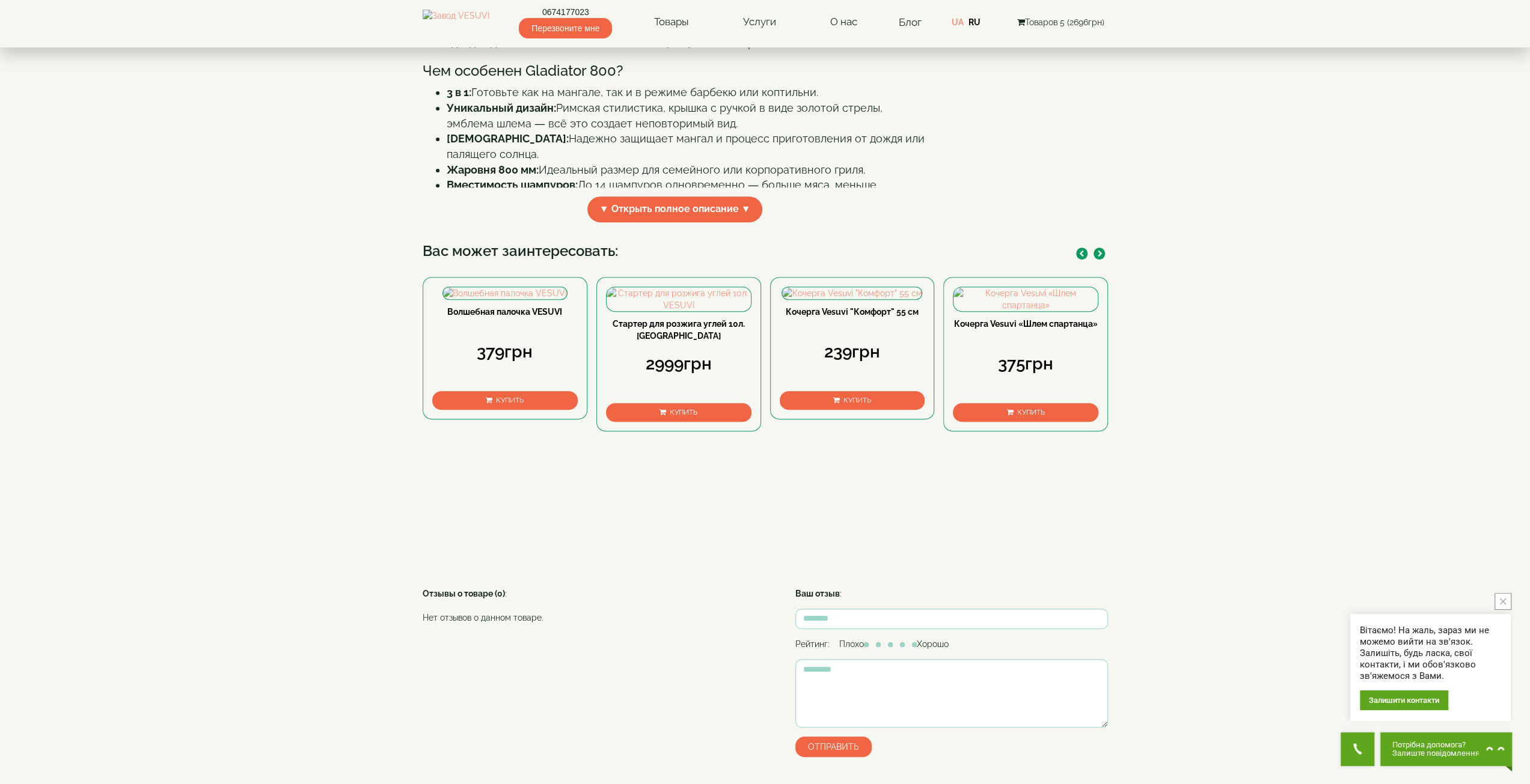
click at [1104, 259] on button "button" at bounding box center [1099, 253] width 11 height 12
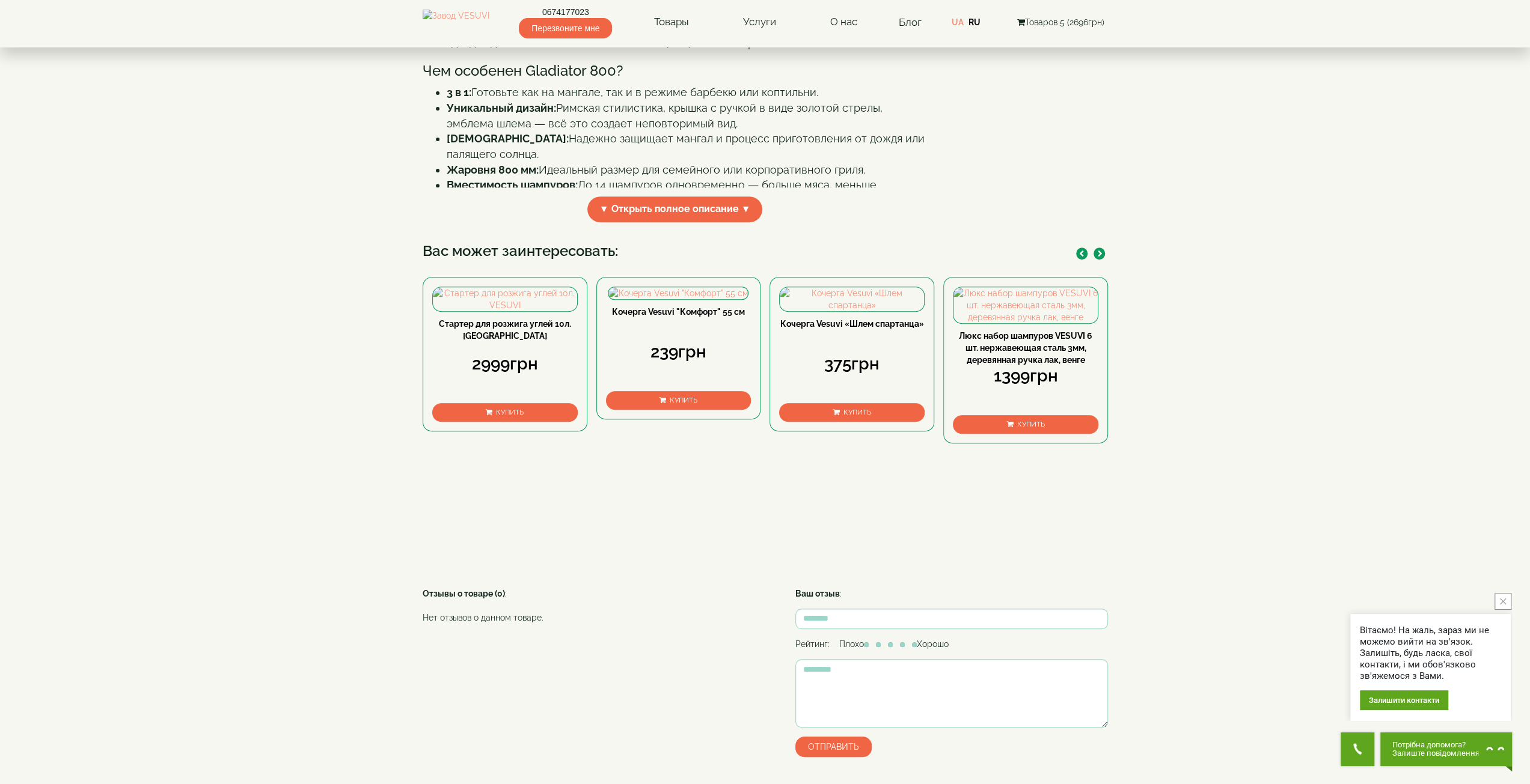
click at [1104, 259] on button "button" at bounding box center [1099, 253] width 11 height 12
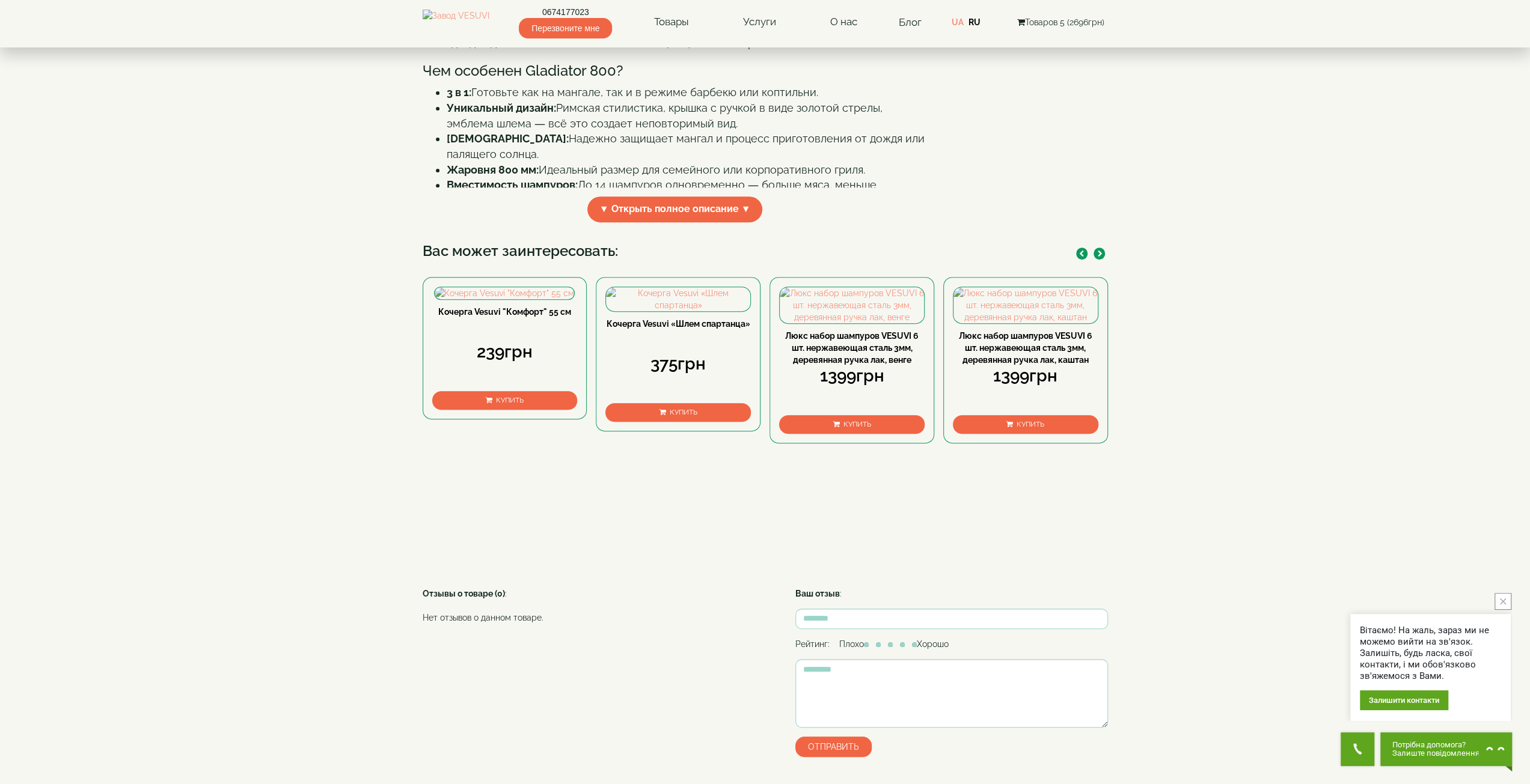
click at [711, 422] on button "Купить" at bounding box center [678, 412] width 146 height 19
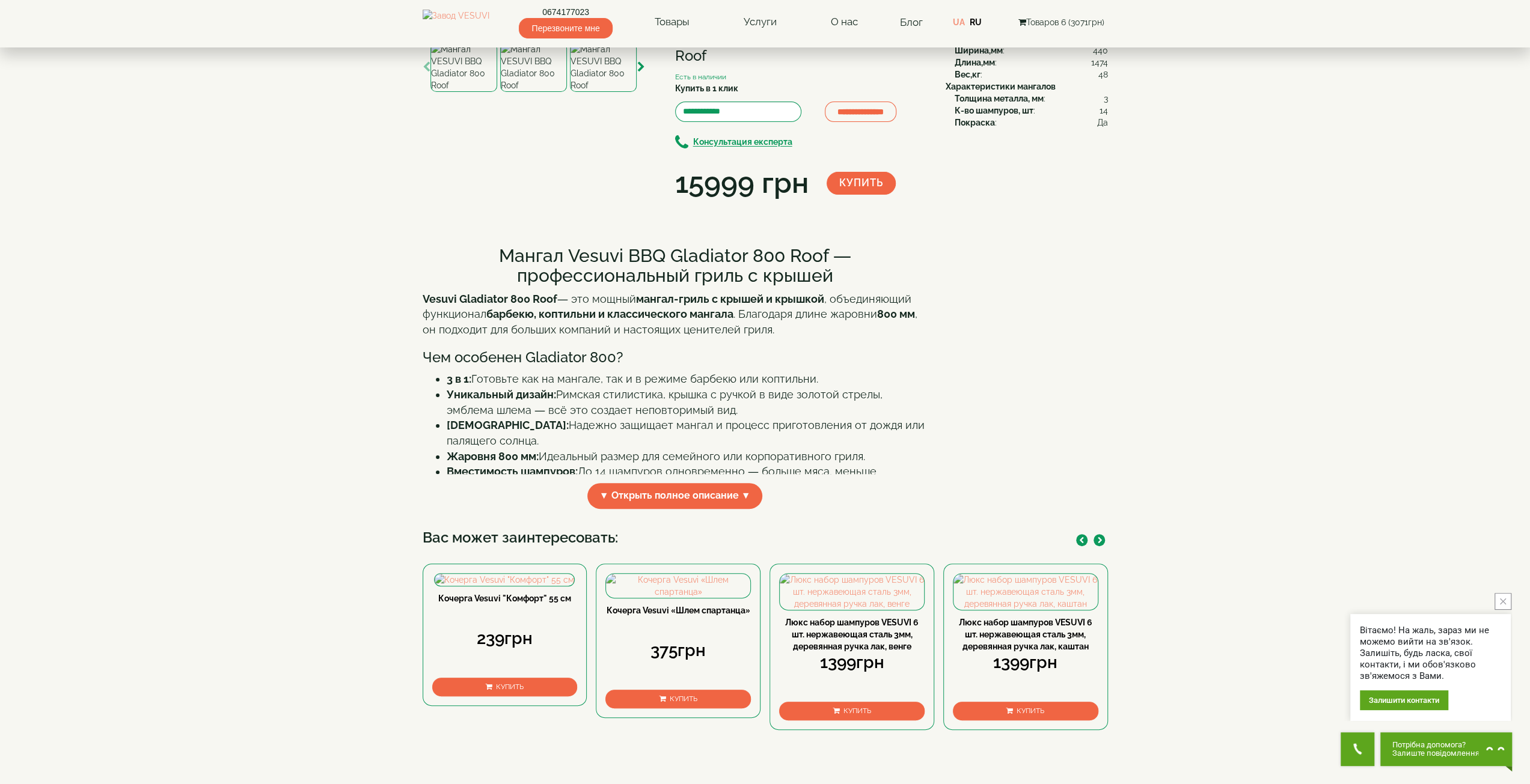
scroll to position [480, 0]
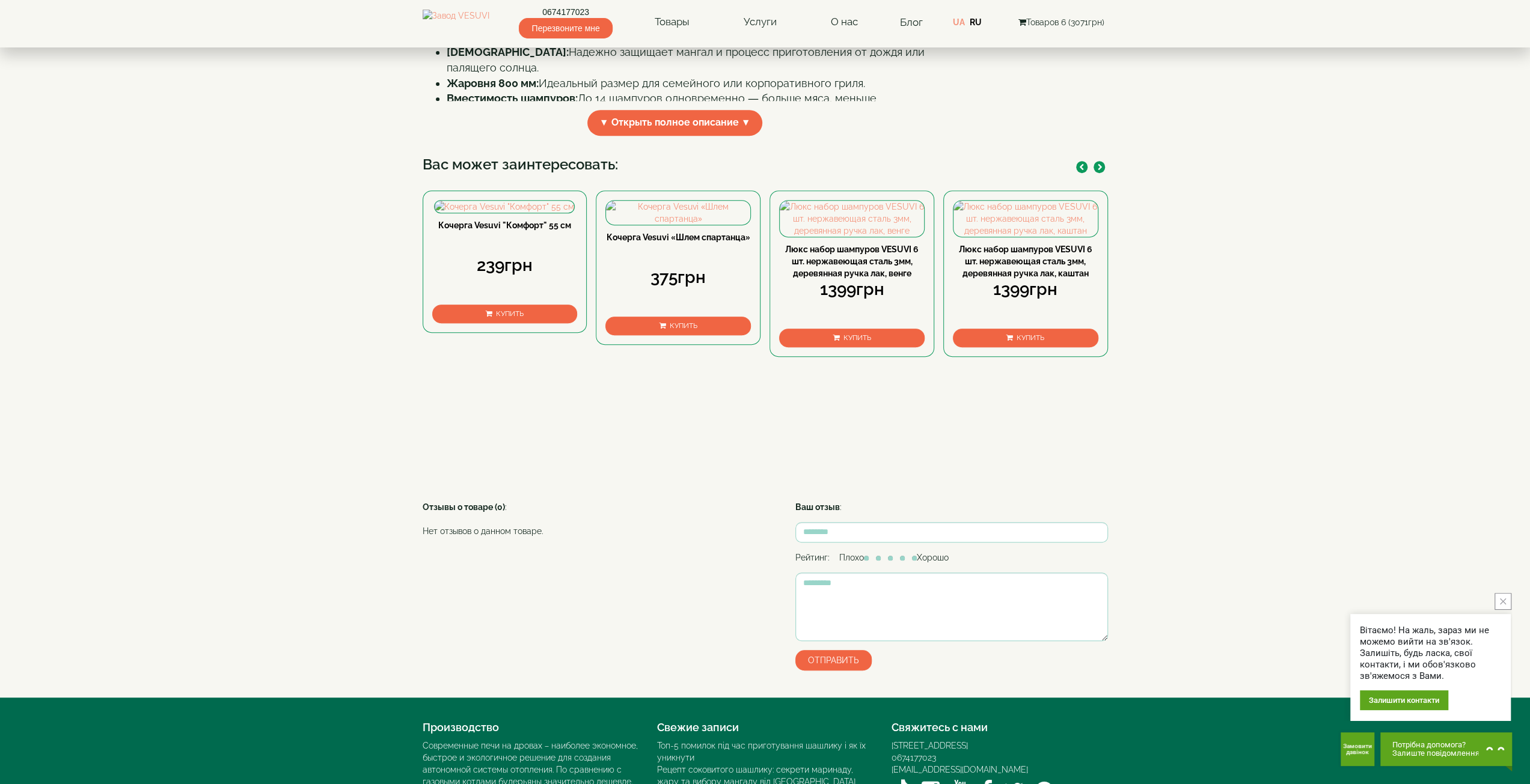
click at [1098, 171] on icon "button" at bounding box center [1100, 168] width 5 height 6
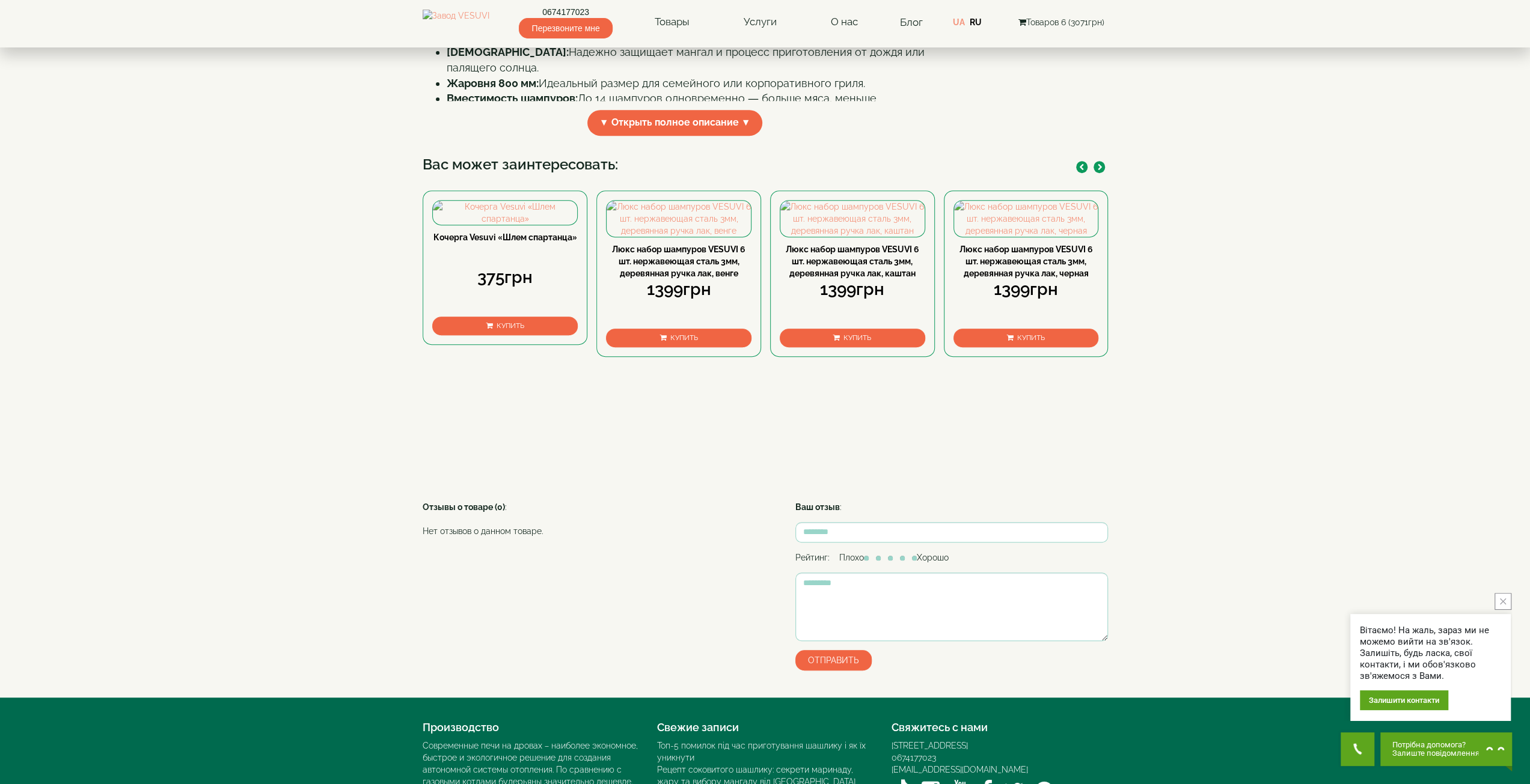
click at [1098, 171] on icon "button" at bounding box center [1100, 168] width 5 height 6
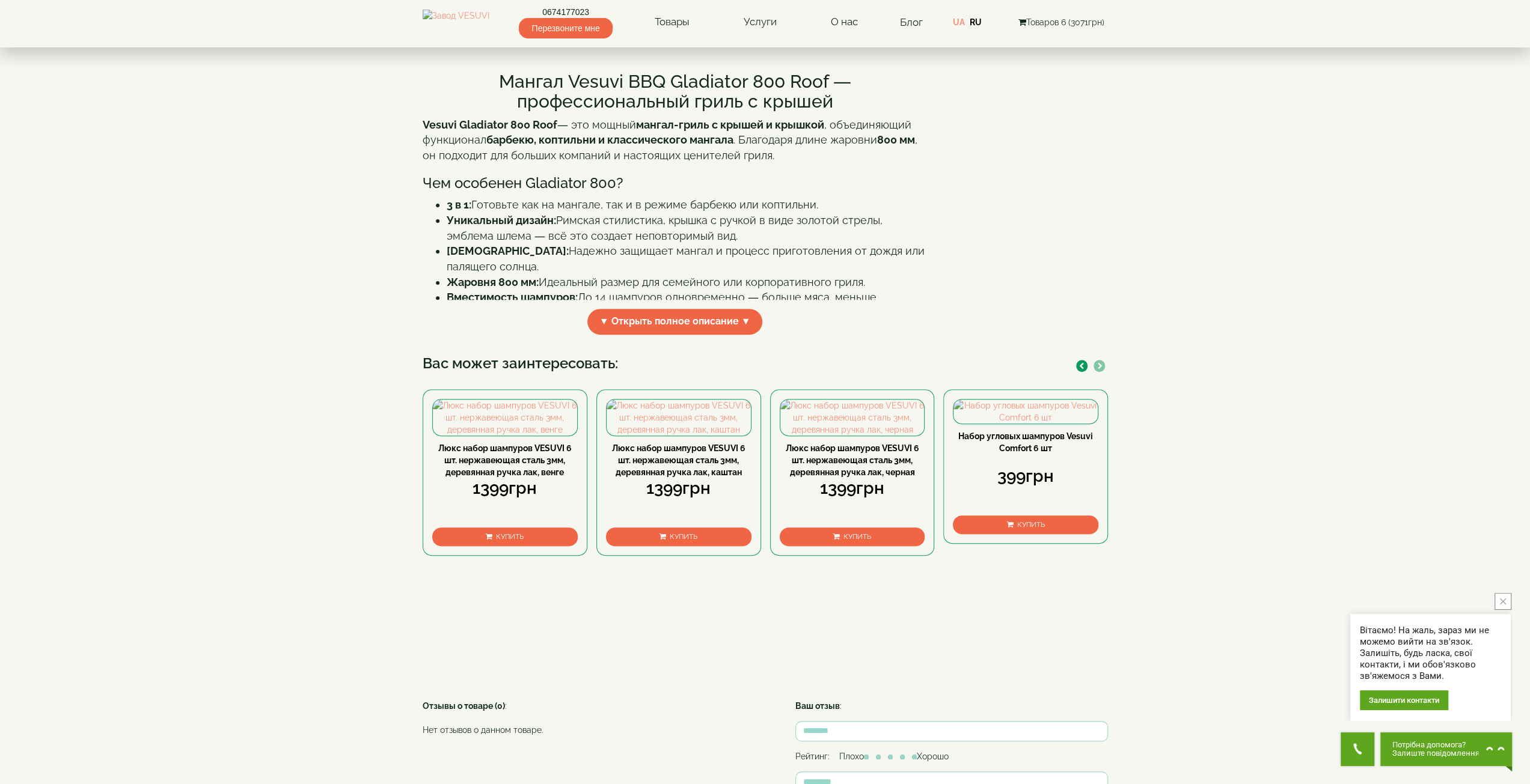
scroll to position [361, 0]
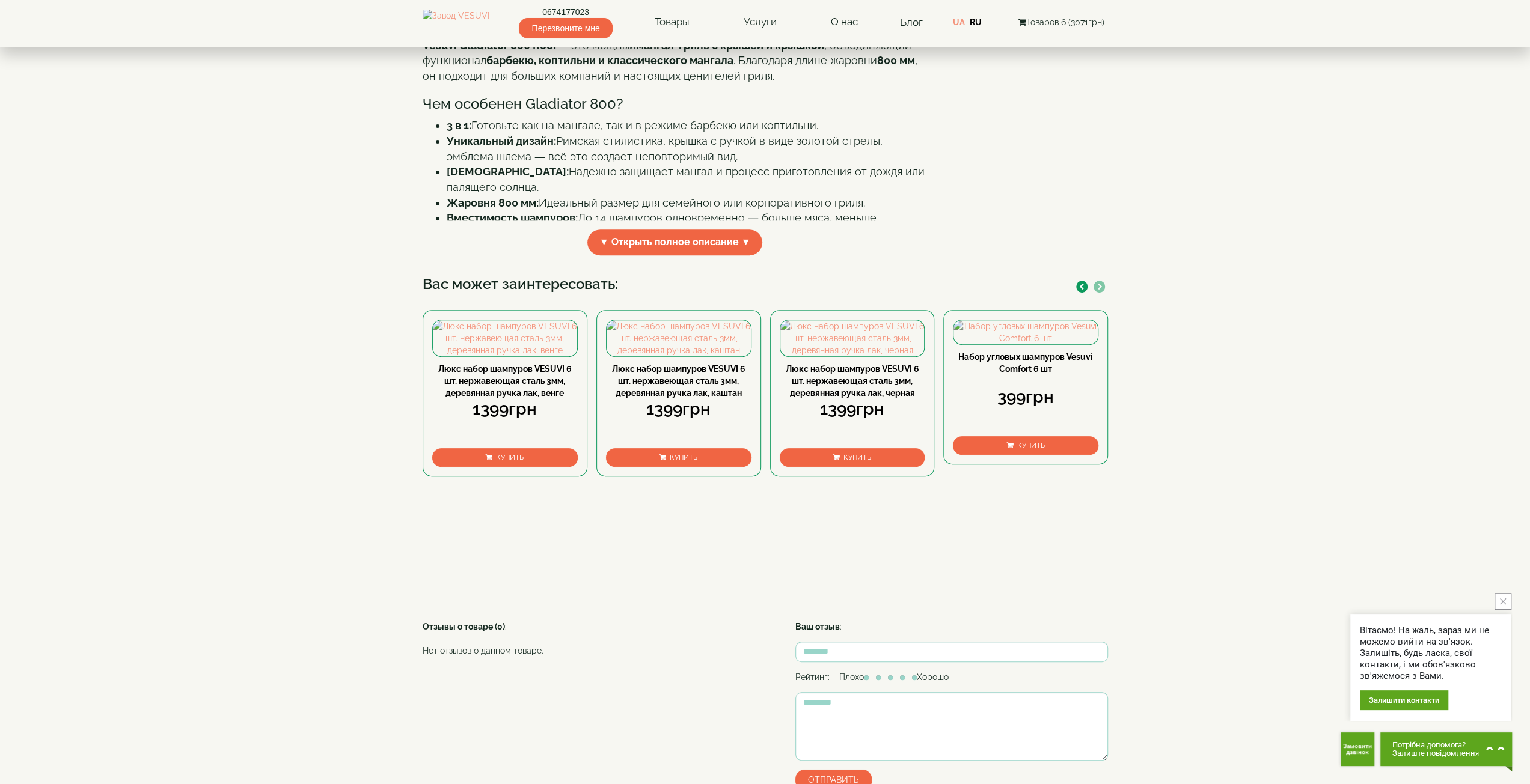
click at [1098, 290] on icon "button" at bounding box center [1100, 287] width 5 height 6
click at [864, 462] on span "Купить" at bounding box center [857, 457] width 28 height 8
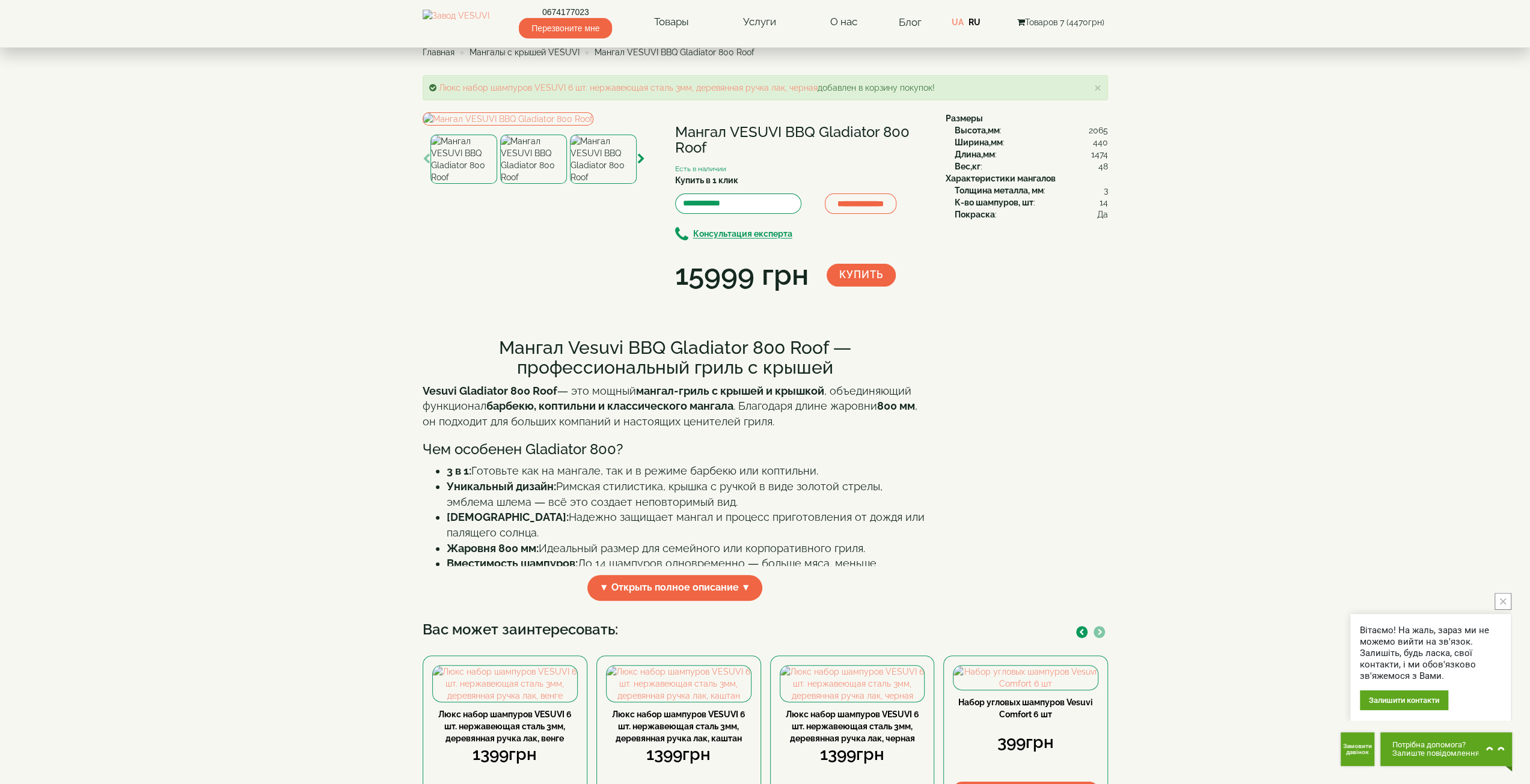
scroll to position [0, 0]
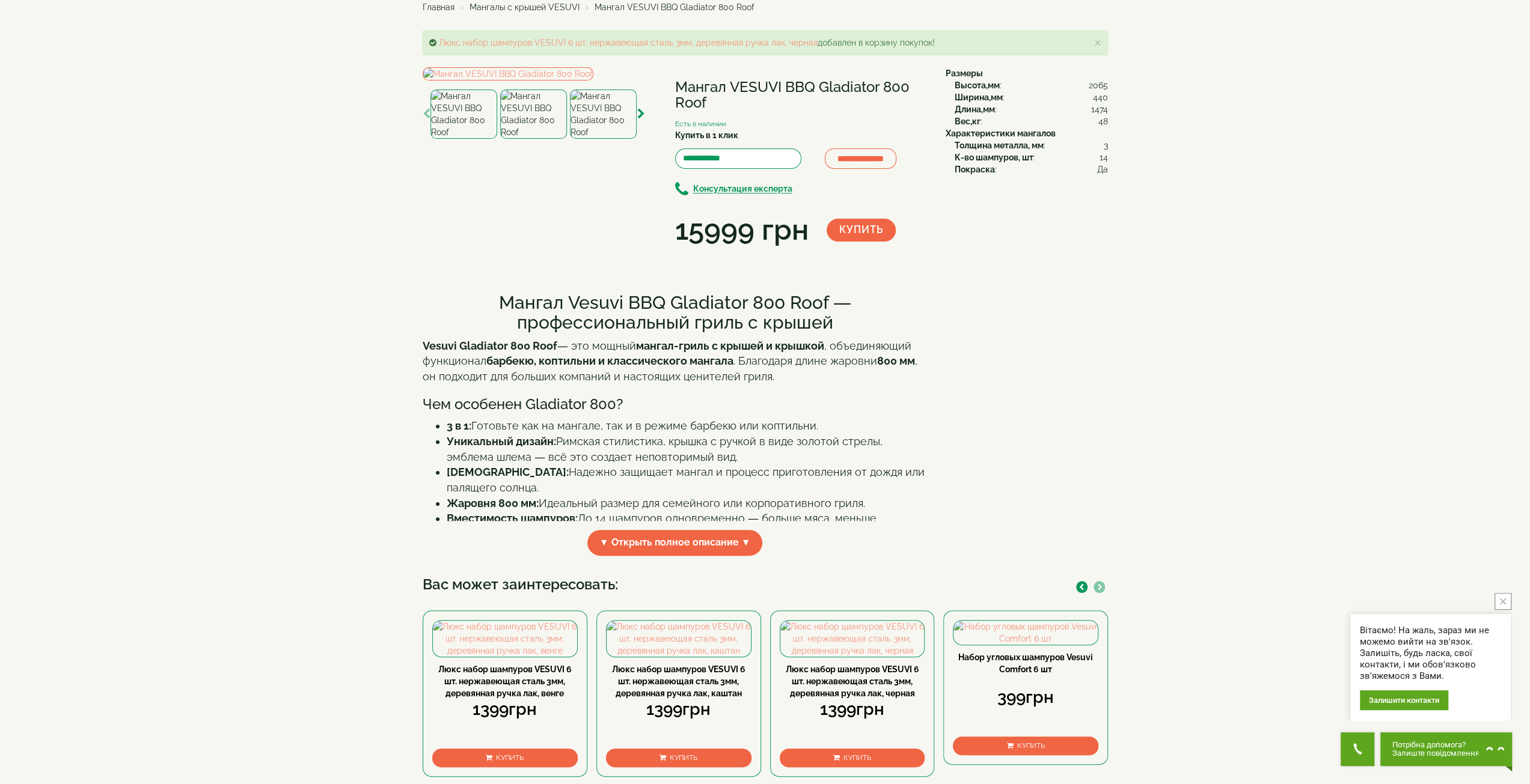
click at [886, 232] on button "Купить" at bounding box center [861, 230] width 69 height 23
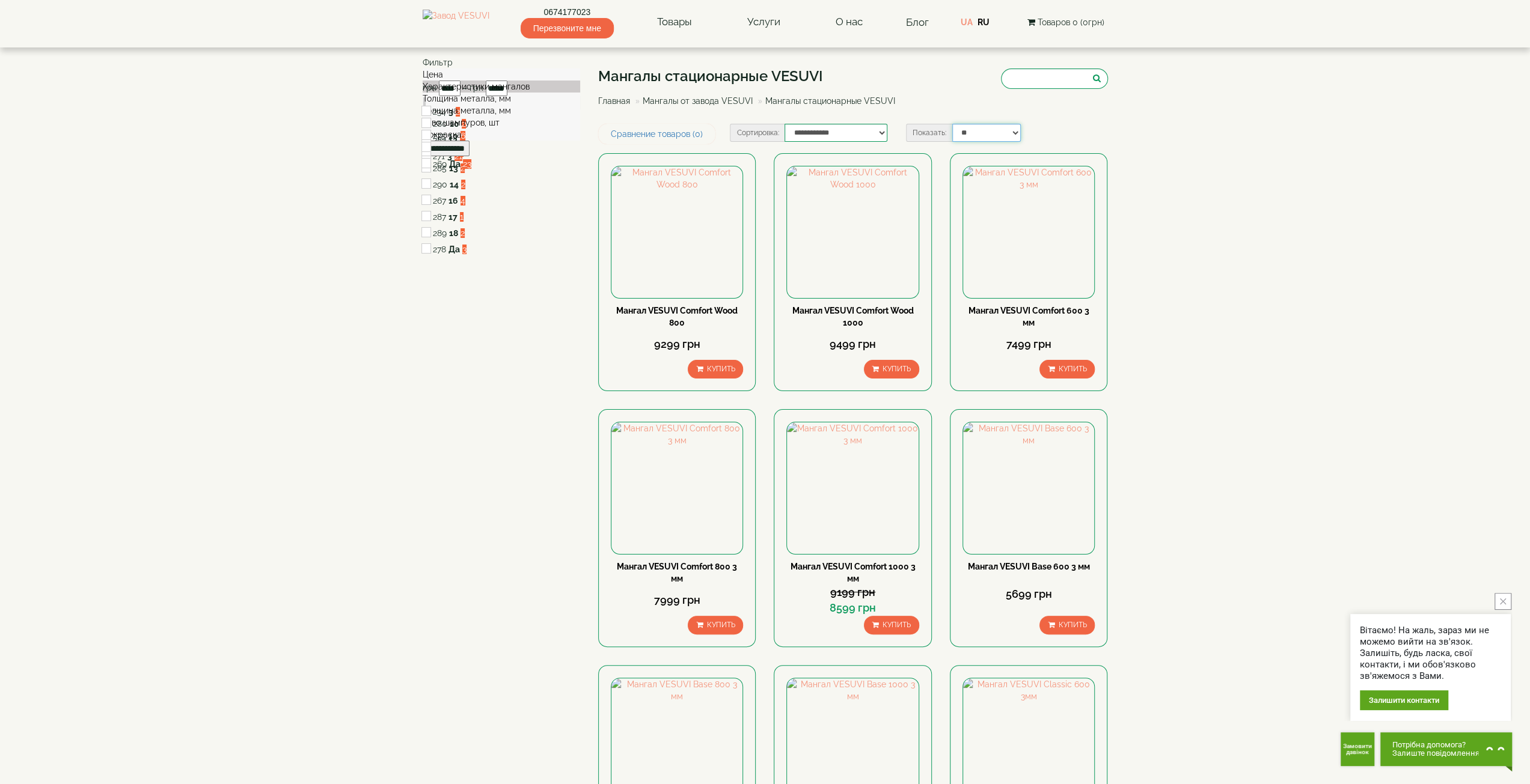
click at [986, 134] on select "** ** ** ** ***" at bounding box center [986, 133] width 69 height 18
drag, startPoint x: 1105, startPoint y: 121, endPoint x: 1081, endPoint y: 122, distance: 24.0
click at [1105, 121] on div "Мангалы стационарные VESUVI Главная Мангалы от завода VESUVI Мангалы стационарн…" at bounding box center [853, 90] width 510 height 67
click at [1005, 133] on select "** ** ** ** ***" at bounding box center [986, 133] width 69 height 18
select select "**********"
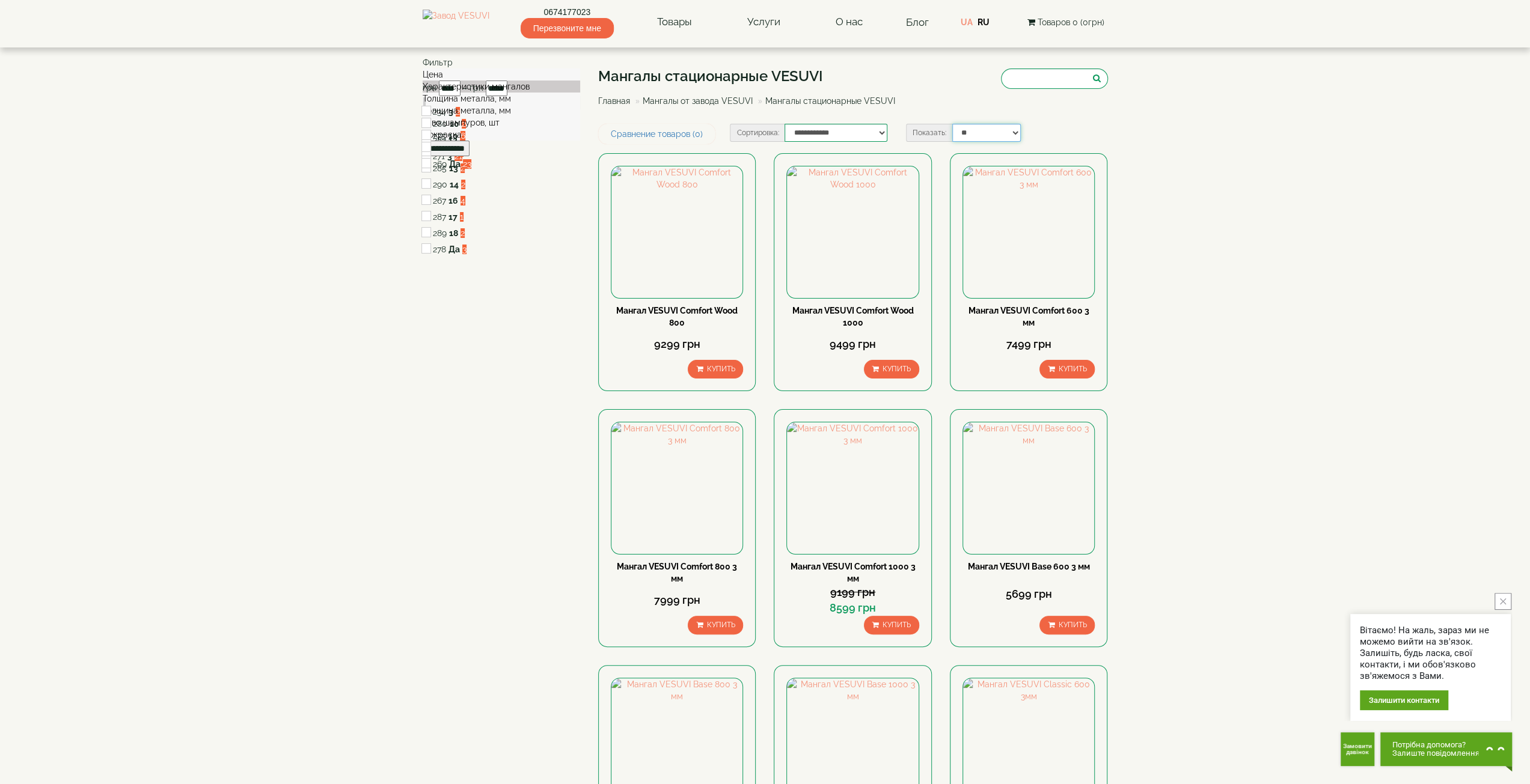
click at [952, 125] on select "** ** ** ** ***" at bounding box center [986, 133] width 69 height 18
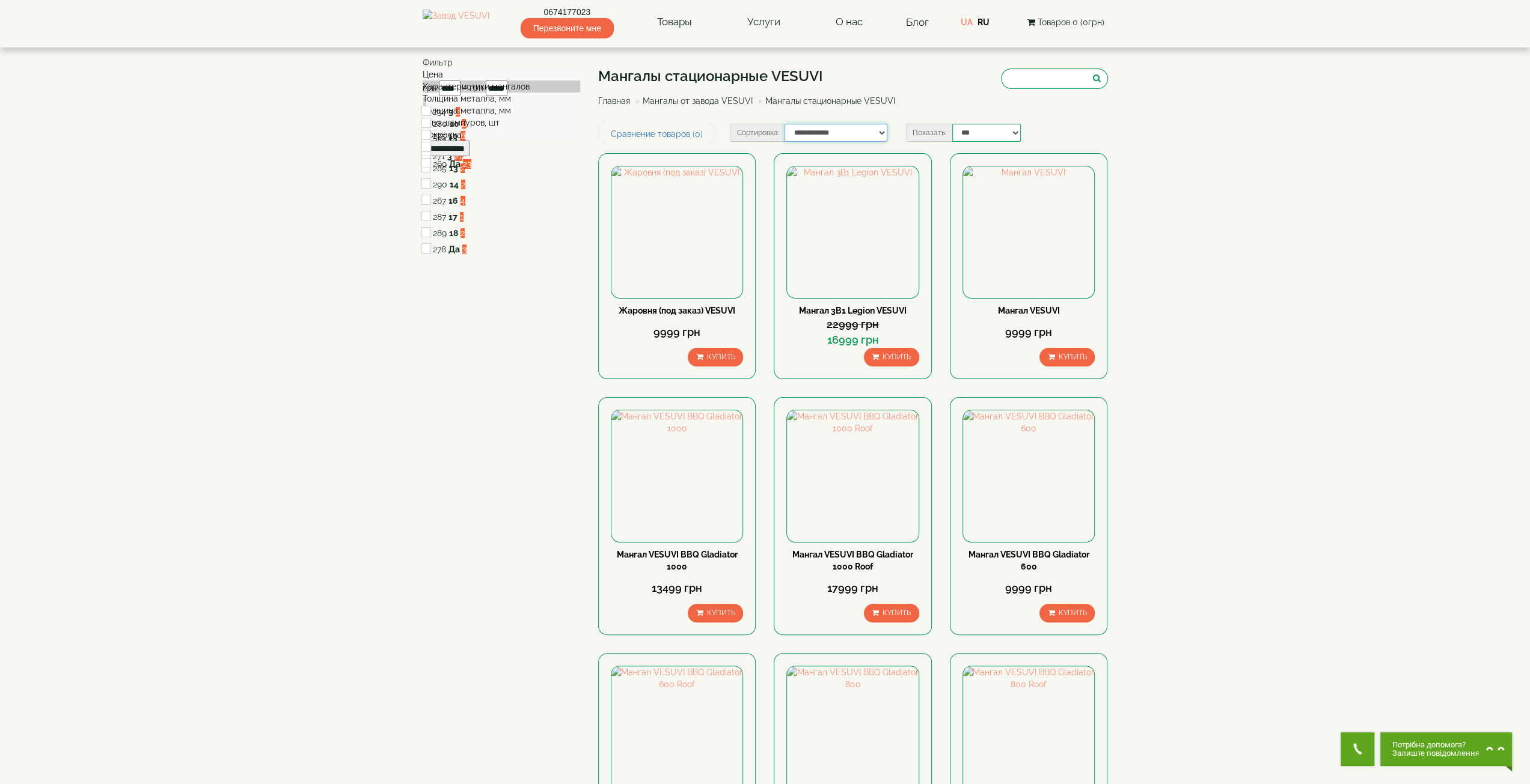
drag, startPoint x: 0, startPoint y: 0, endPoint x: 829, endPoint y: 137, distance: 840.2
click at [829, 137] on select "**********" at bounding box center [835, 133] width 102 height 18
select select "**********"
click at [785, 125] on select "**********" at bounding box center [835, 133] width 102 height 18
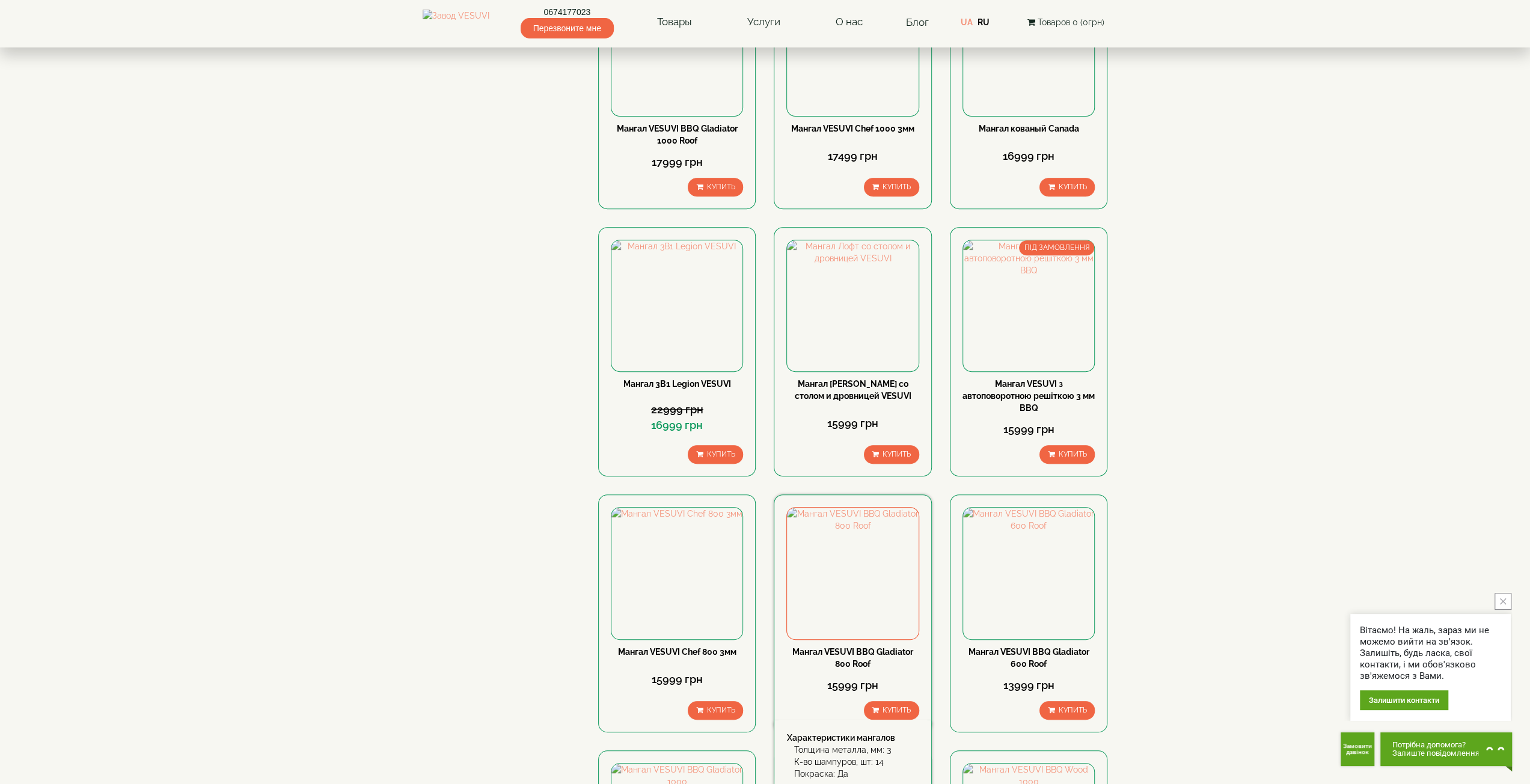
scroll to position [480, 0]
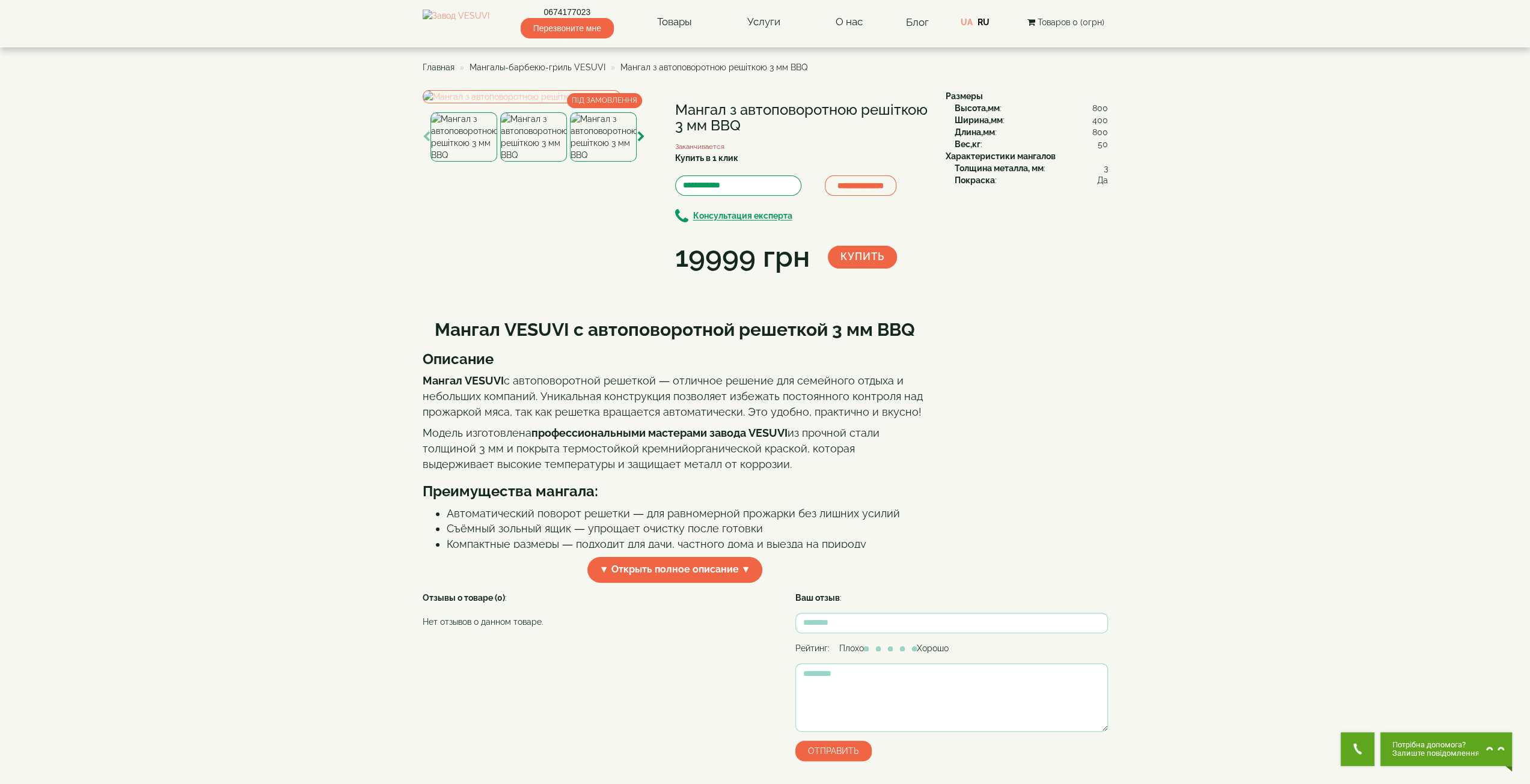
click at [559, 103] on img at bounding box center [522, 96] width 198 height 13
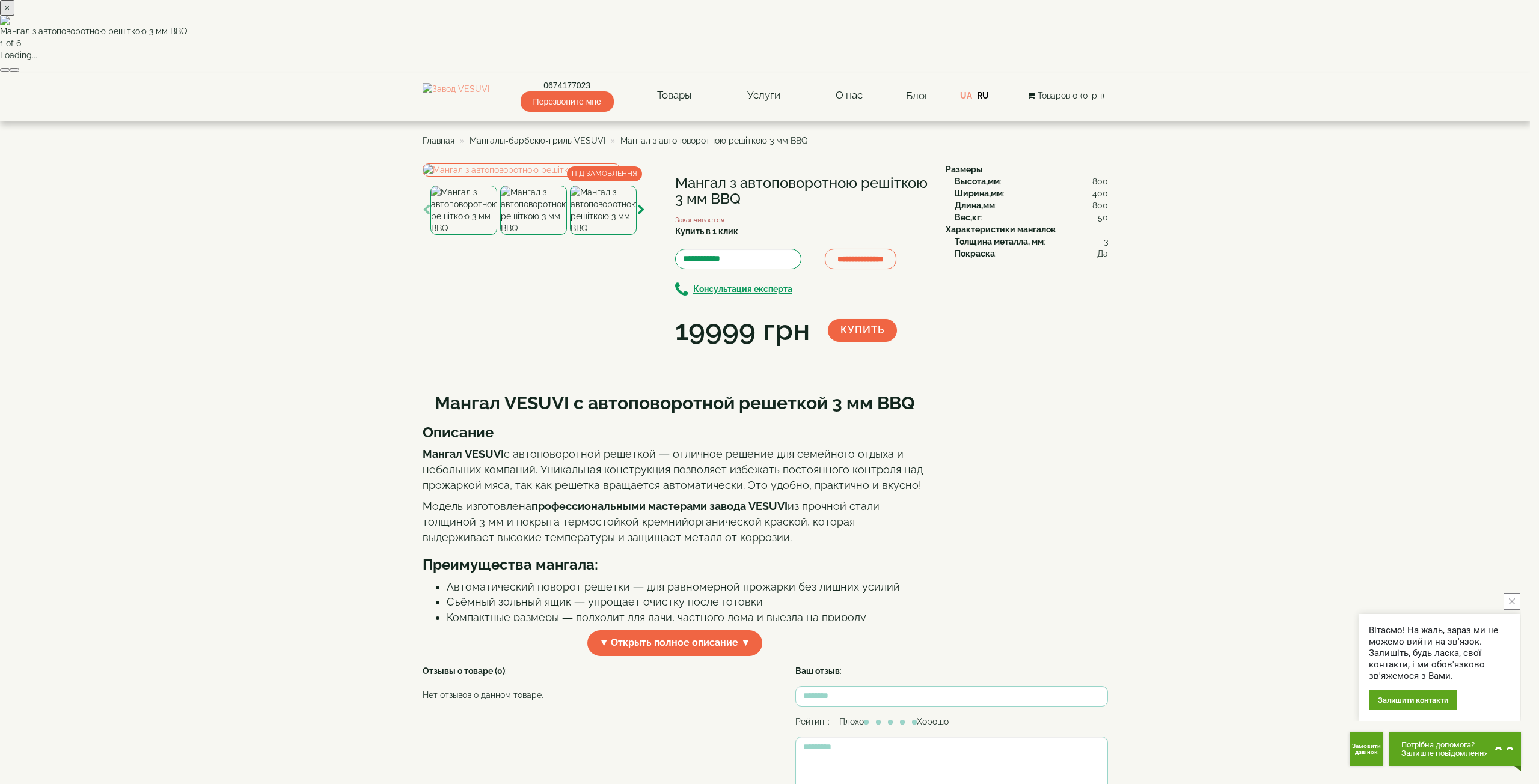
click at [1057, 73] on div "× Мангал з автоповоротною решіткою 3 мм BBQ 1 of 6 Loading..." at bounding box center [765, 37] width 1530 height 73
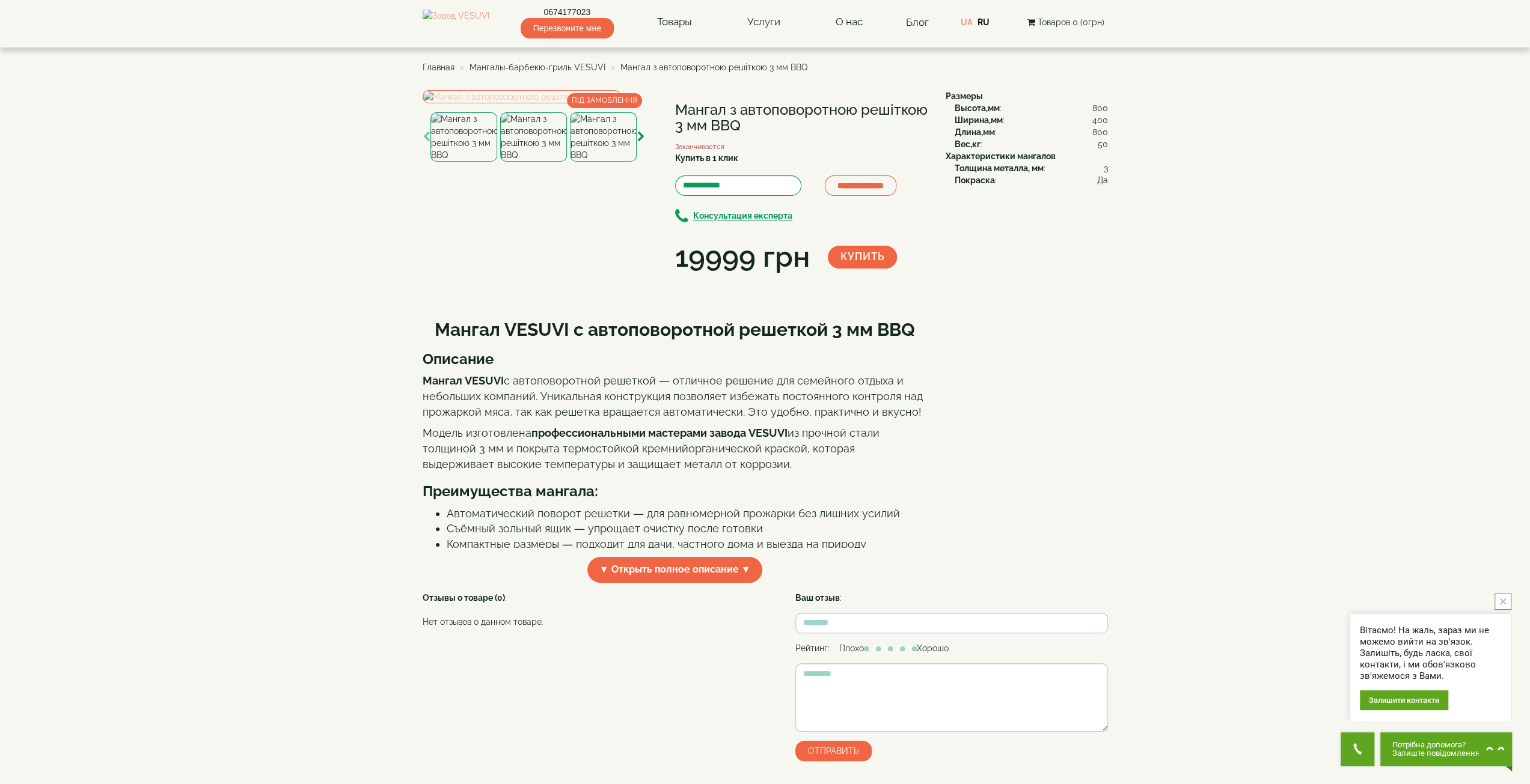
click at [542, 103] on img at bounding box center [522, 96] width 198 height 13
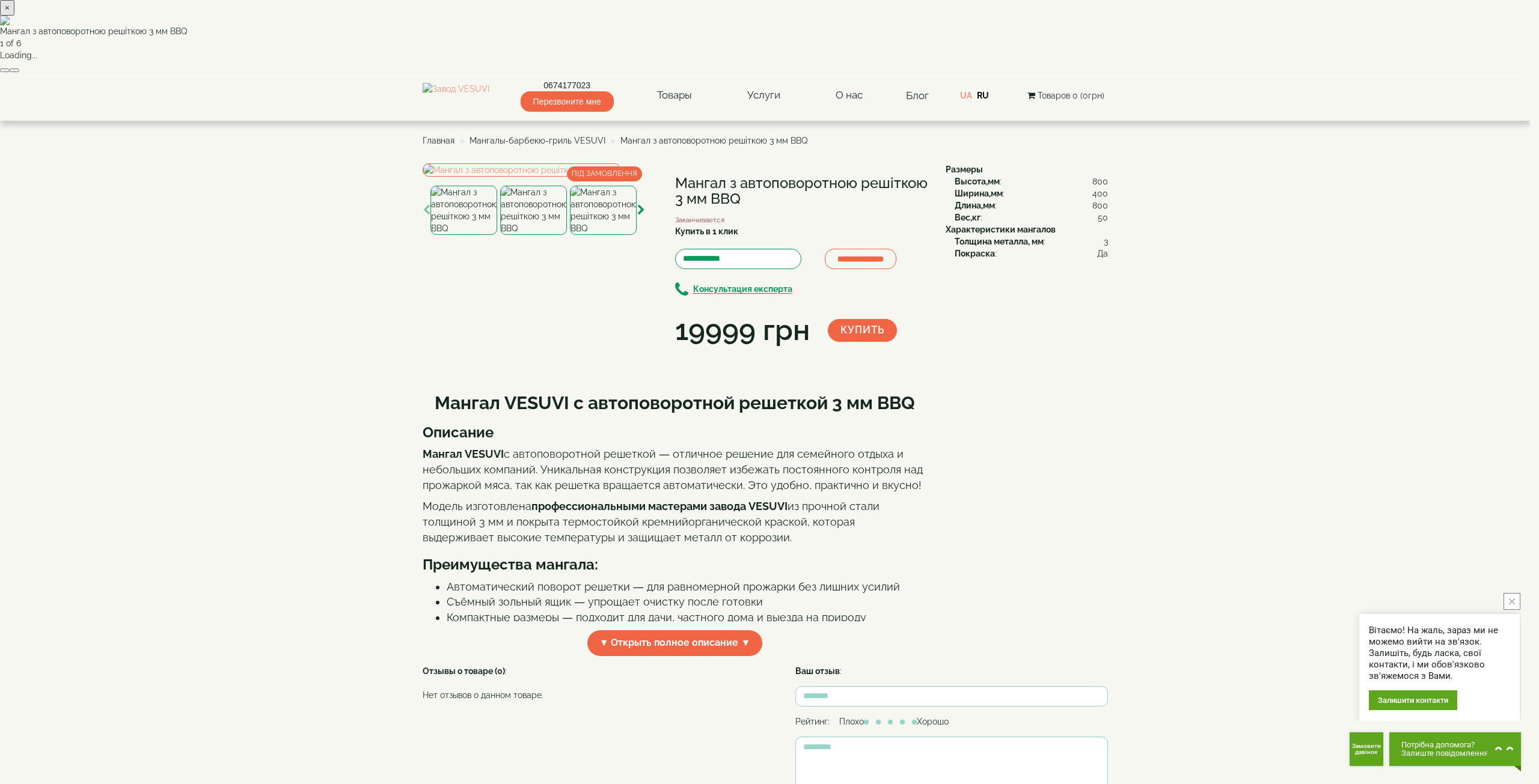
click at [1177, 73] on div "× Мангал з автоповоротною решіткою 3 мм BBQ 1 of 6 Loading..." at bounding box center [765, 37] width 1530 height 73
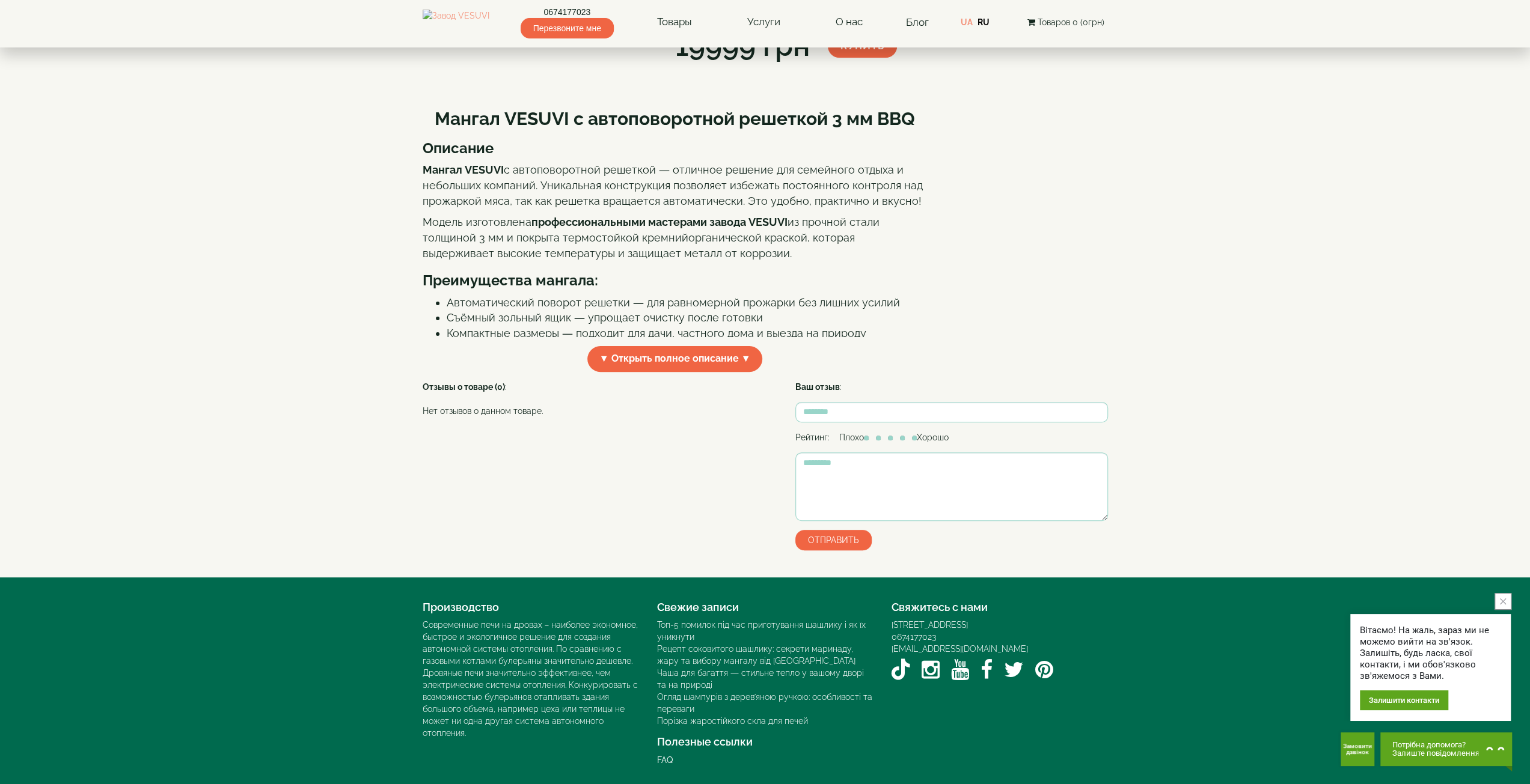
scroll to position [320, 0]
drag, startPoint x: 670, startPoint y: 350, endPoint x: 672, endPoint y: 360, distance: 10.2
click at [672, 360] on span "▼ Открыть полное описание ▼" at bounding box center [675, 359] width 176 height 26
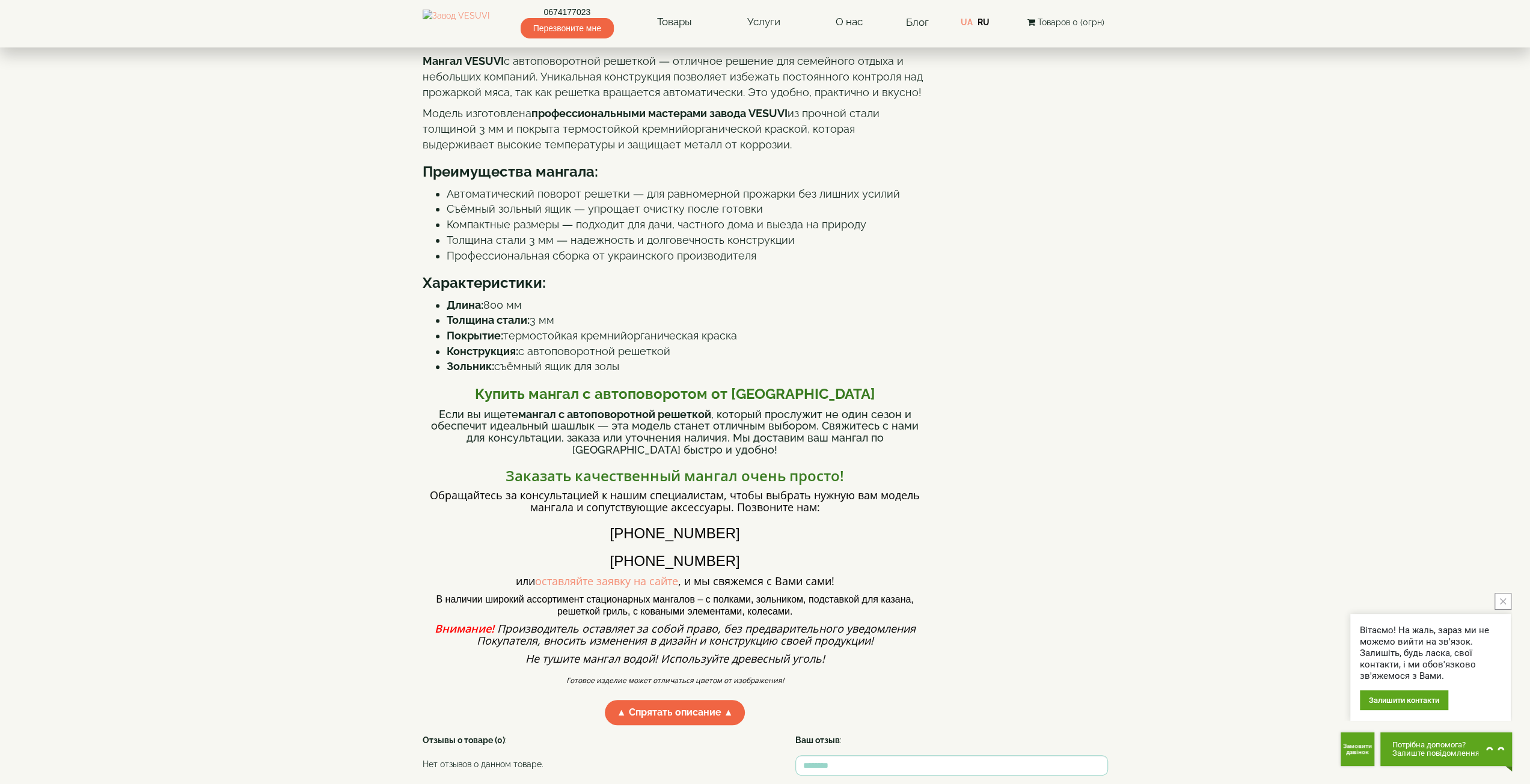
click at [672, 264] on li "Профессиональная сборка от украинского производителя" at bounding box center [687, 256] width 481 height 16
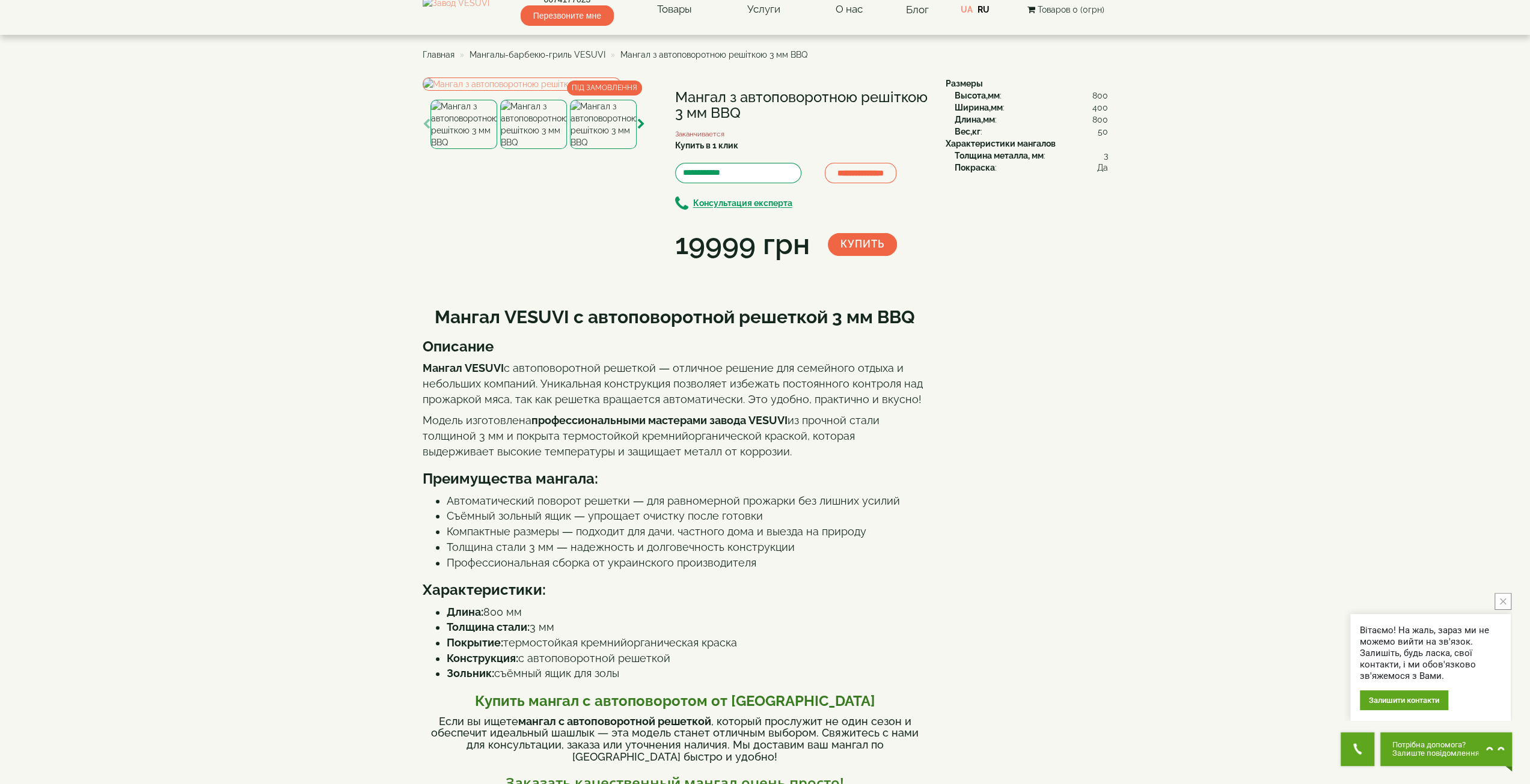
scroll to position [0, 0]
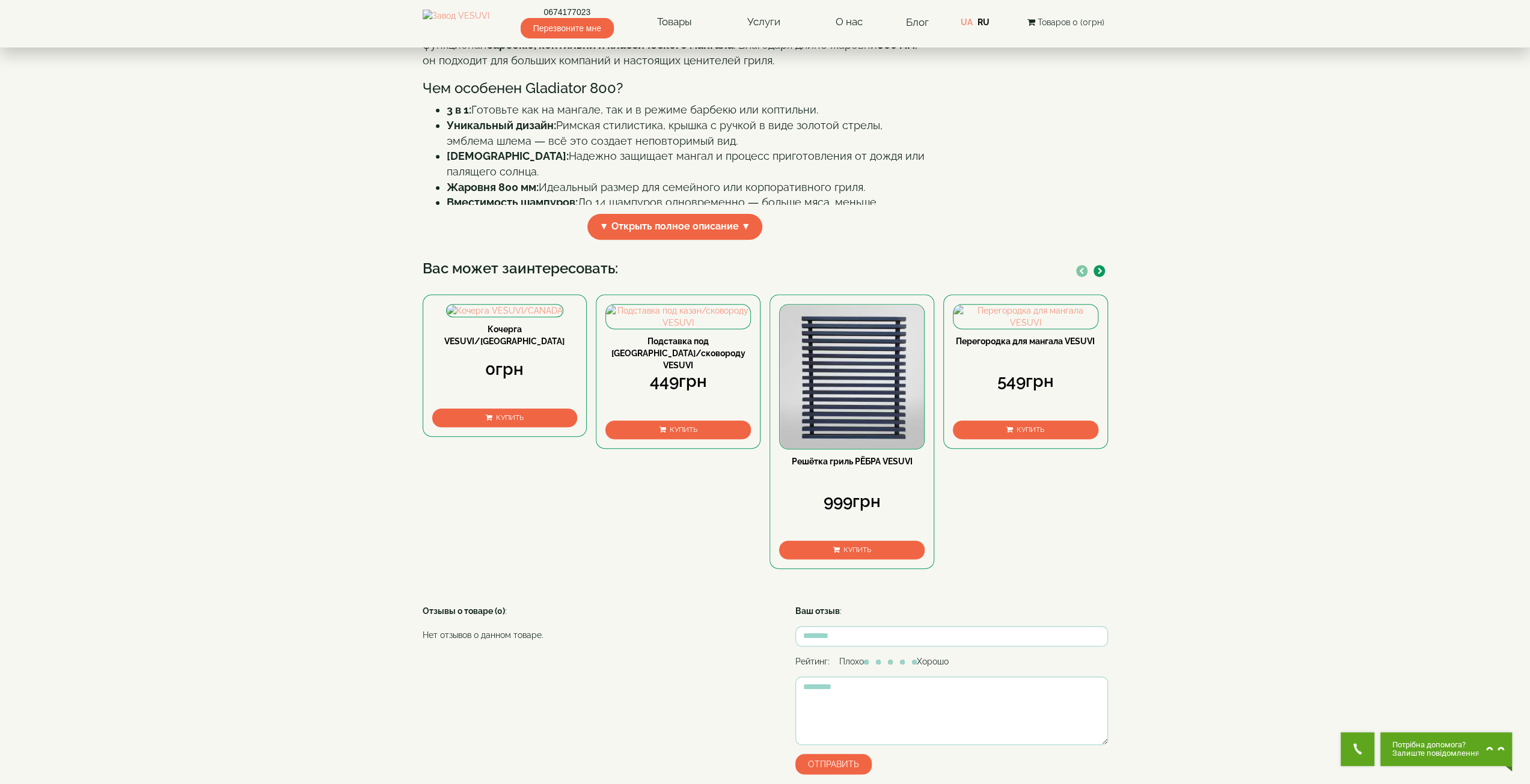
scroll to position [300, 0]
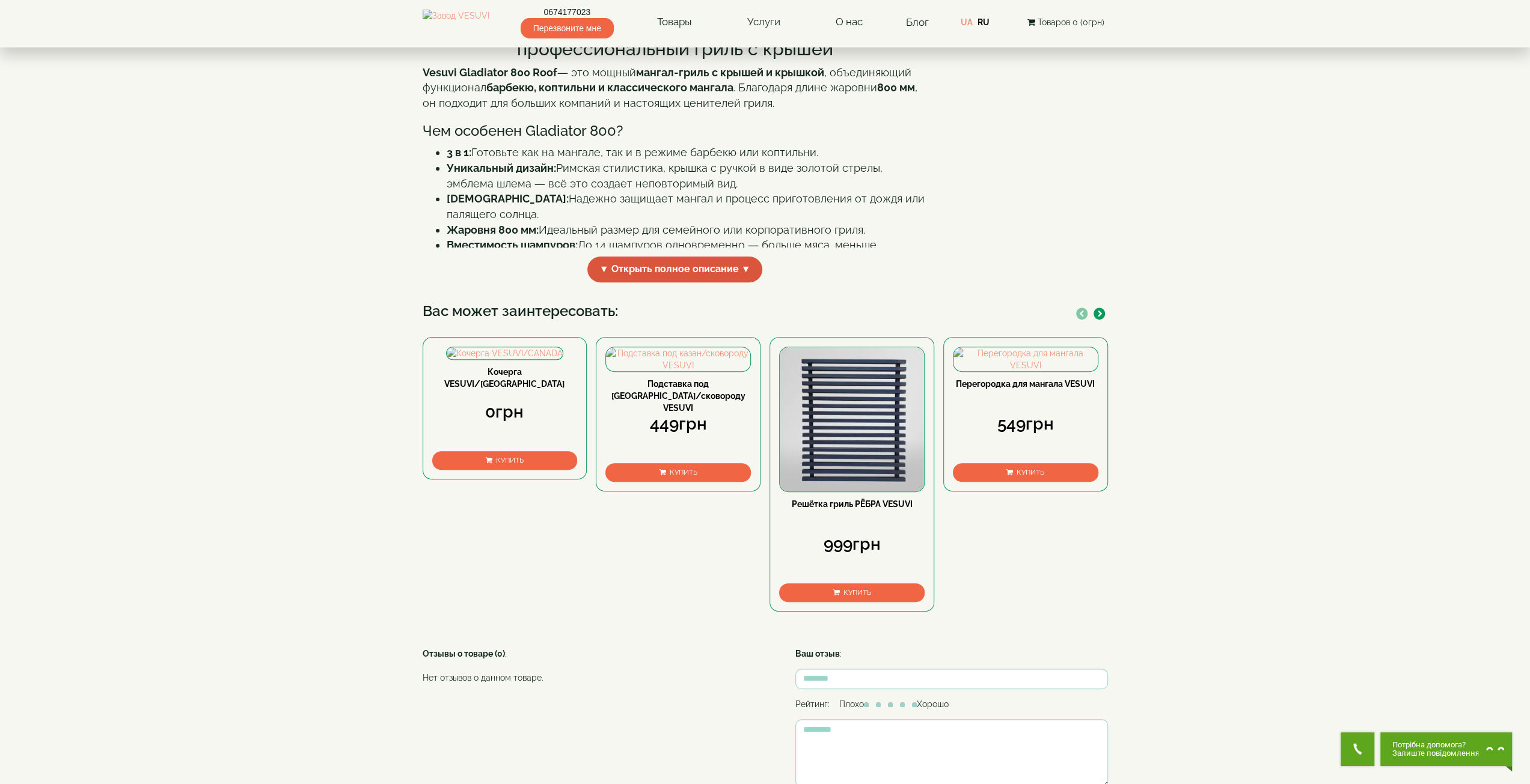
click at [643, 283] on span "▼ Открыть полное описание ▼" at bounding box center [675, 269] width 176 height 26
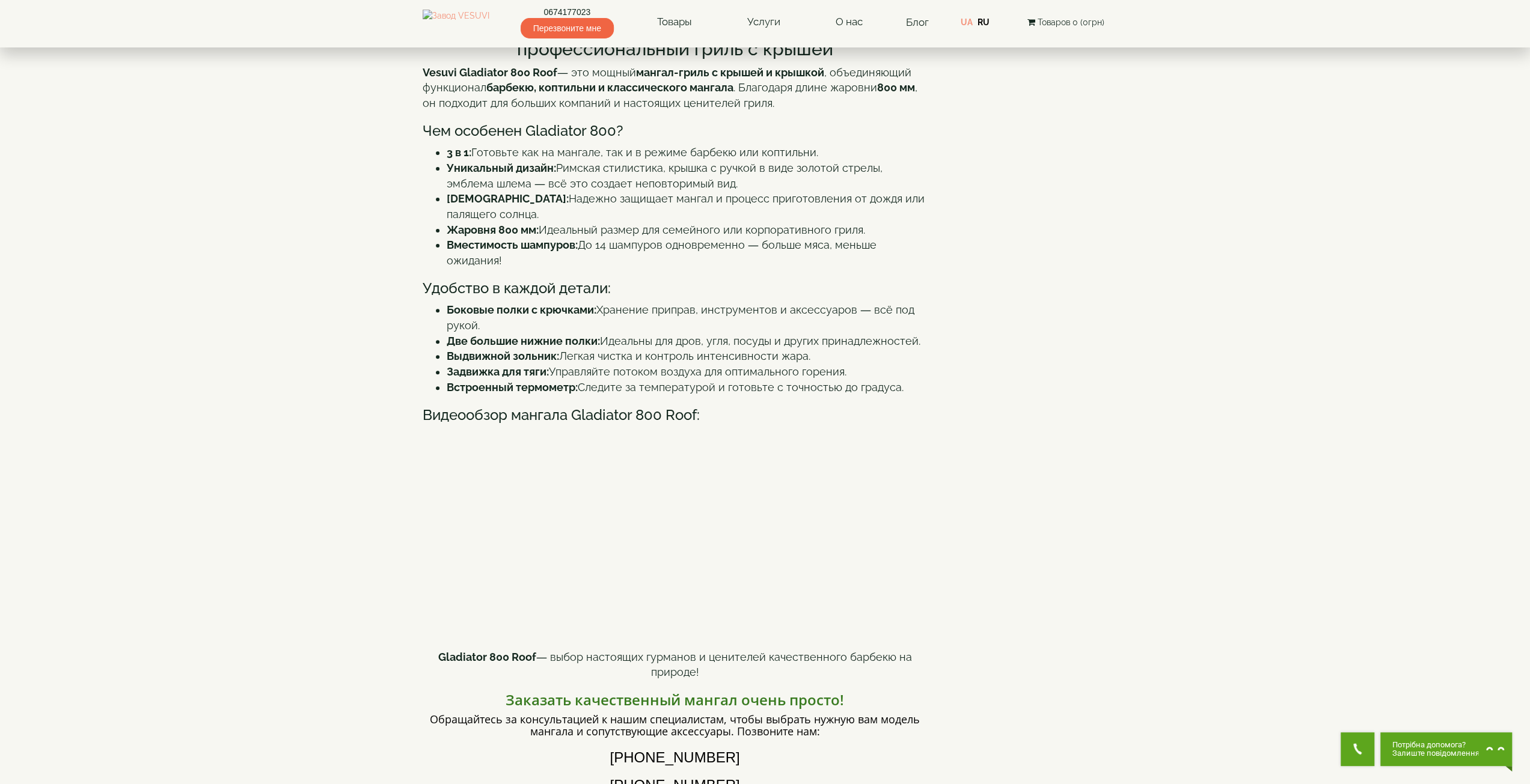
scroll to position [480, 0]
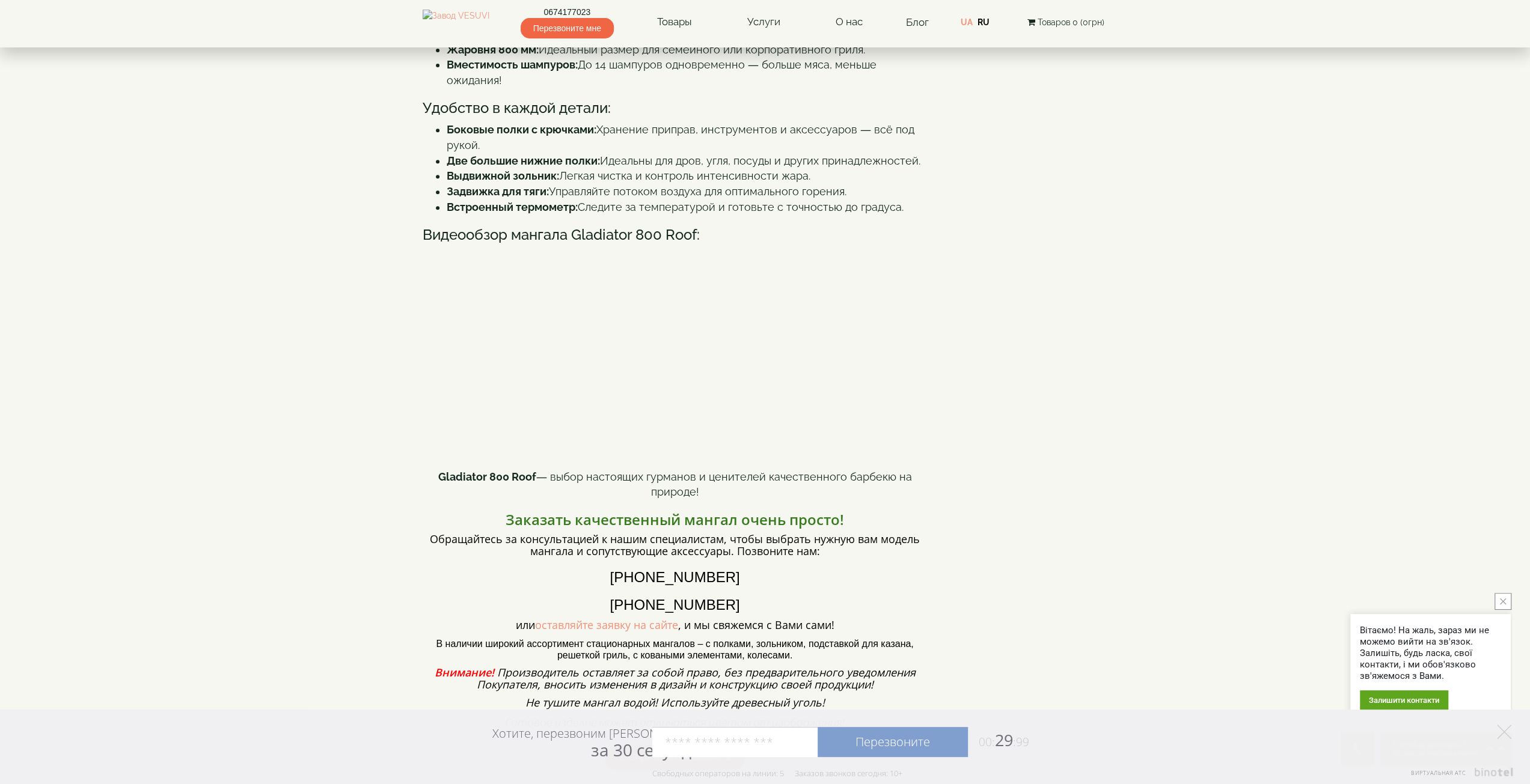
click at [949, 425] on div "**********" at bounding box center [765, 195] width 685 height 1171
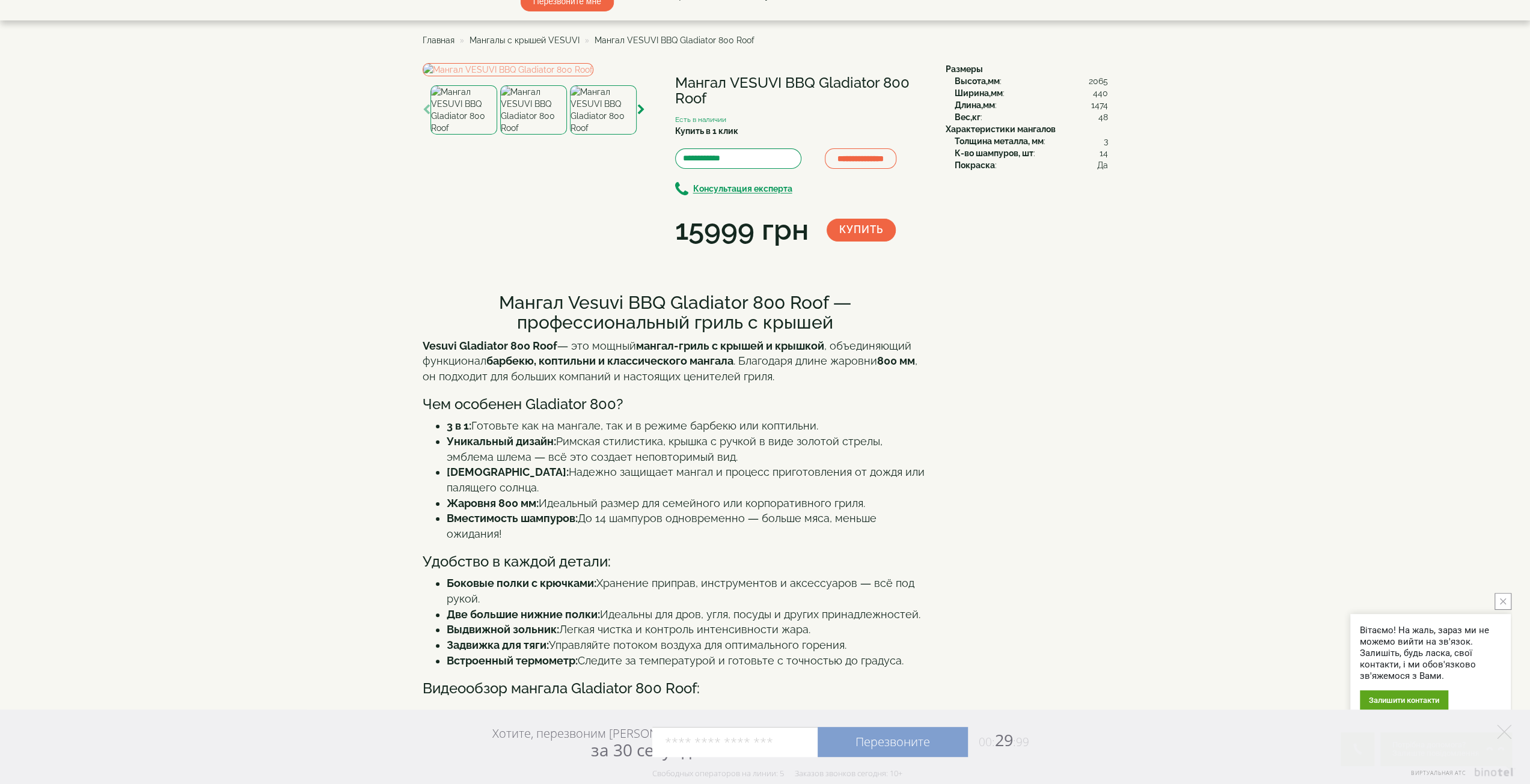
scroll to position [0, 0]
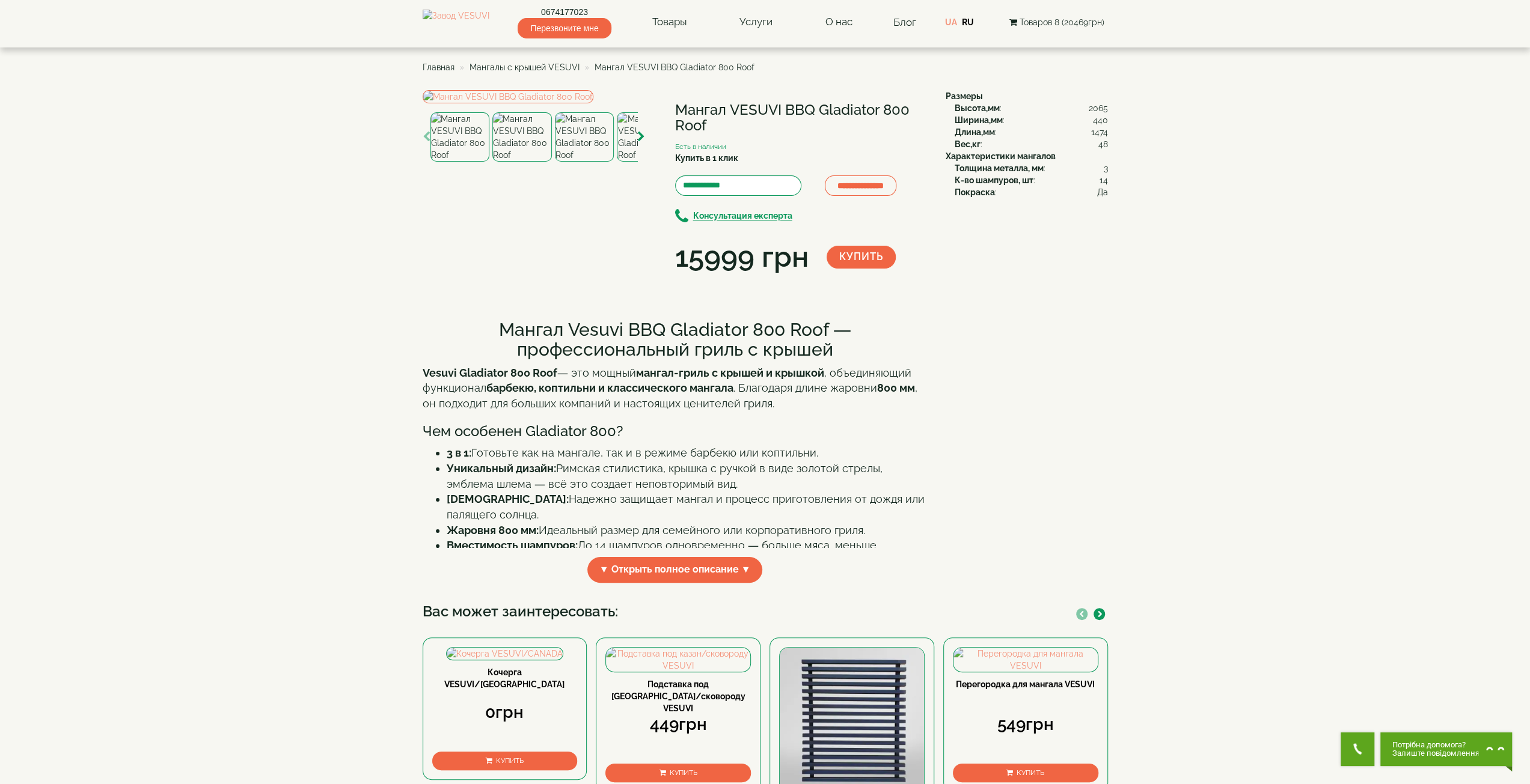
click at [1095, 14] on div "0674177023 Перезвоните мне Товары Булерьяны VESUVI Мангалы от завода VESUVI Печ…" at bounding box center [765, 19] width 685 height 38
click at [1093, 24] on span "Товаров 8 (20469грн)" at bounding box center [1061, 22] width 85 height 9
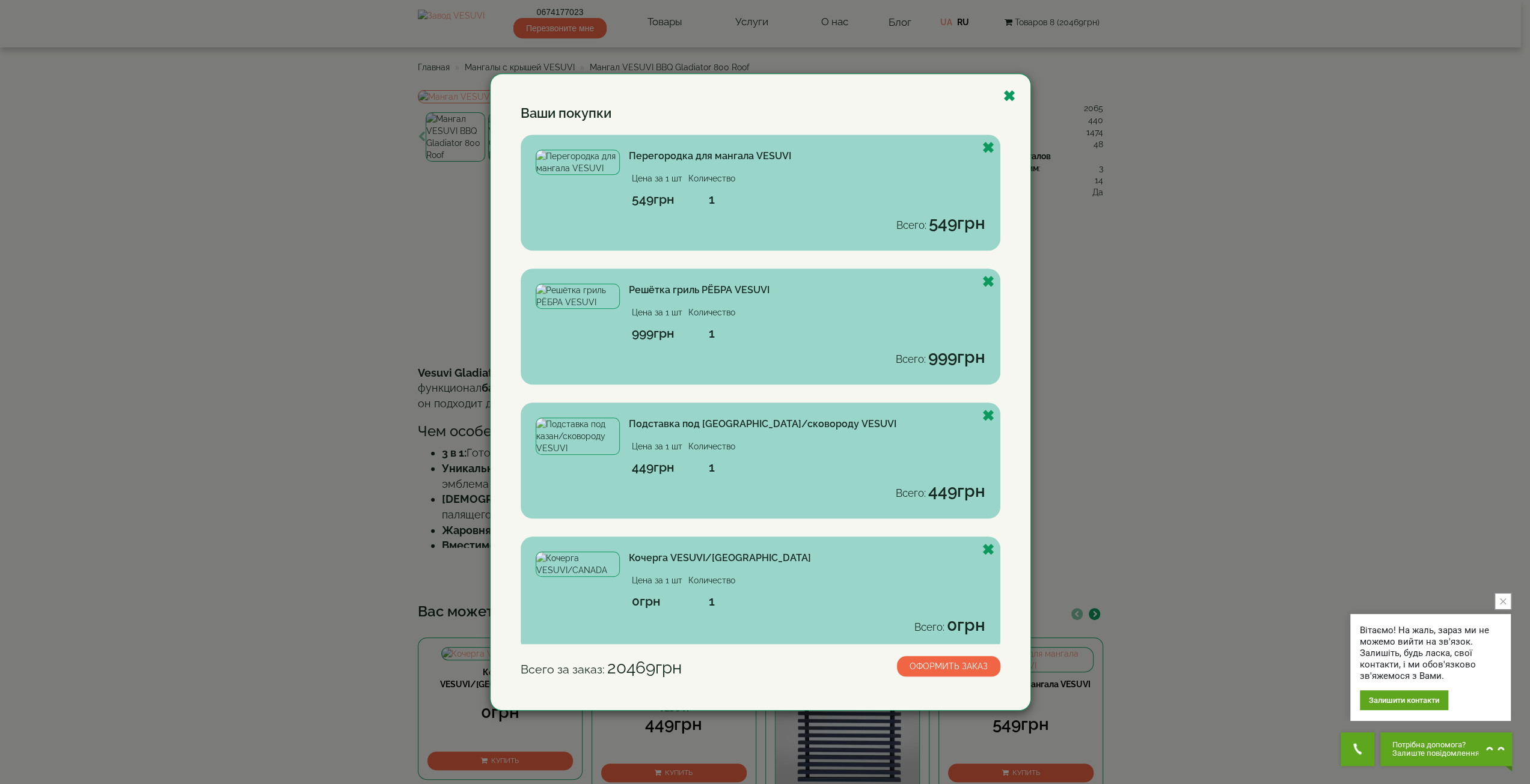
click at [1128, 353] on div "Ваши покупки Перегородка для мангала VESUVI Цена за 1 шт Количество 549грн 1 Вс…" at bounding box center [765, 392] width 1530 height 784
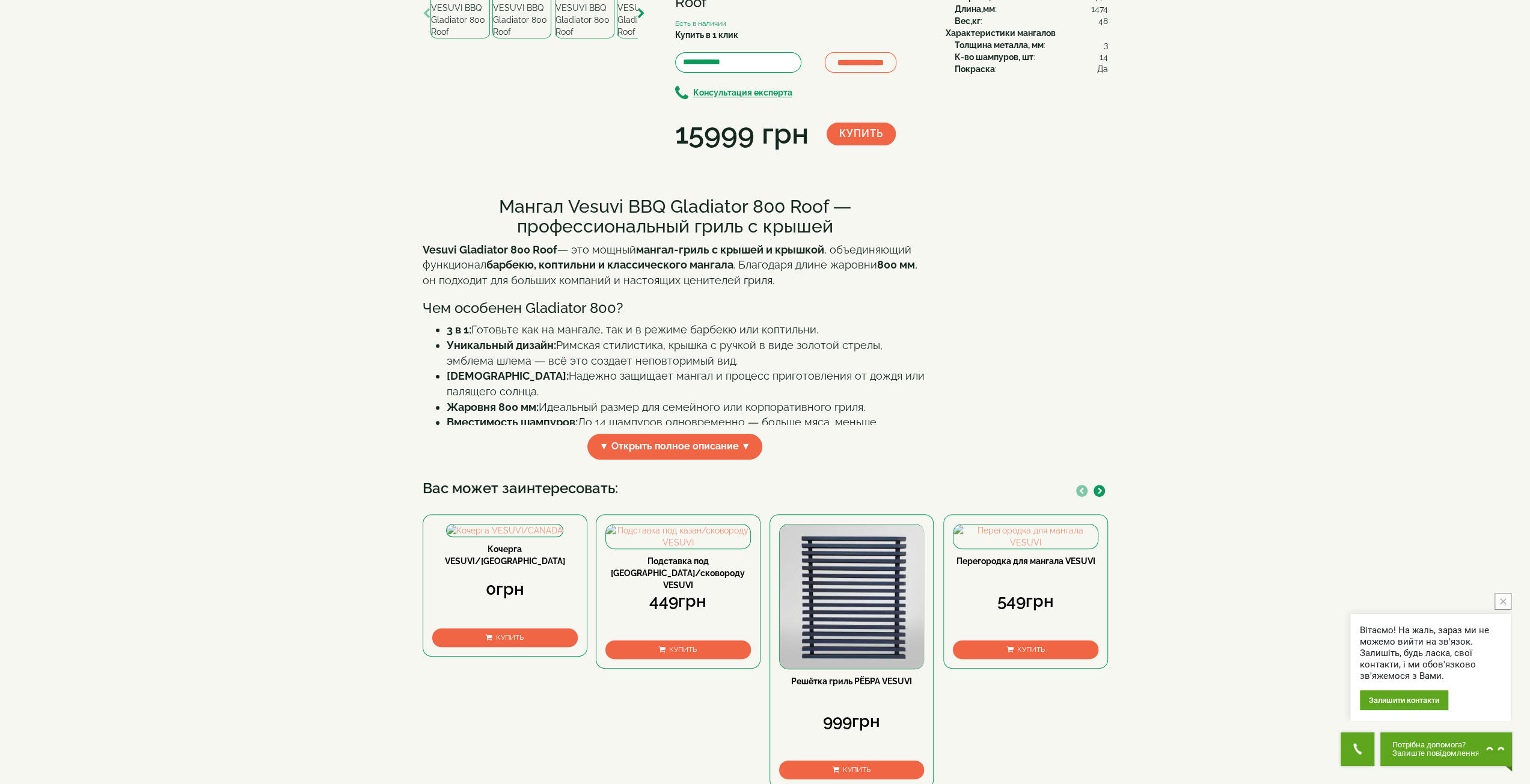
scroll to position [421, 0]
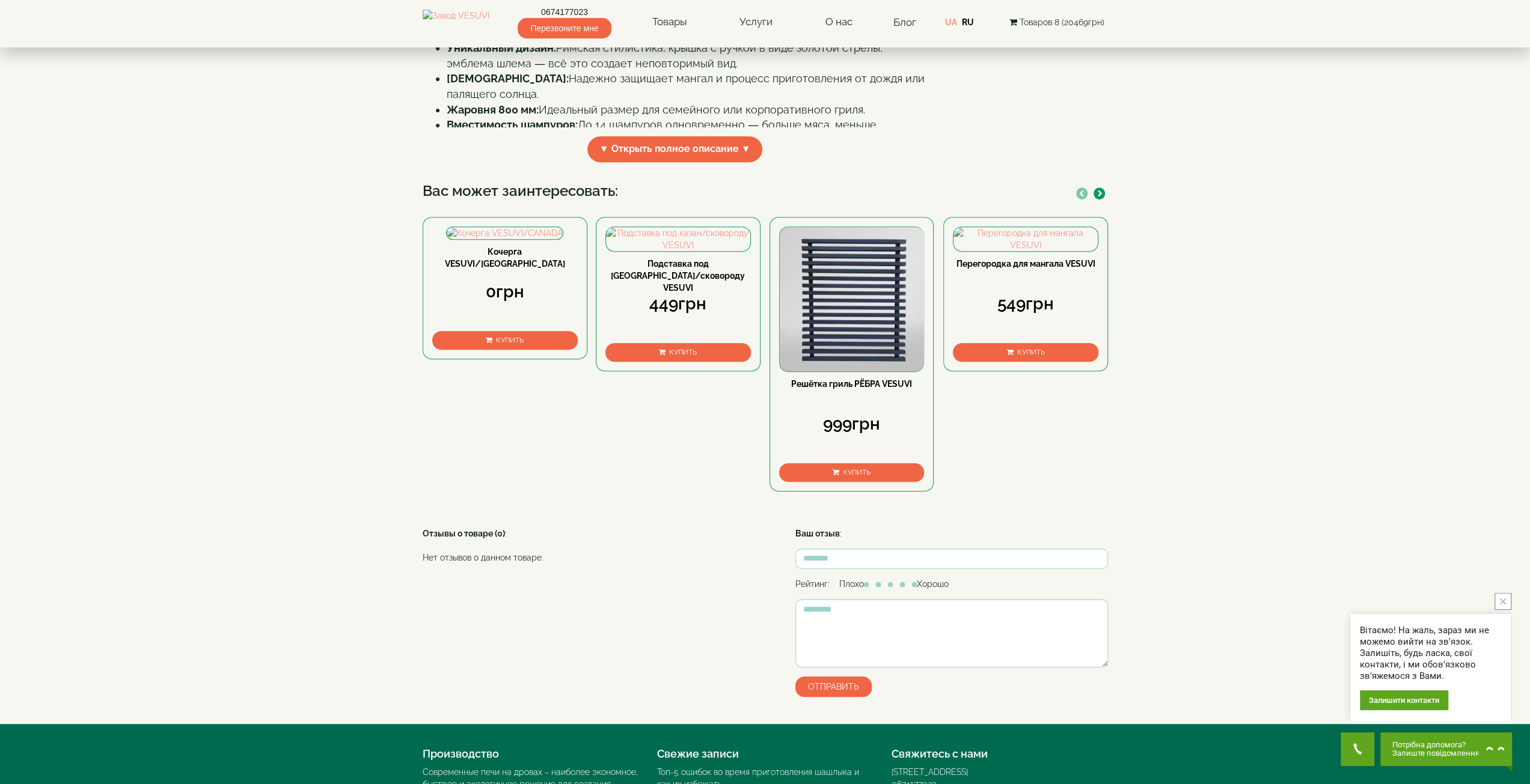
click at [1103, 309] on div "Кочерга VESUVI/CANADA 0грн Купить Подставка под казан/сковороду VESUVI 449грн К…" at bounding box center [765, 348] width 685 height 322
click at [1101, 197] on icon "button" at bounding box center [1100, 194] width 5 height 6
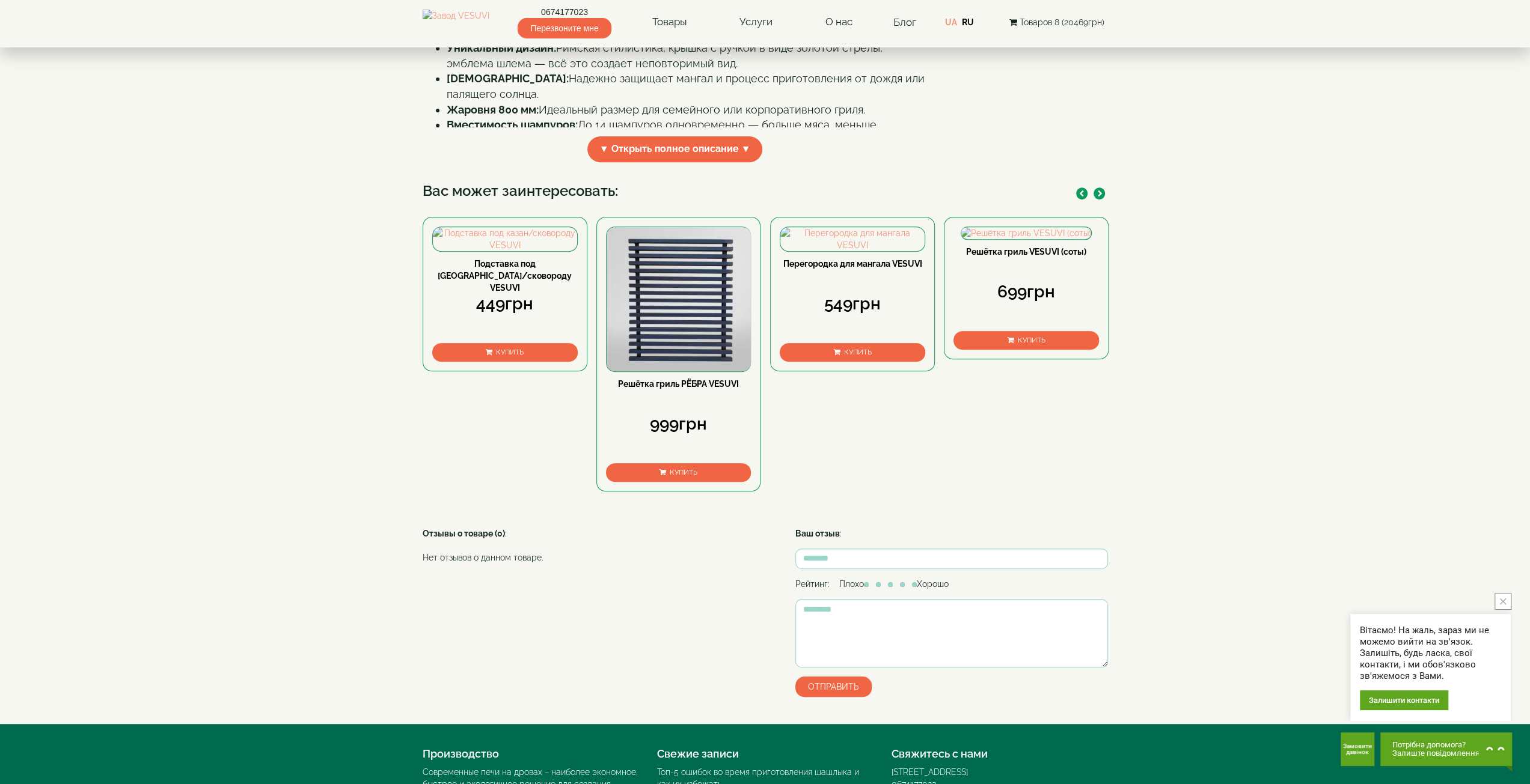
click at [1101, 197] on icon "button" at bounding box center [1100, 194] width 5 height 6
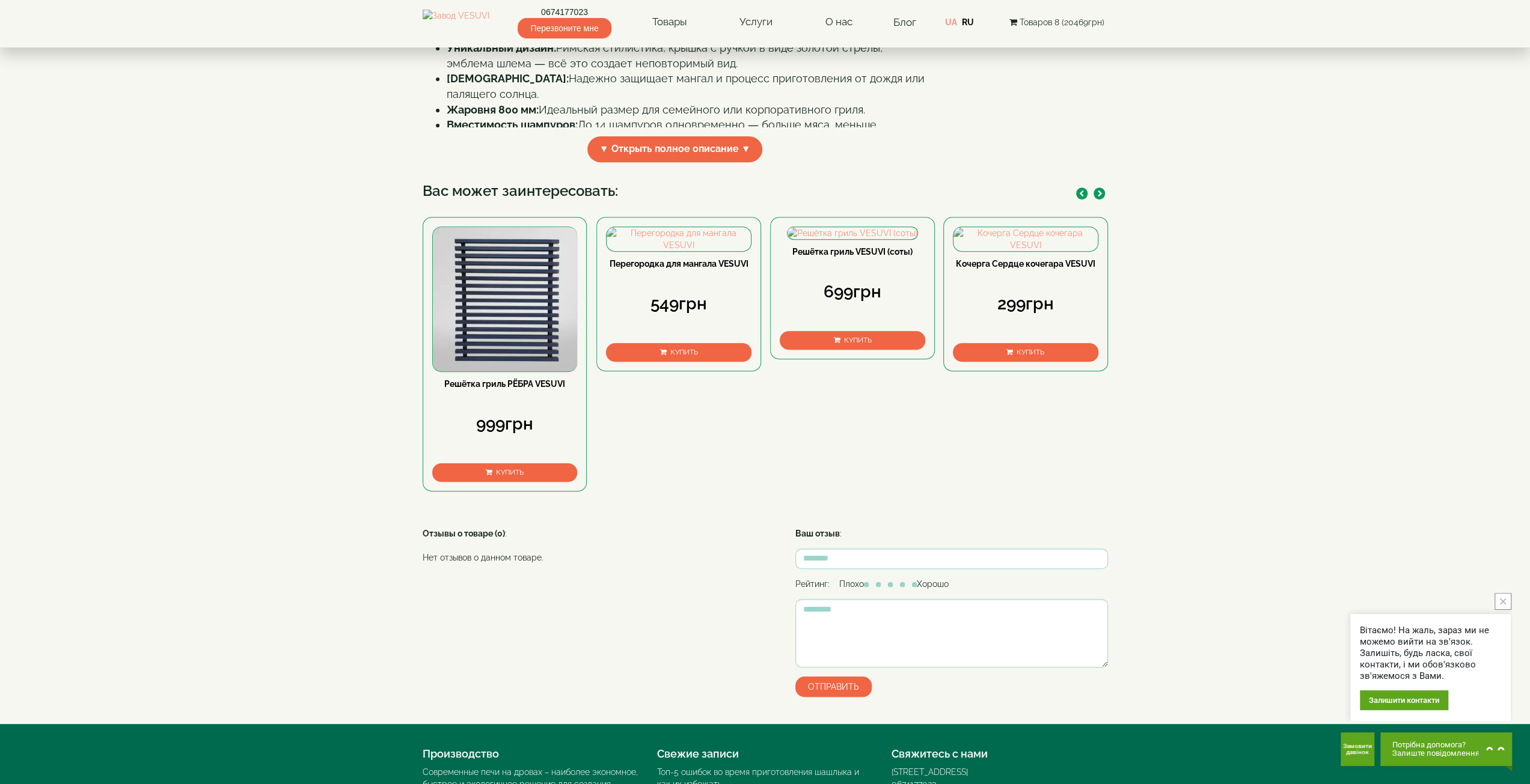
click at [1101, 197] on icon "button" at bounding box center [1100, 194] width 5 height 6
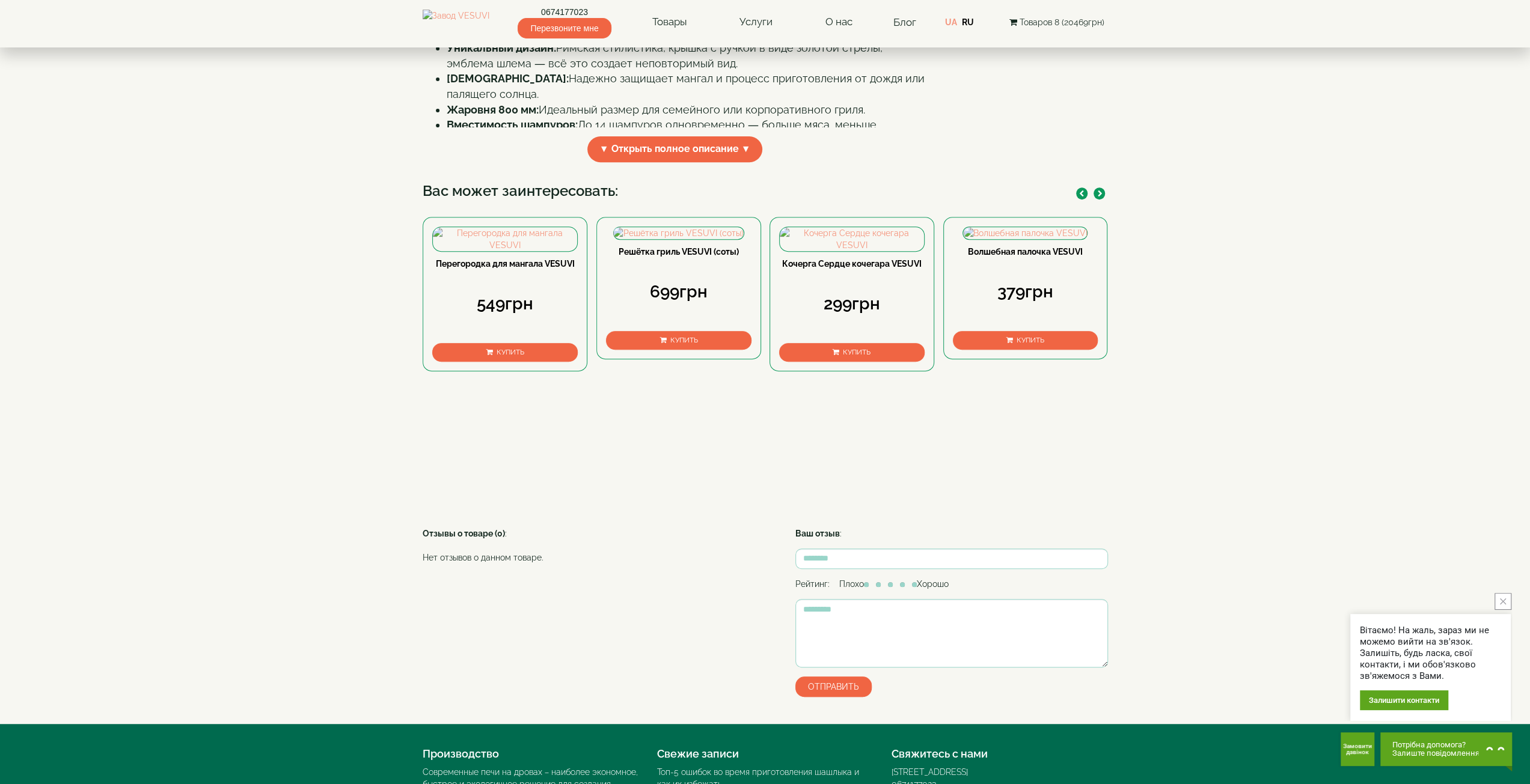
click at [1101, 197] on icon "button" at bounding box center [1100, 194] width 5 height 6
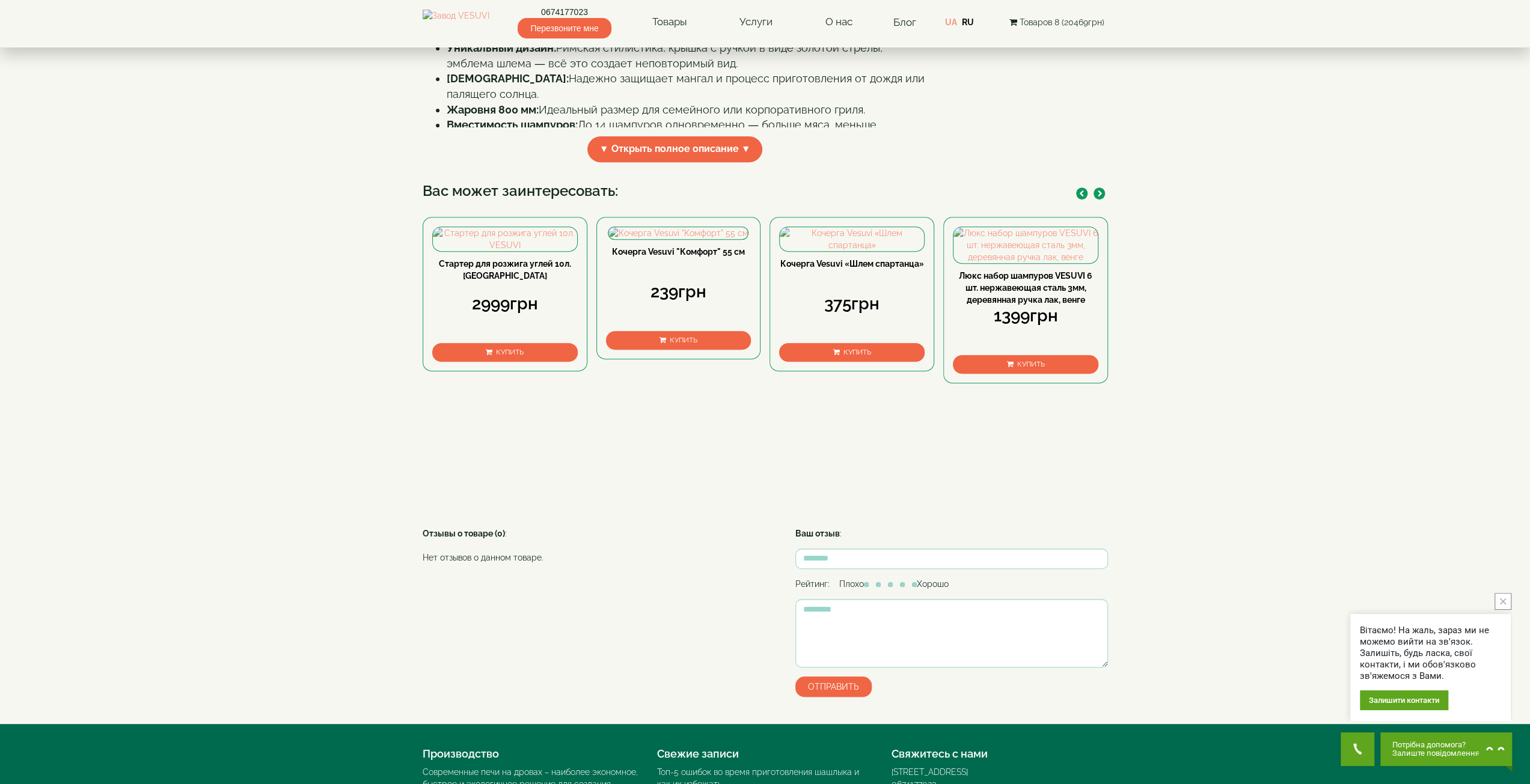
click at [1100, 197] on icon "button" at bounding box center [1100, 194] width 5 height 6
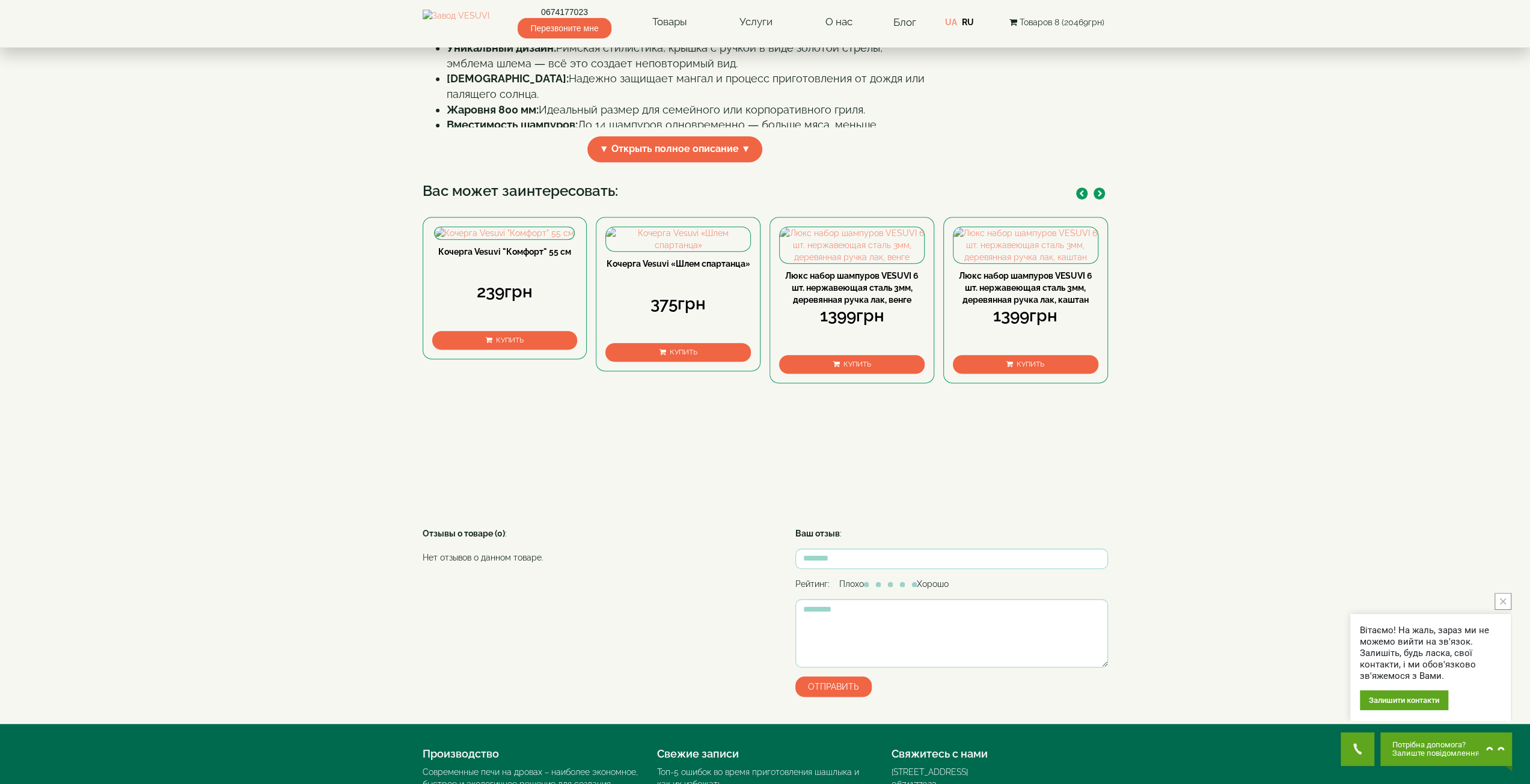
click at [1100, 197] on icon "button" at bounding box center [1100, 194] width 5 height 6
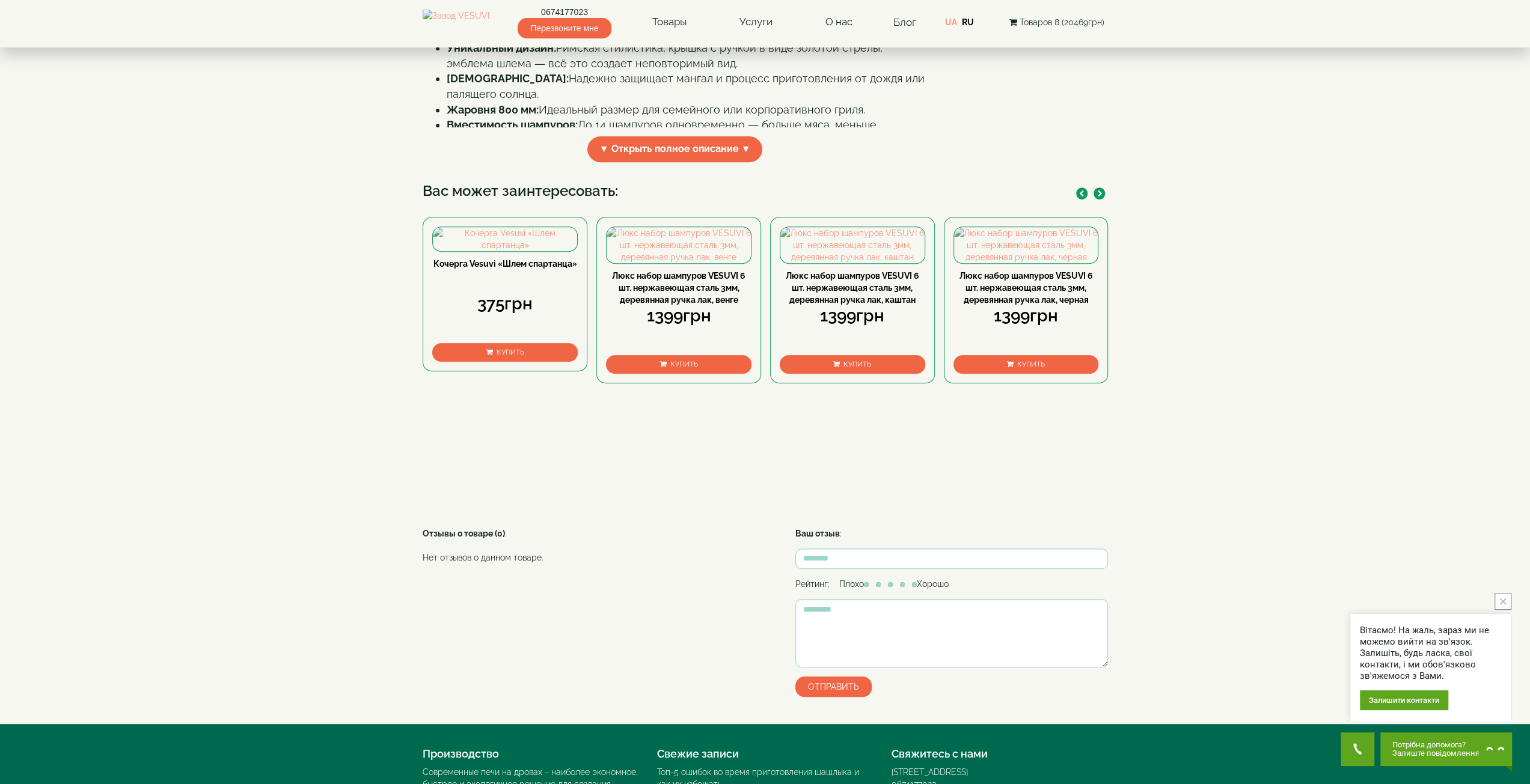
click at [654, 374] on button "Купить" at bounding box center [678, 365] width 146 height 19
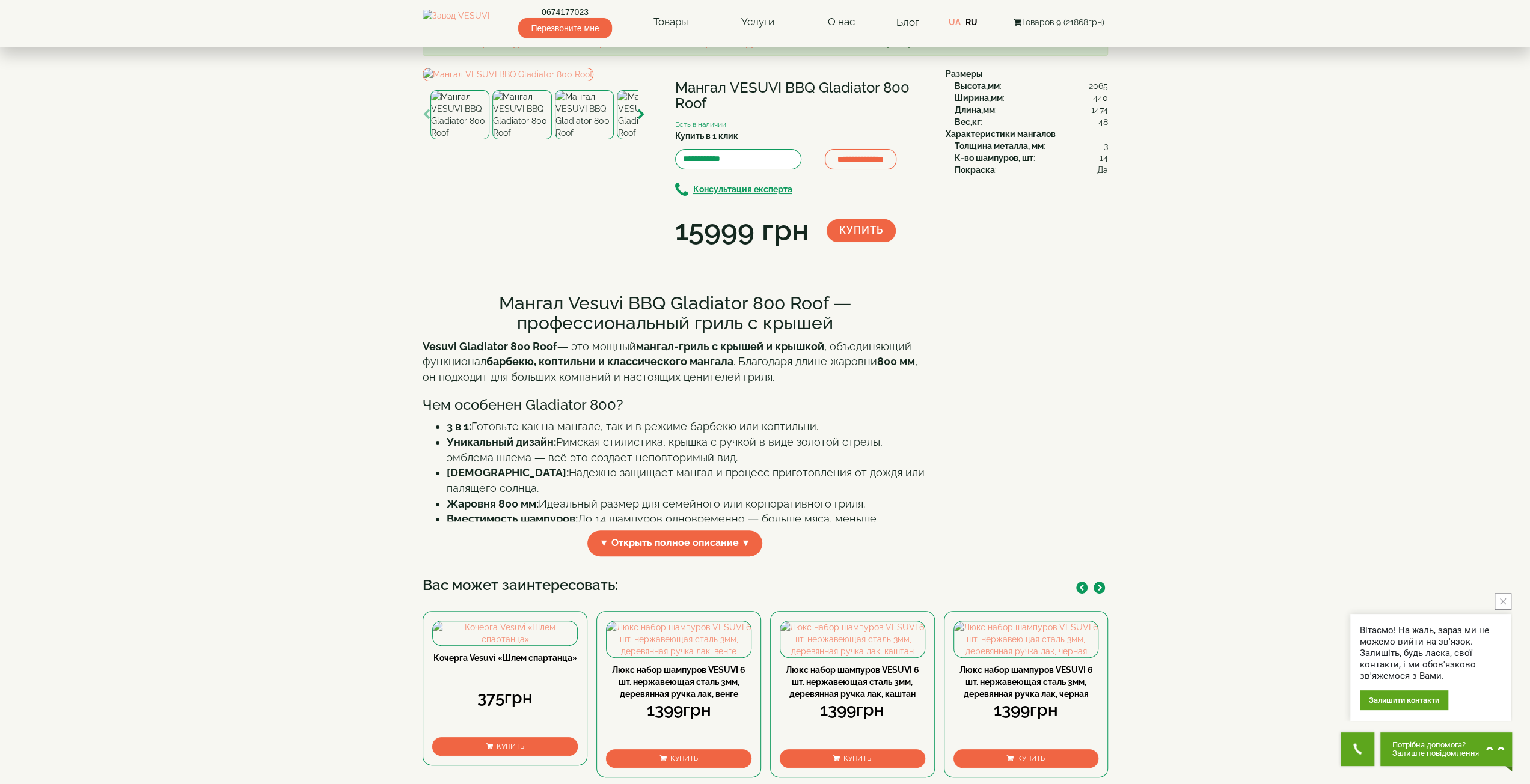
scroll to position [0, 0]
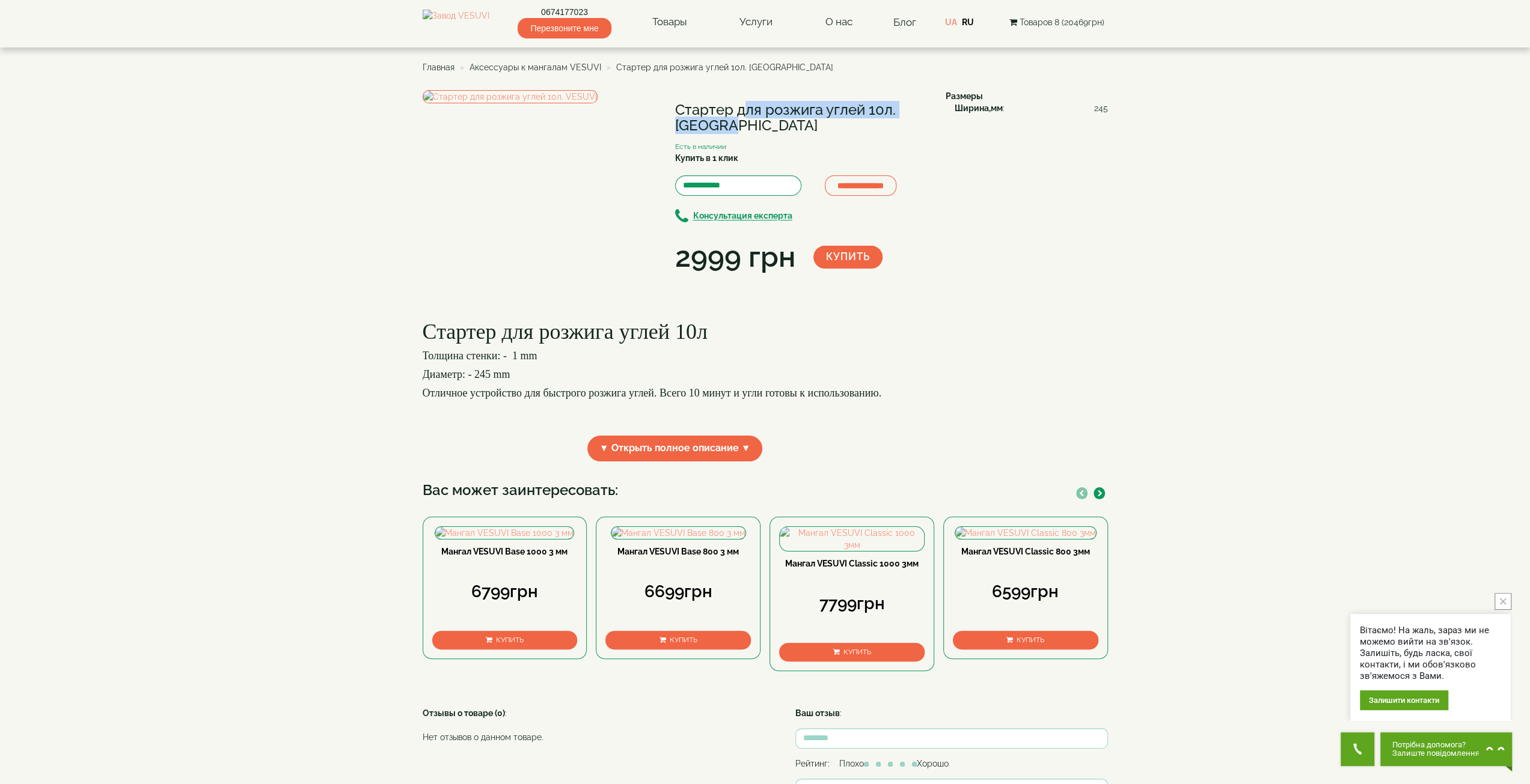
drag, startPoint x: 675, startPoint y: 111, endPoint x: 892, endPoint y: 111, distance: 217.0
click at [892, 111] on h1 "Стартер для розжига углей 10л. [GEOGRAPHIC_DATA]" at bounding box center [801, 118] width 253 height 32
copy h1 "Стартер для розжига углей 10л"
